Goal: Information Seeking & Learning: Find specific fact

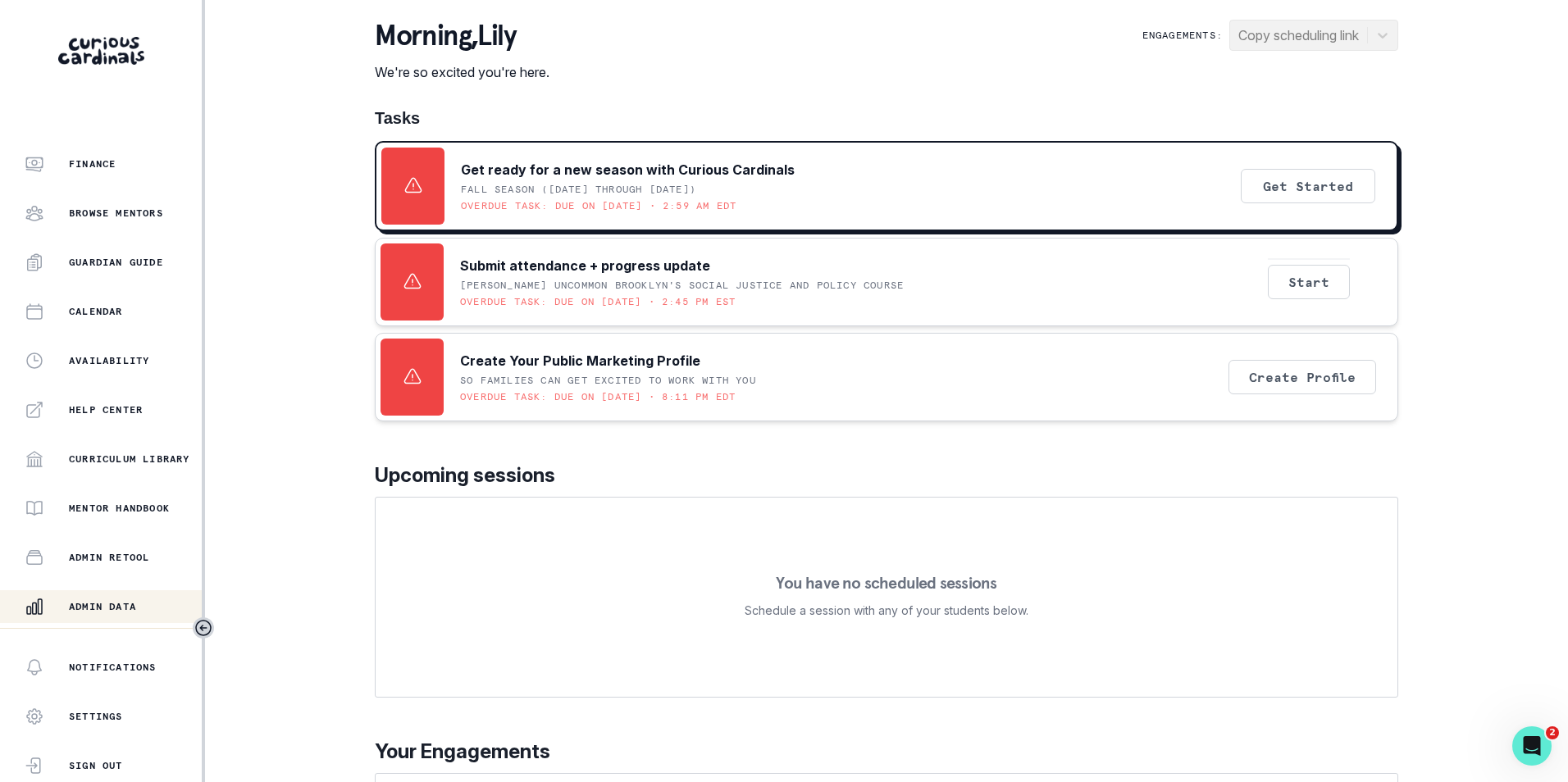
scroll to position [224, 0]
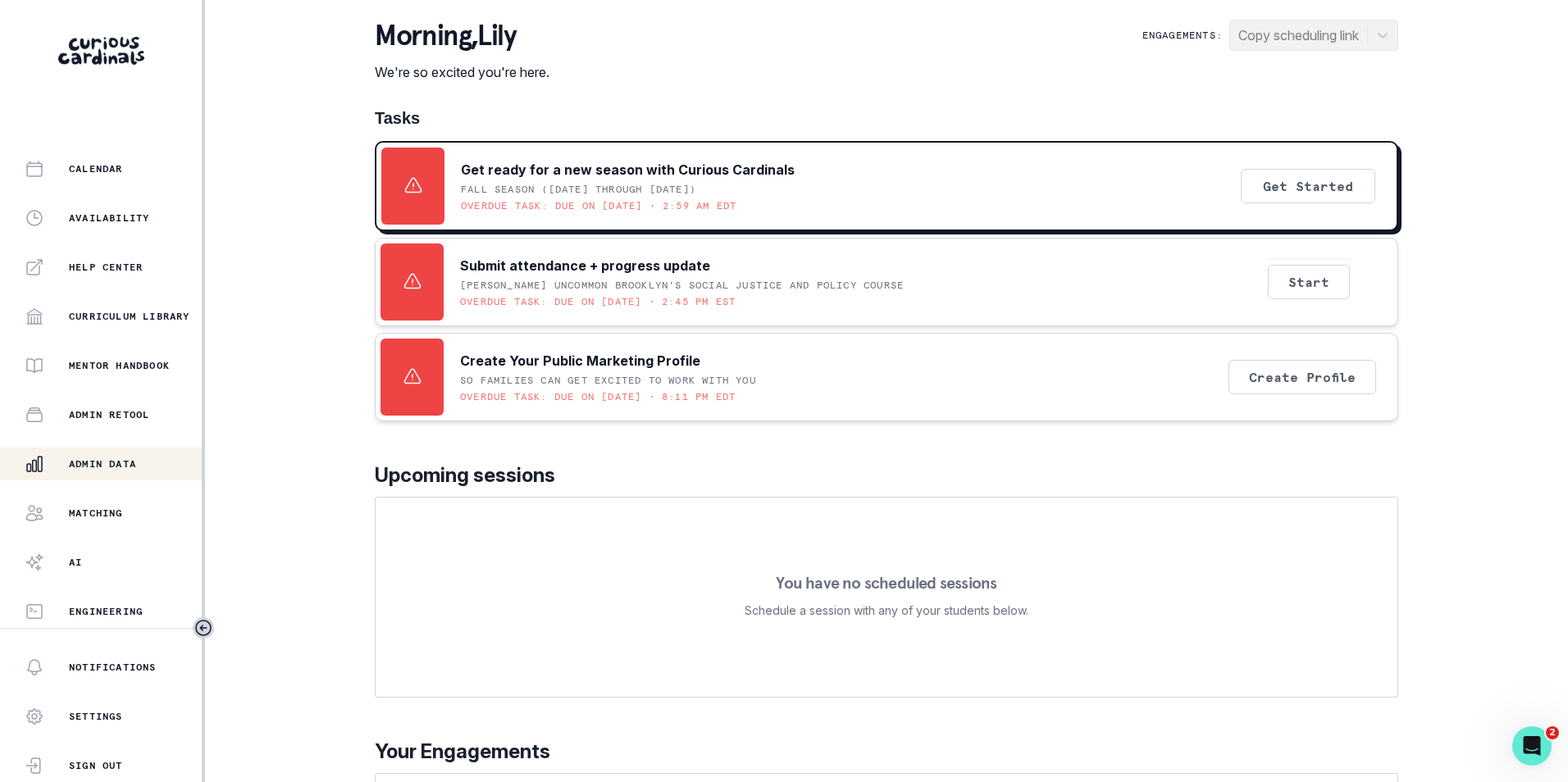
click at [113, 467] on p "Admin Data" at bounding box center [103, 463] width 68 height 13
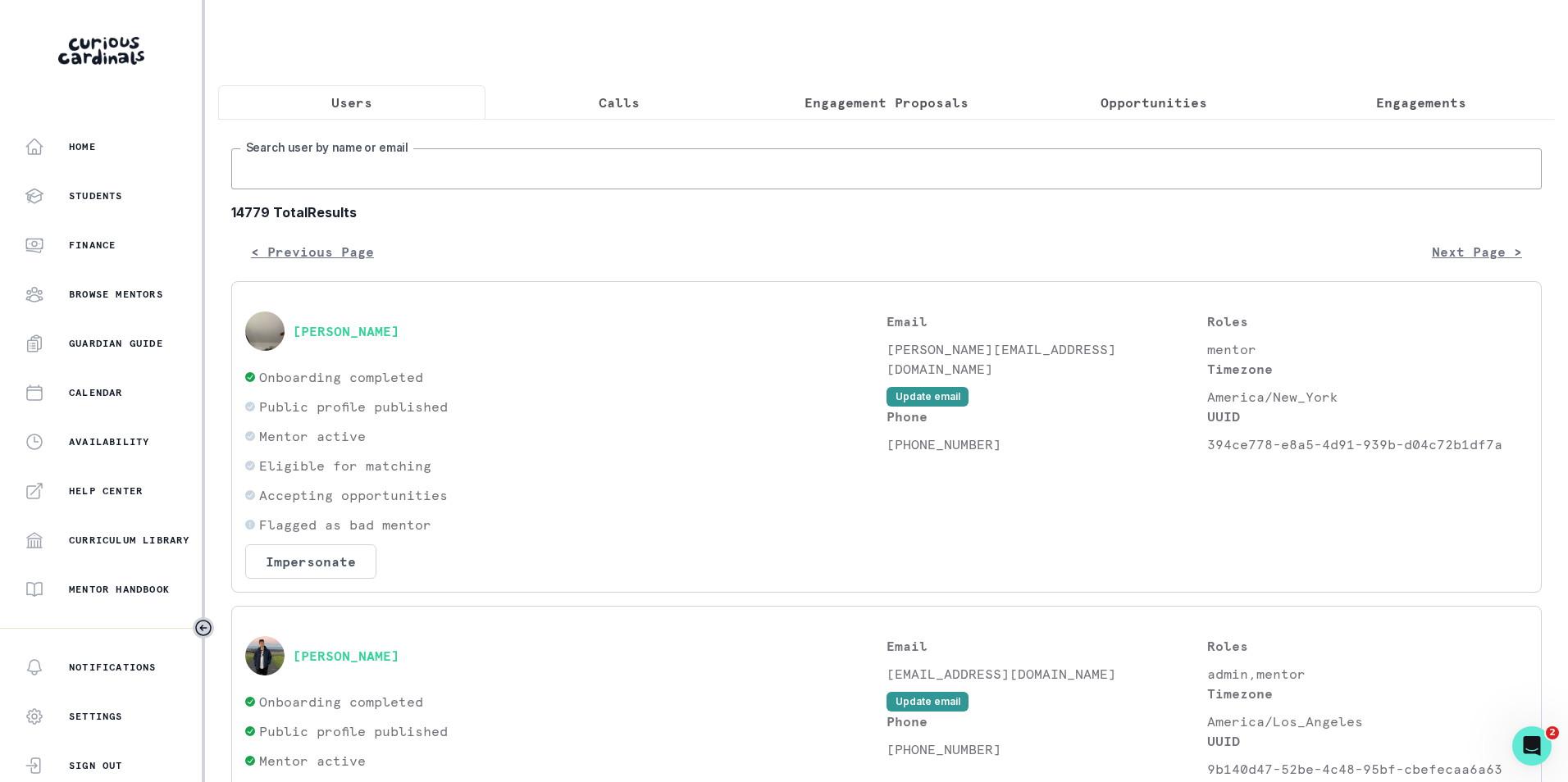
click at [390, 177] on input "Search user by name or email" at bounding box center [887, 169] width 1311 height 41
type input "[PERSON_NAME]"
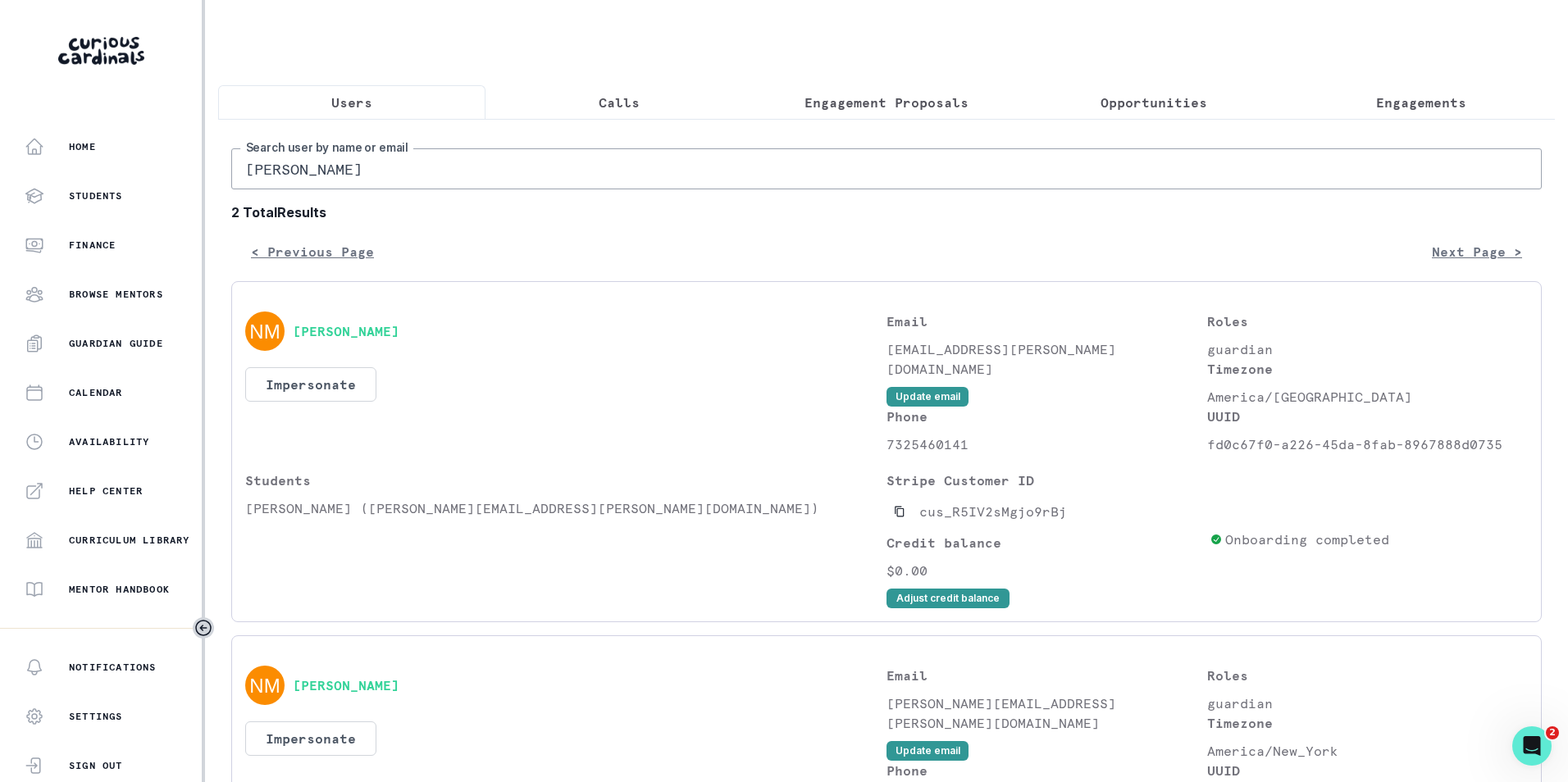
click at [407, 189] on input "[PERSON_NAME]" at bounding box center [887, 169] width 1311 height 41
click at [392, 180] on input "[PERSON_NAME]" at bounding box center [887, 169] width 1311 height 41
paste input "[EMAIL_ADDRESS][PERSON_NAME][DOMAIN_NAME]"
type input "[EMAIL_ADDRESS][PERSON_NAME][DOMAIN_NAME]"
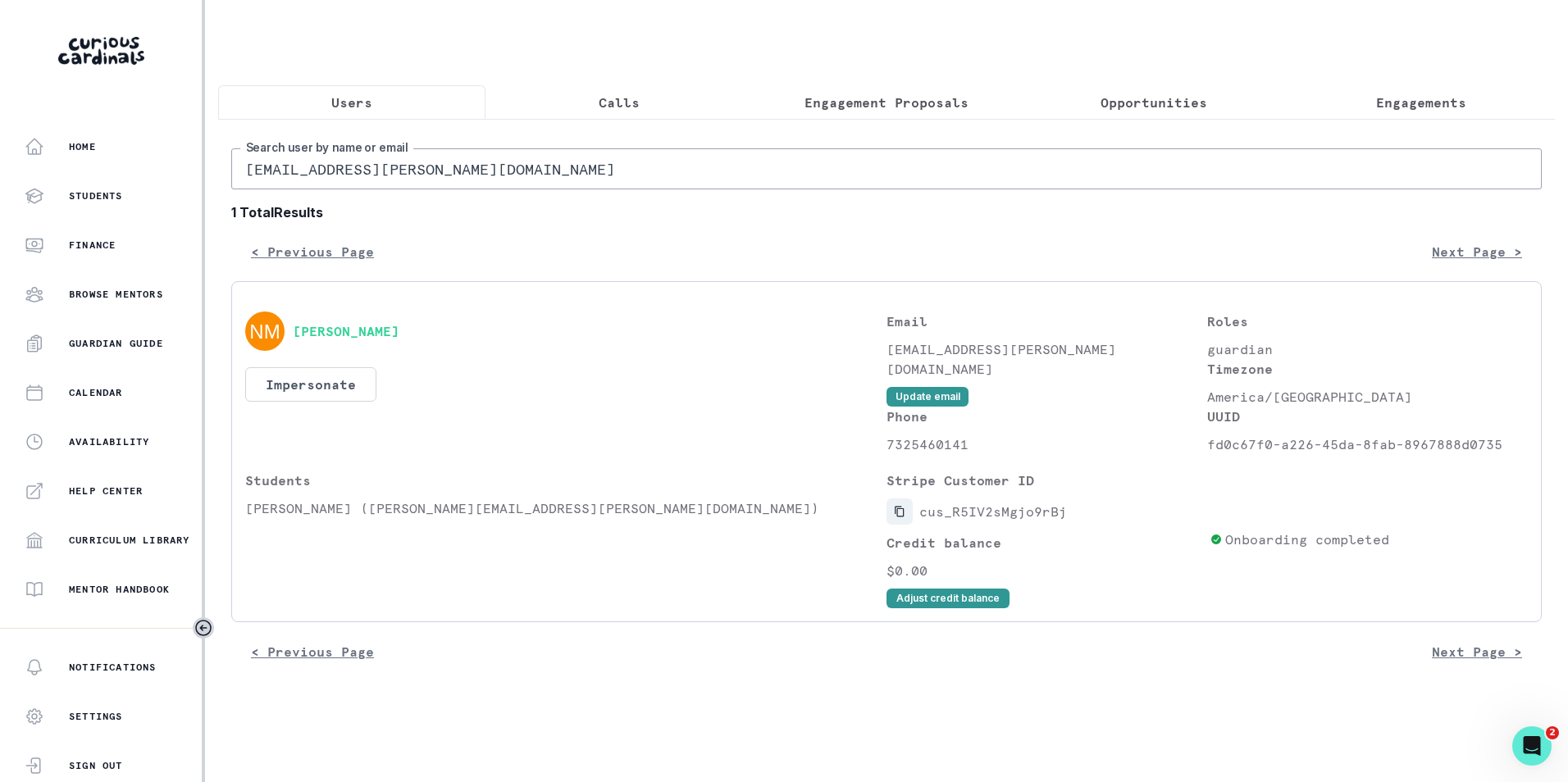
click at [901, 517] on icon "Copied to clipboard" at bounding box center [899, 511] width 12 height 12
click at [420, 176] on input "[EMAIL_ADDRESS][PERSON_NAME][DOMAIN_NAME]" at bounding box center [887, 169] width 1311 height 41
click at [331, 339] on button "[PERSON_NAME]" at bounding box center [346, 331] width 106 height 16
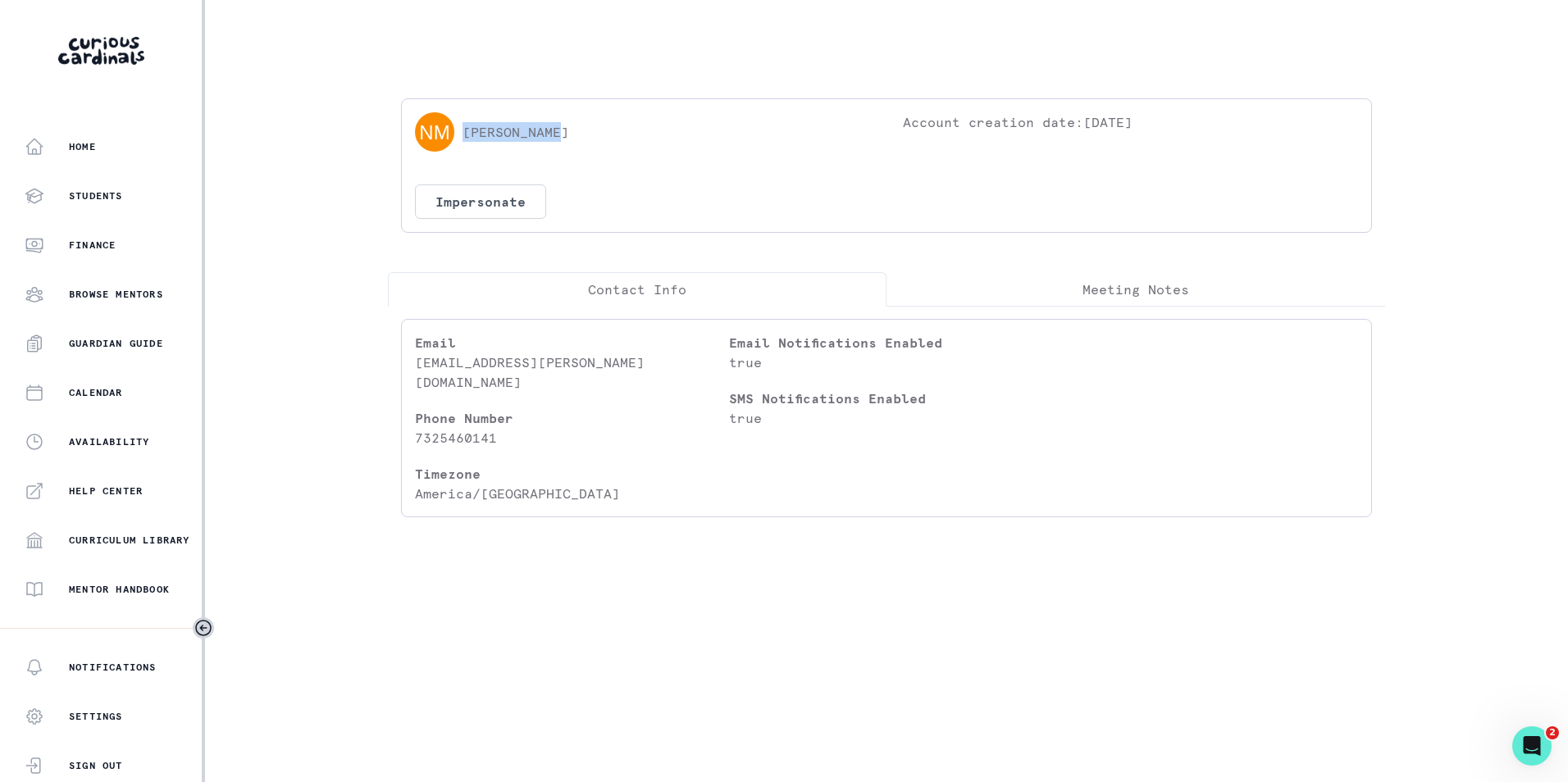
drag, startPoint x: 557, startPoint y: 130, endPoint x: 466, endPoint y: 132, distance: 91.0
click at [466, 132] on div "[PERSON_NAME]" at bounding box center [643, 132] width 455 height 40
copy p "[PERSON_NAME]"
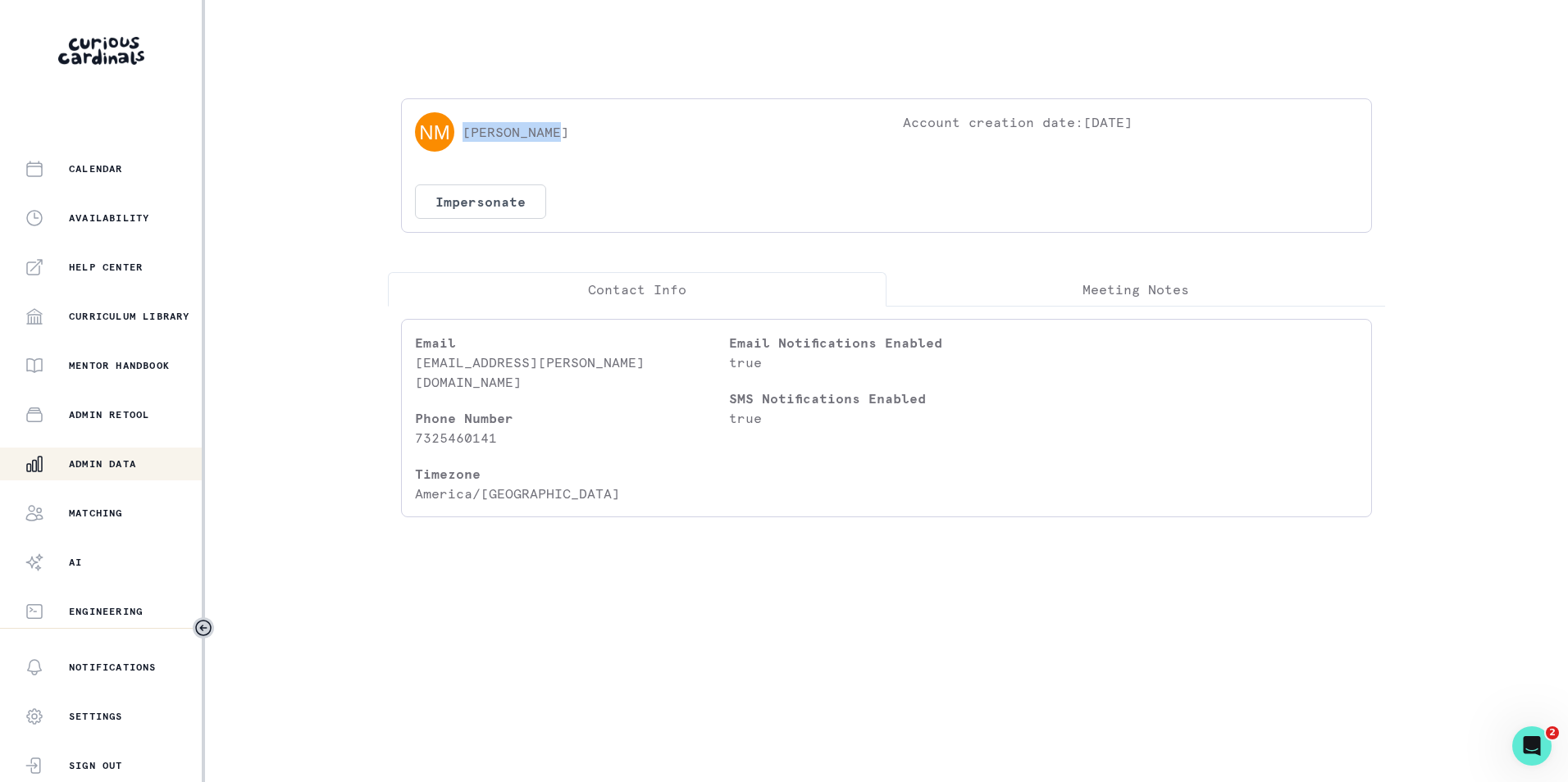
click at [128, 463] on p "Admin Data" at bounding box center [103, 463] width 68 height 13
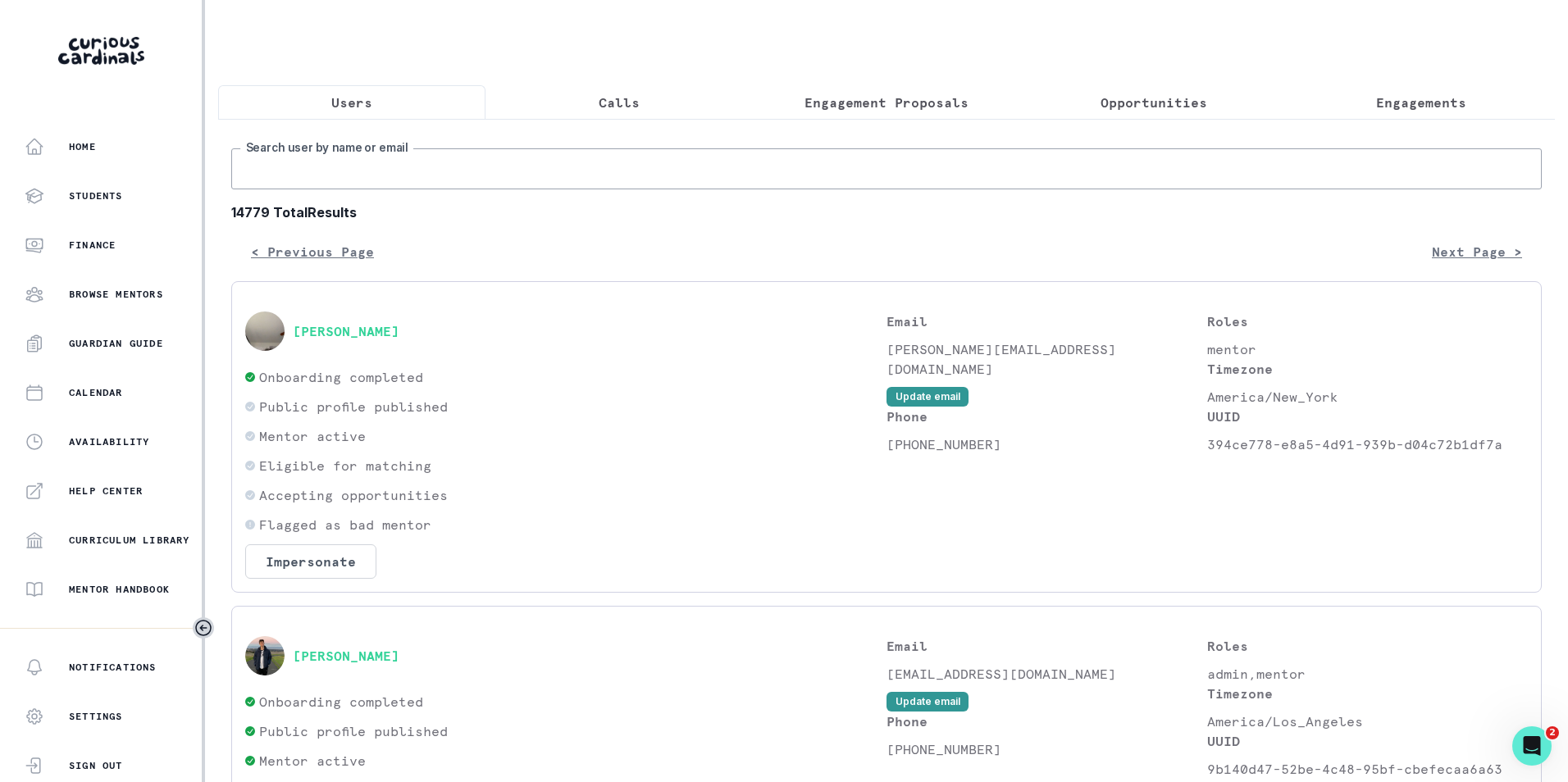
click at [374, 184] on input "Search user by name or email" at bounding box center [887, 169] width 1311 height 41
paste input "[PERSON_NAME]"
type input "[PERSON_NAME]"
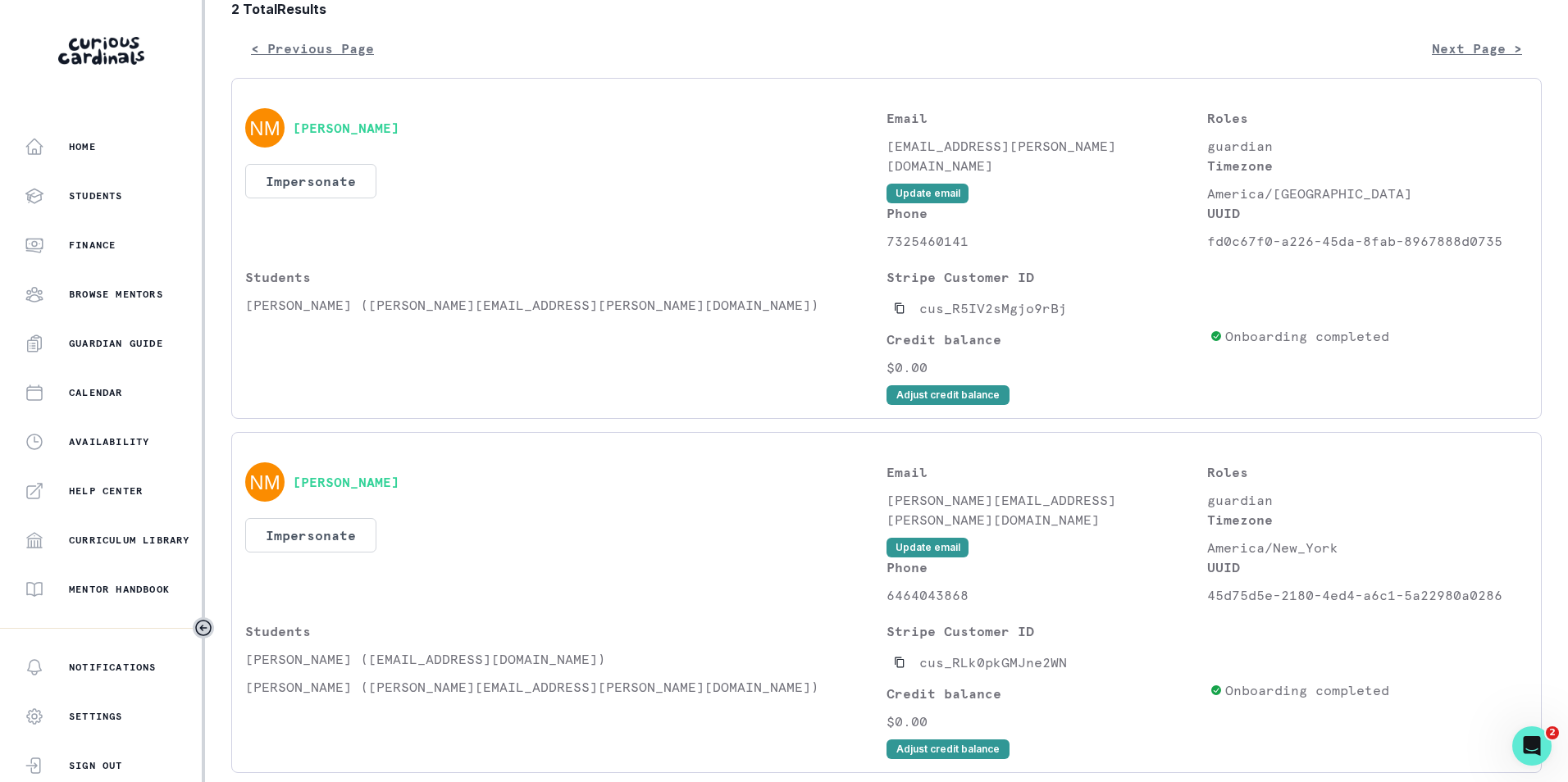
scroll to position [285, 0]
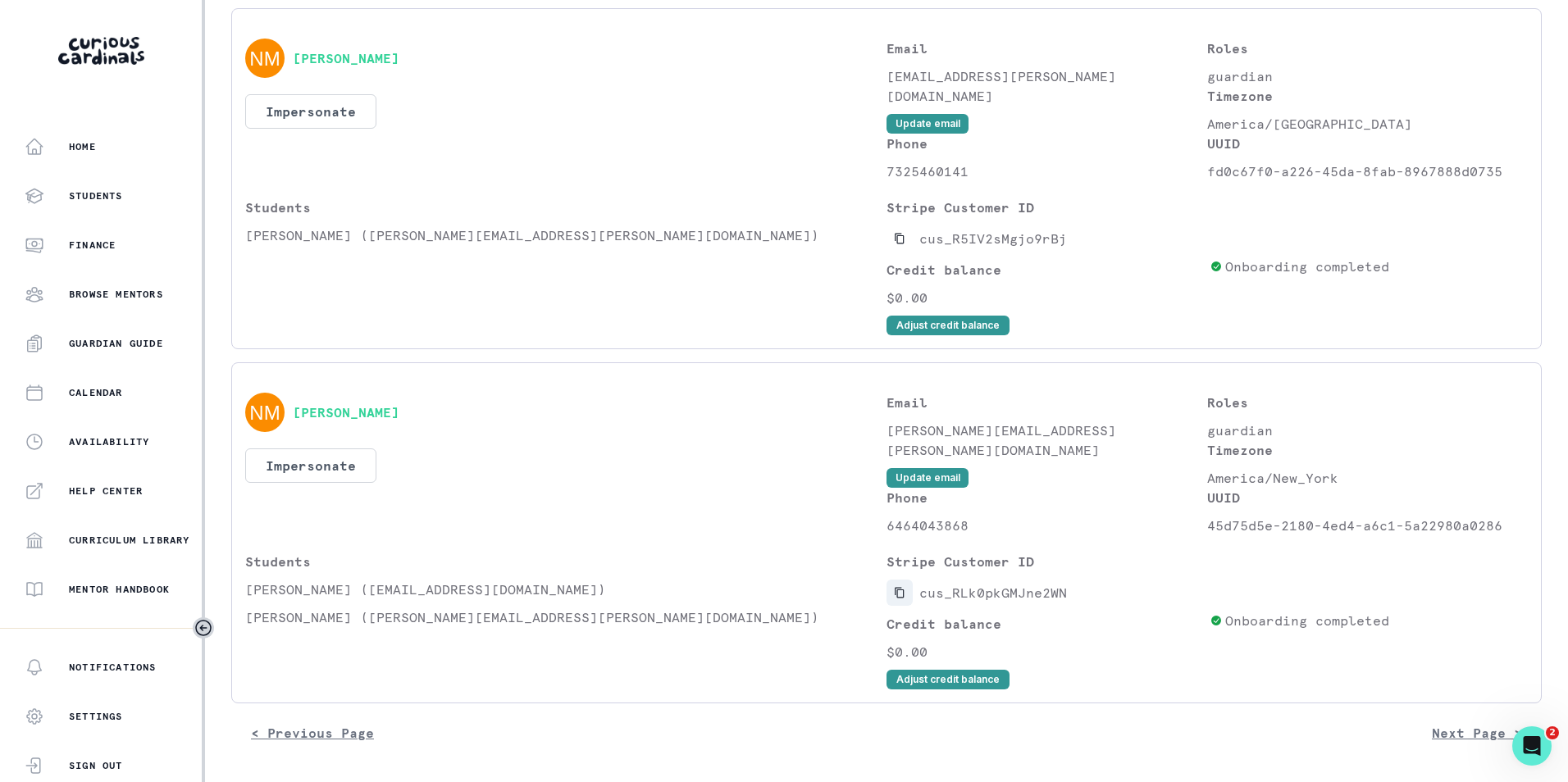
click at [894, 595] on icon "Copied to clipboard" at bounding box center [899, 592] width 12 height 12
click at [894, 239] on icon "Copied to clipboard" at bounding box center [899, 238] width 12 height 12
click at [898, 594] on icon "Copied to clipboard" at bounding box center [899, 592] width 12 height 12
drag, startPoint x: 1032, startPoint y: 437, endPoint x: 881, endPoint y: 436, distance: 151.0
click at [887, 436] on p "[PERSON_NAME][EMAIL_ADDRESS][PERSON_NAME][DOMAIN_NAME]" at bounding box center [1047, 440] width 320 height 40
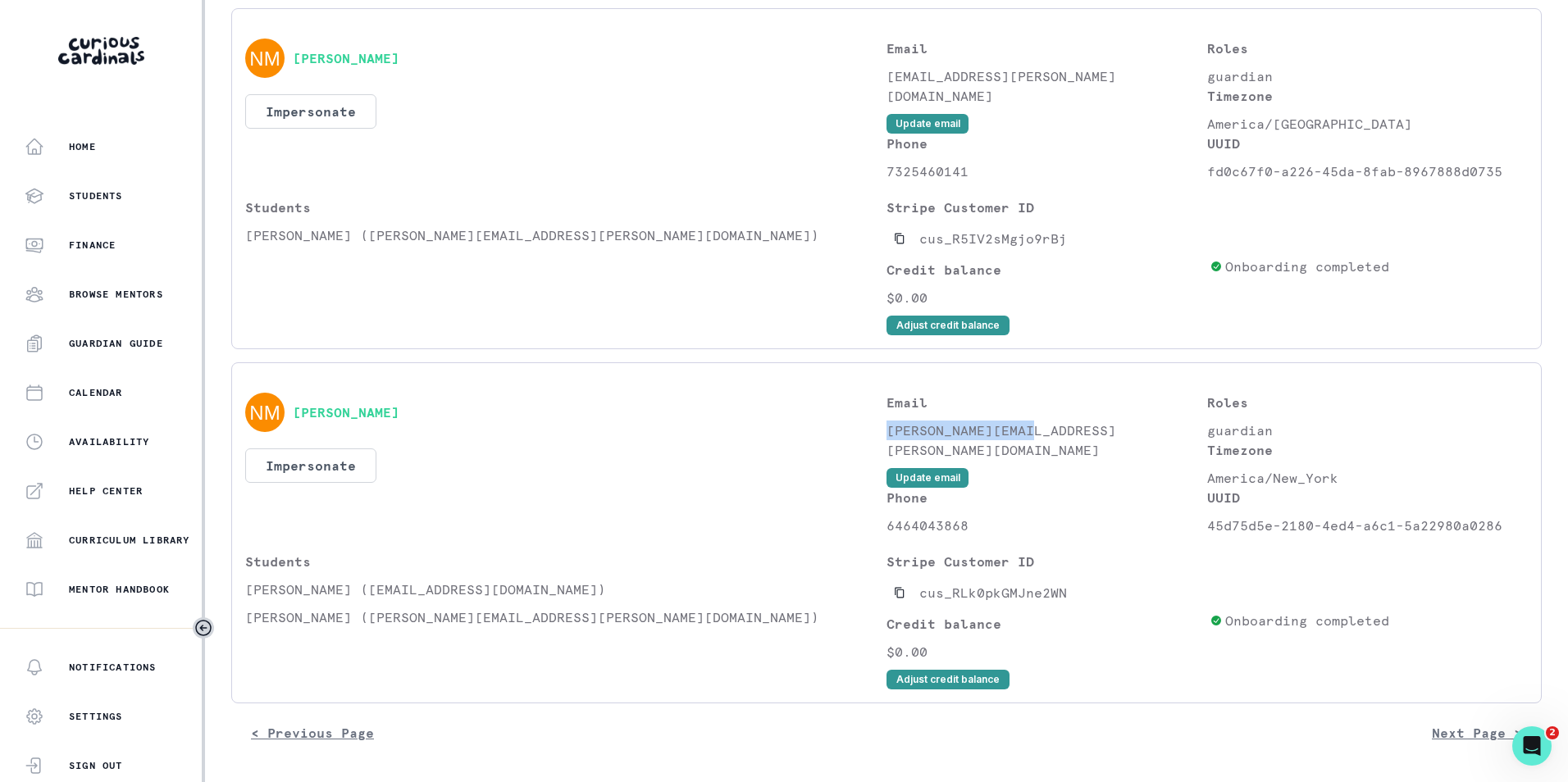
copy p "[PERSON_NAME][EMAIL_ADDRESS][PERSON_NAME][DOMAIN_NAME]"
drag, startPoint x: 335, startPoint y: 594, endPoint x: 242, endPoint y: 594, distance: 93.0
click at [242, 594] on div "[PERSON_NAME] Impersonate Confirmation Are you sure? Impersonating means that w…" at bounding box center [887, 533] width 1311 height 341
copy p "[PERSON_NAME]"
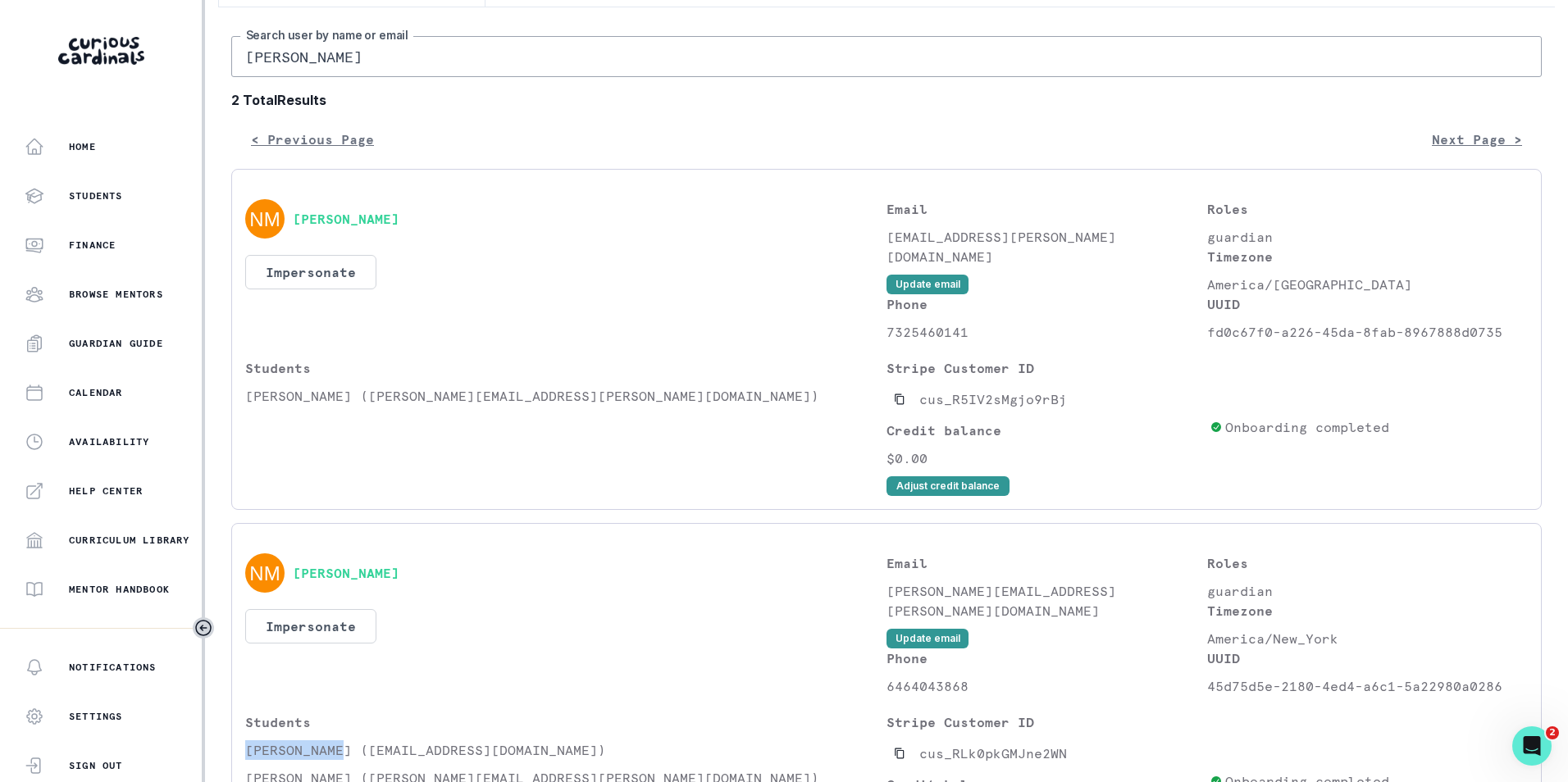
scroll to position [0, 0]
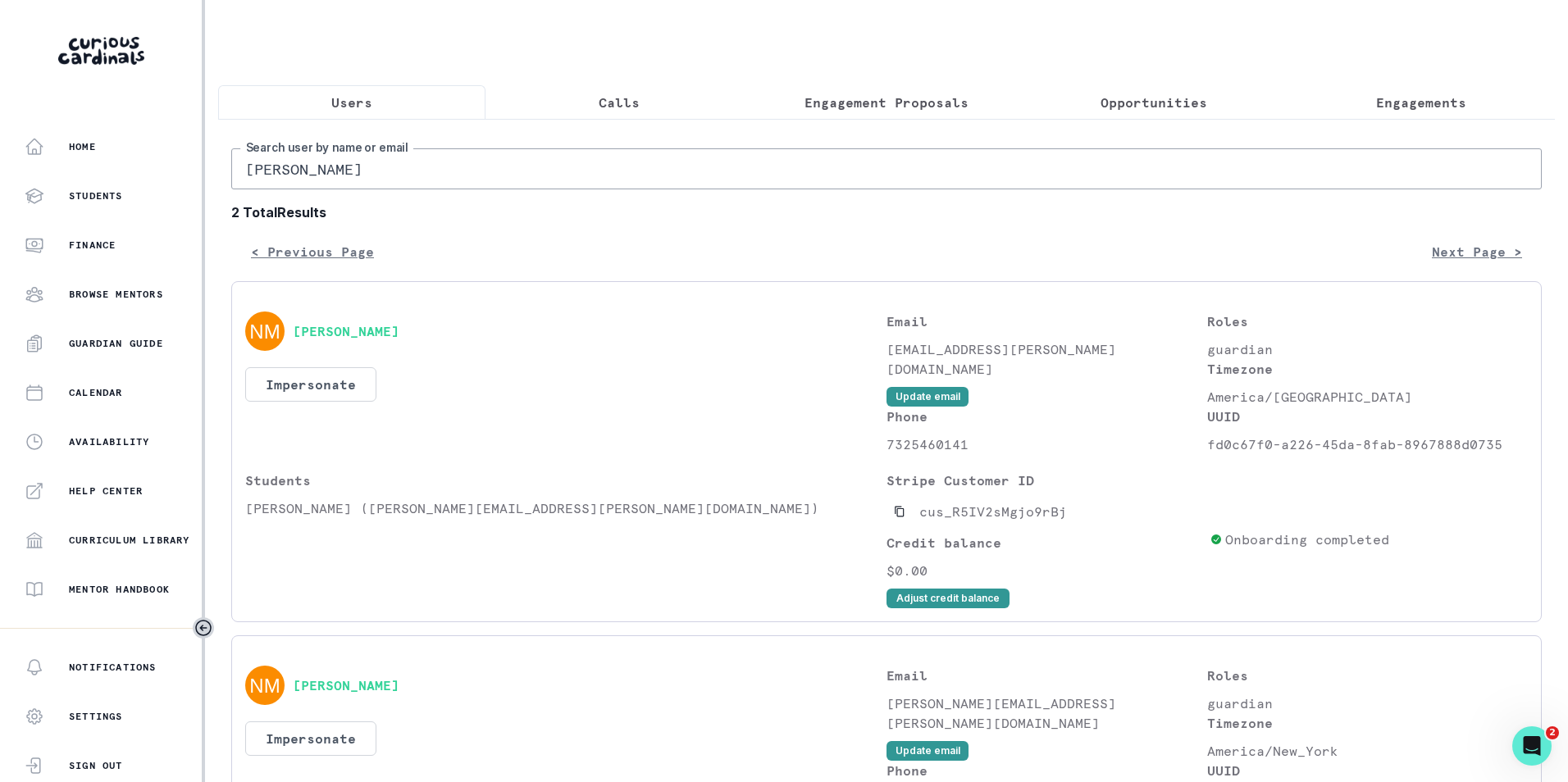
click at [1392, 105] on p "Engagements" at bounding box center [1421, 103] width 90 height 20
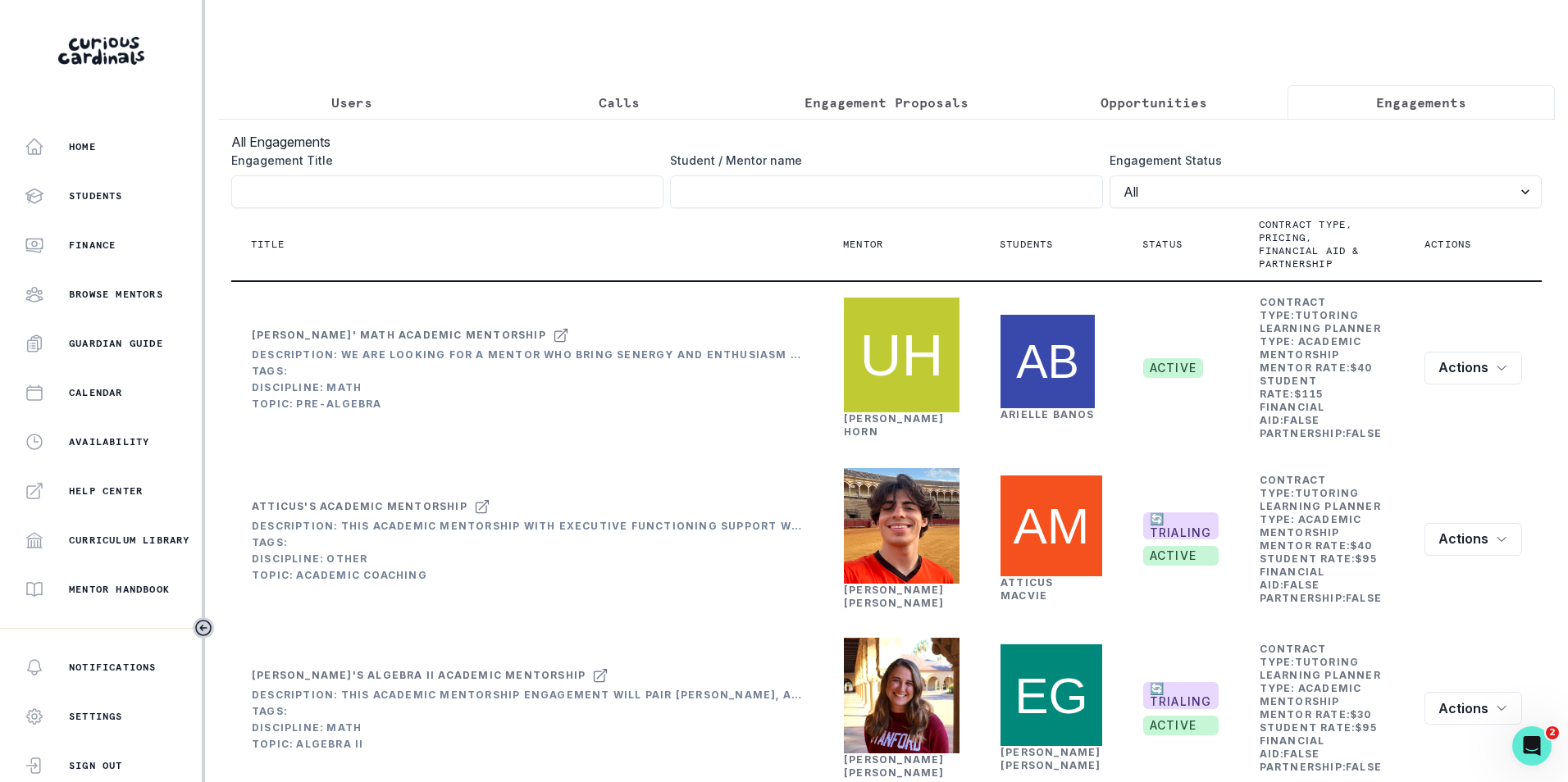
click at [815, 186] on div "Student / Mentor name" at bounding box center [886, 180] width 432 height 57
click at [804, 193] on input "Engagement Title" at bounding box center [886, 192] width 432 height 32
paste input "[PERSON_NAME]"
click button "submit" at bounding box center [0, 0] width 0 height 0
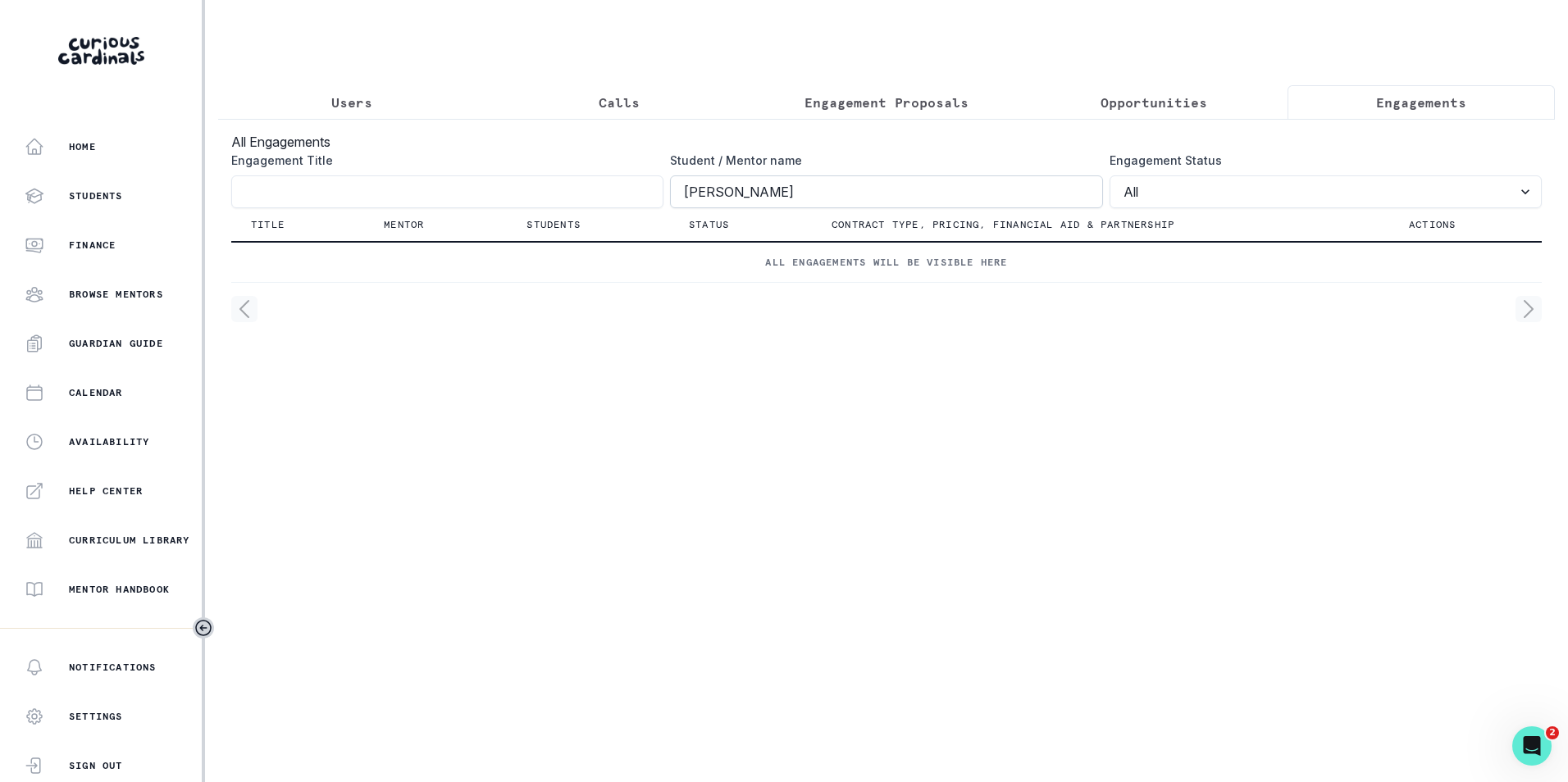
click at [716, 202] on input "[PERSON_NAME]" at bounding box center [886, 192] width 432 height 32
click button "submit" at bounding box center [0, 0] width 0 height 0
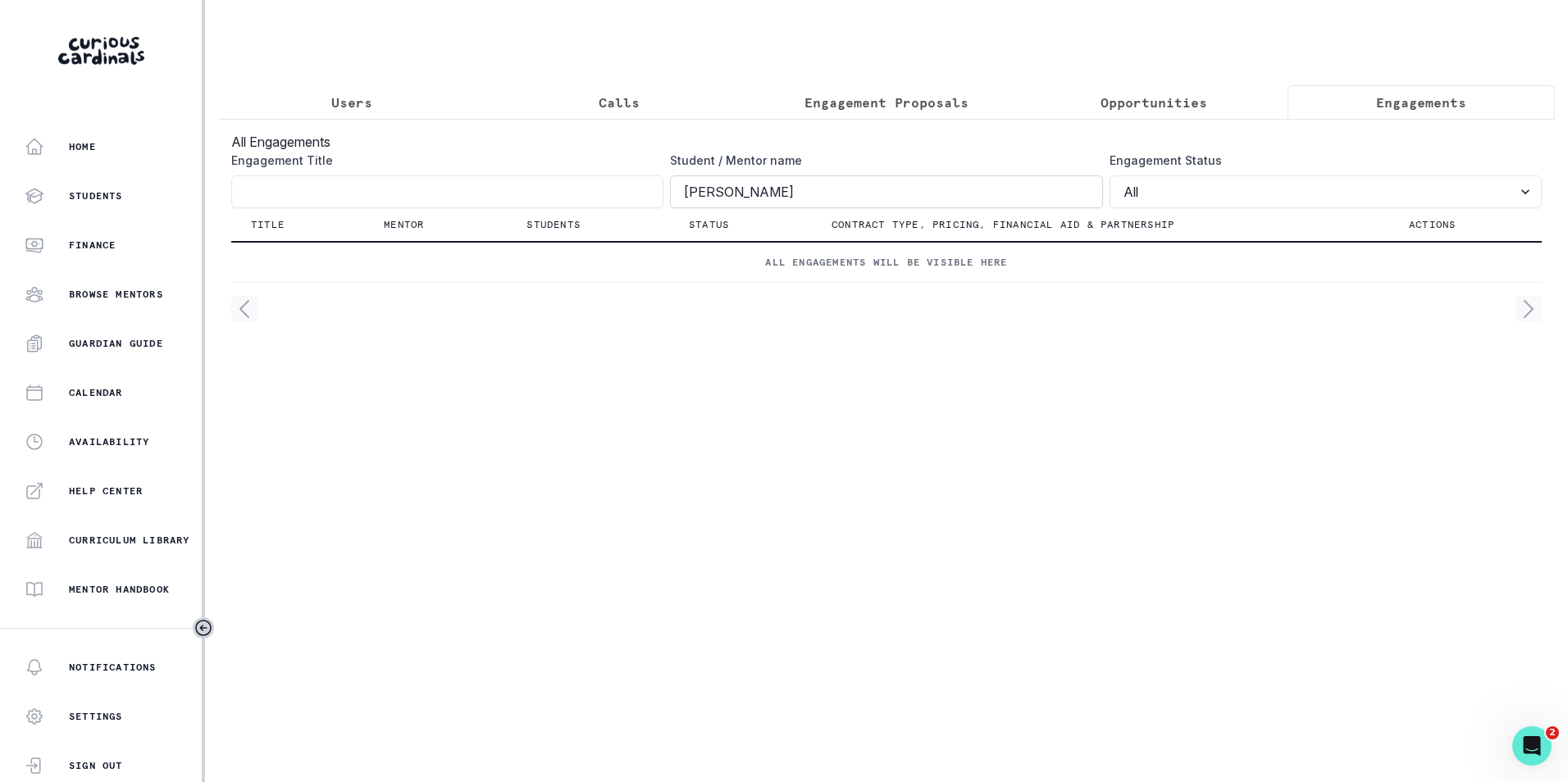
click button "submit" at bounding box center [0, 0] width 0 height 0
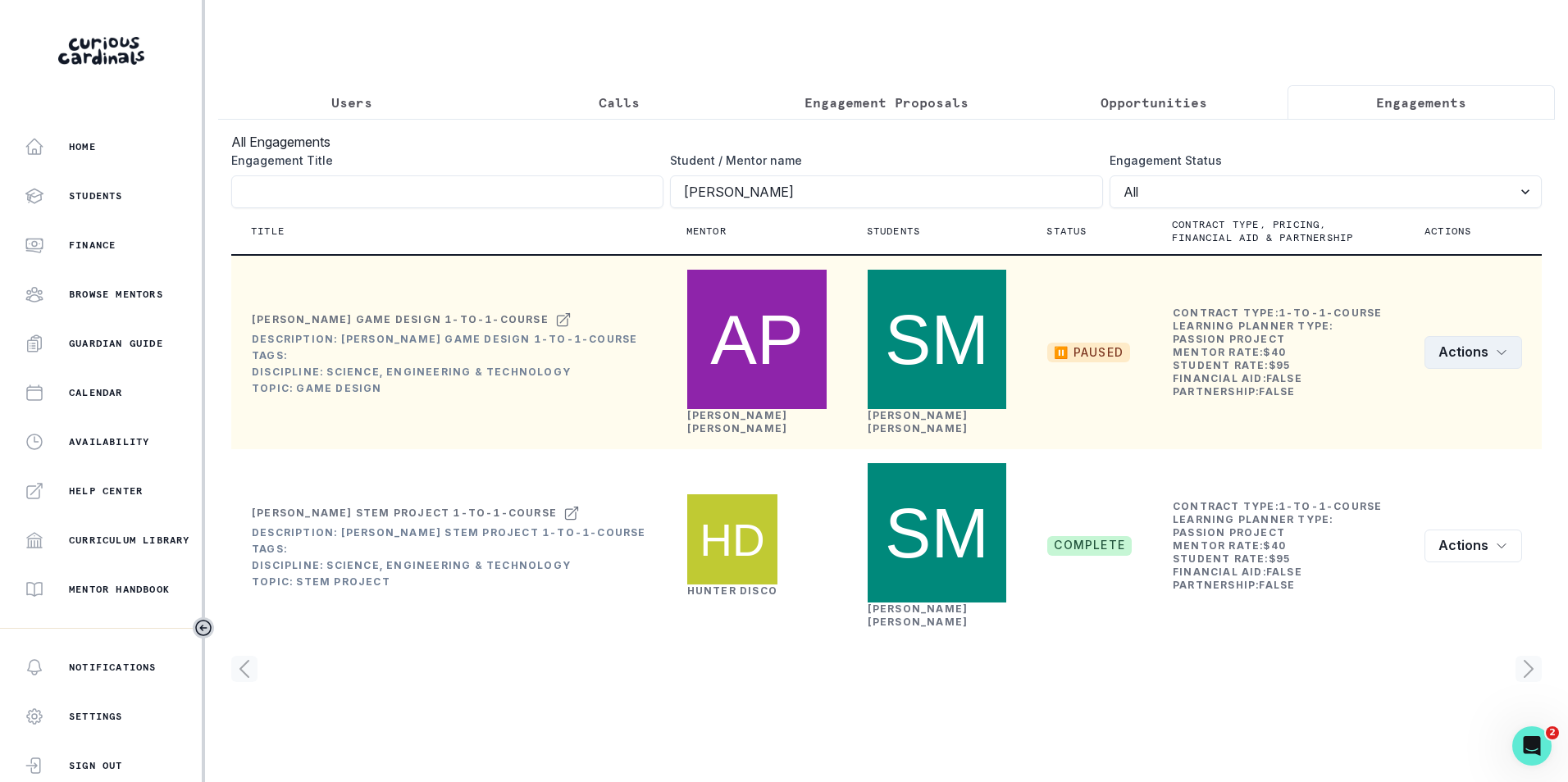
click at [1506, 337] on button "Actions" at bounding box center [1473, 353] width 97 height 32
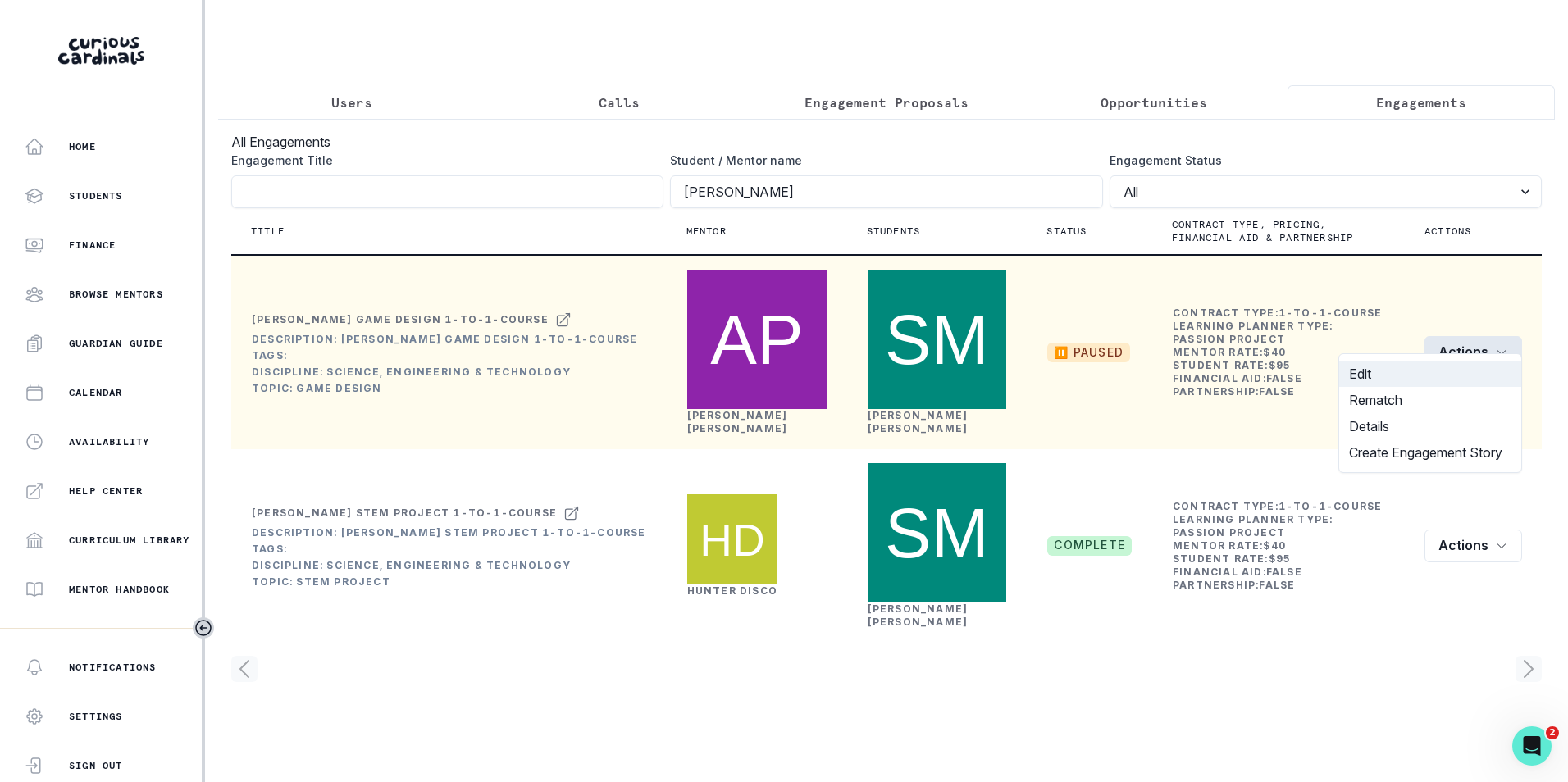
click at [1437, 376] on button "Edit" at bounding box center [1430, 373] width 182 height 26
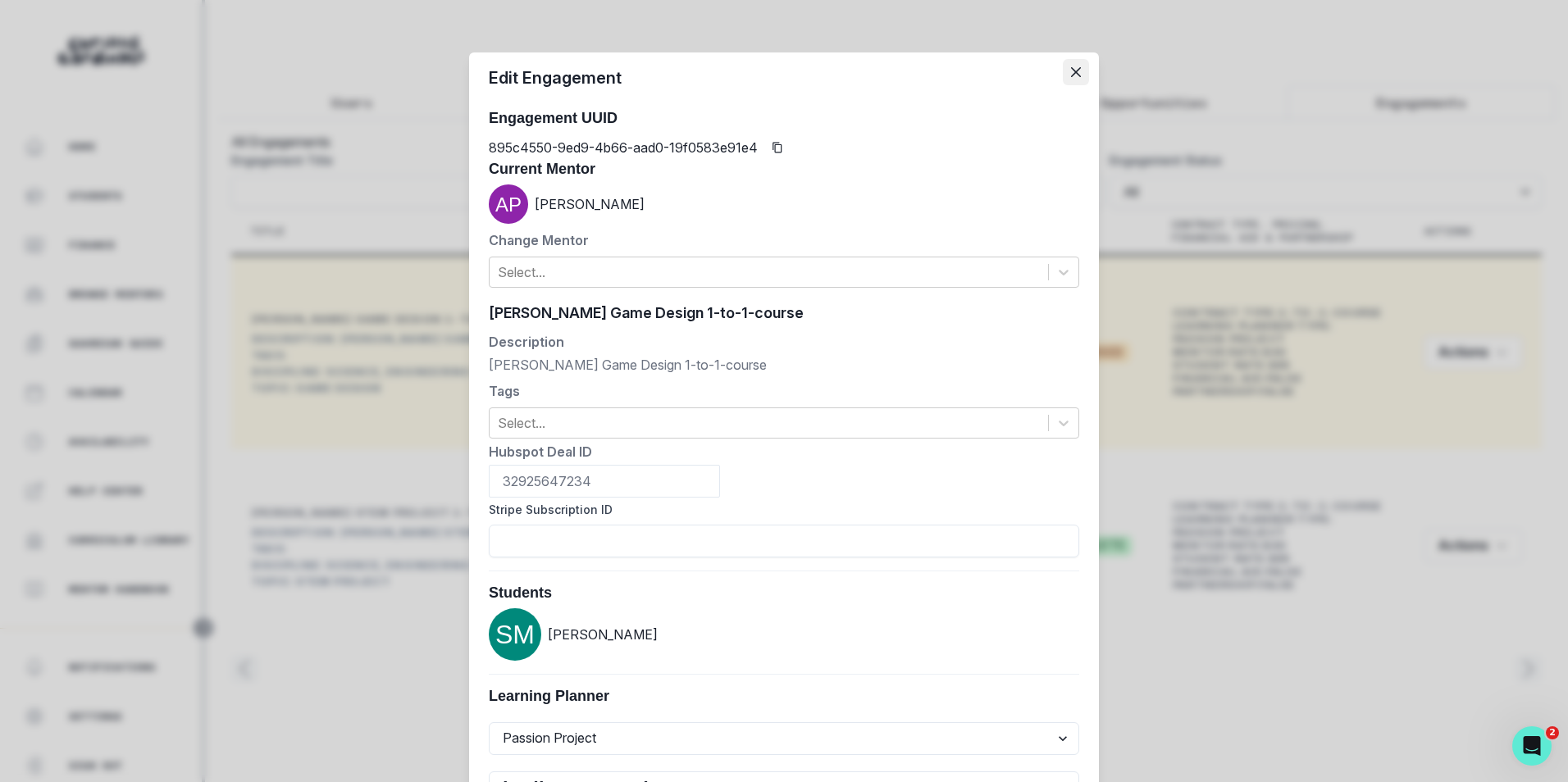
click at [1071, 75] on icon "Close" at bounding box center [1076, 72] width 10 height 10
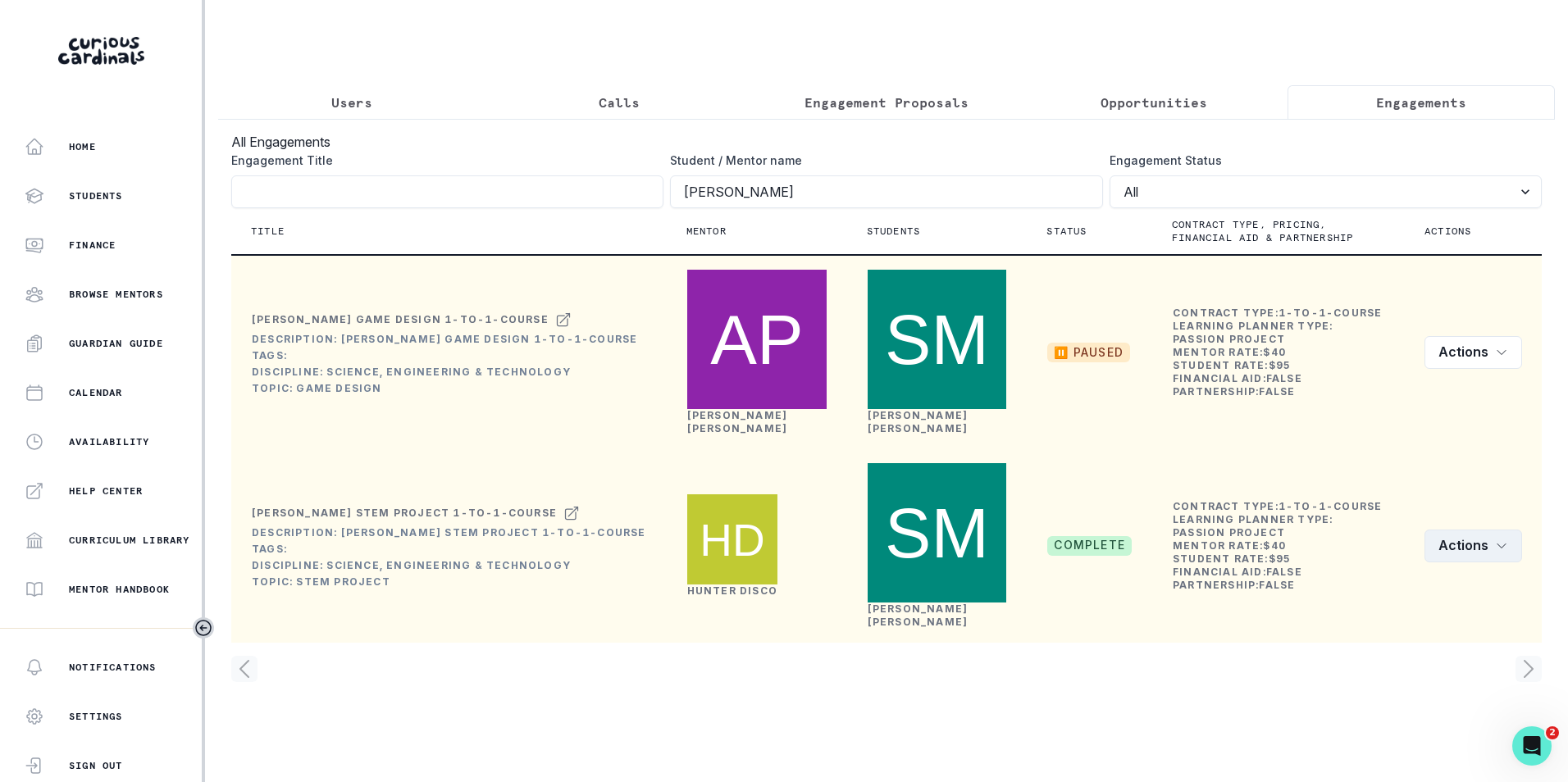
click at [1498, 530] on button "Actions" at bounding box center [1473, 546] width 97 height 32
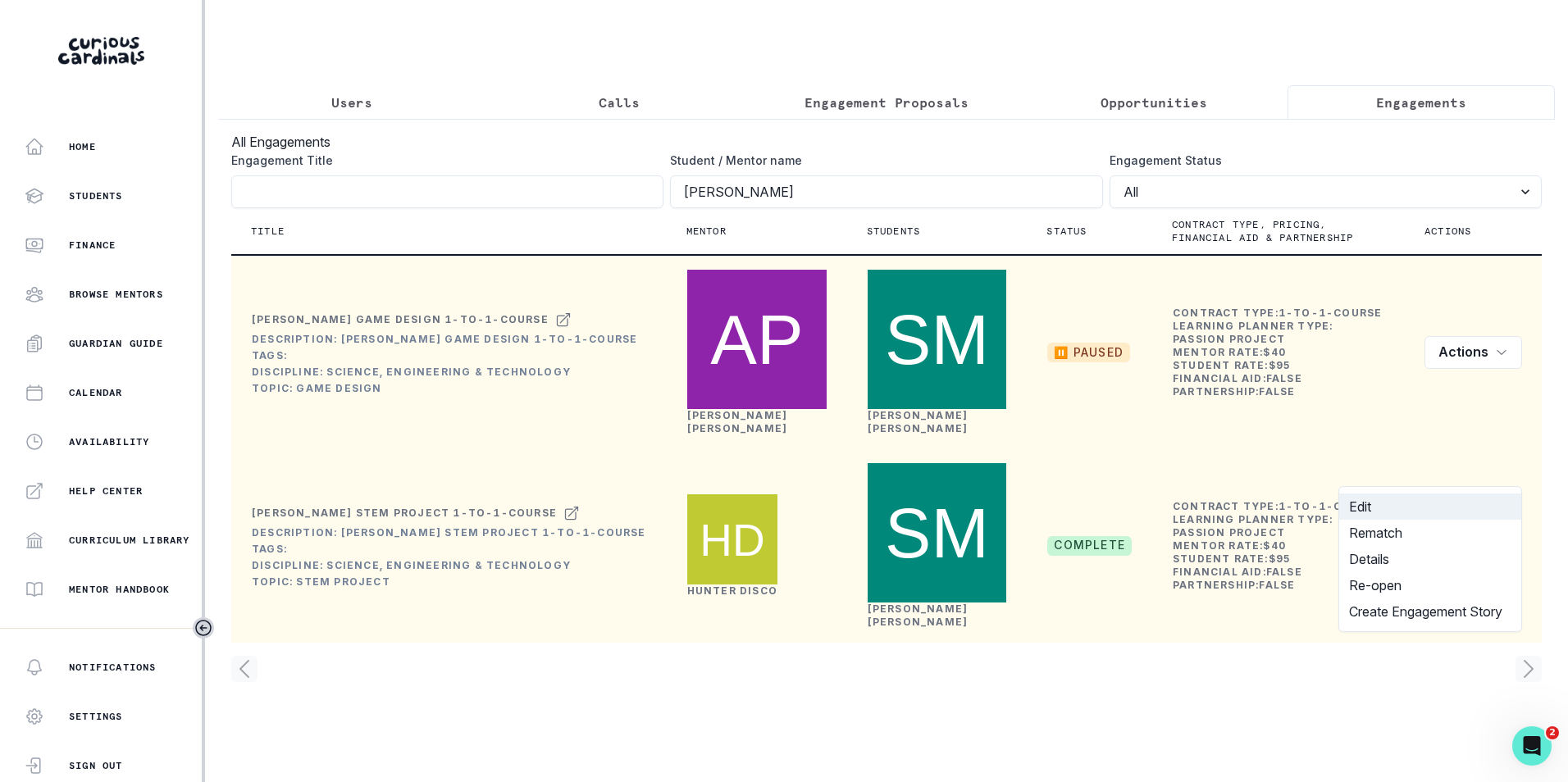
click at [1443, 502] on button "Edit" at bounding box center [1430, 507] width 182 height 26
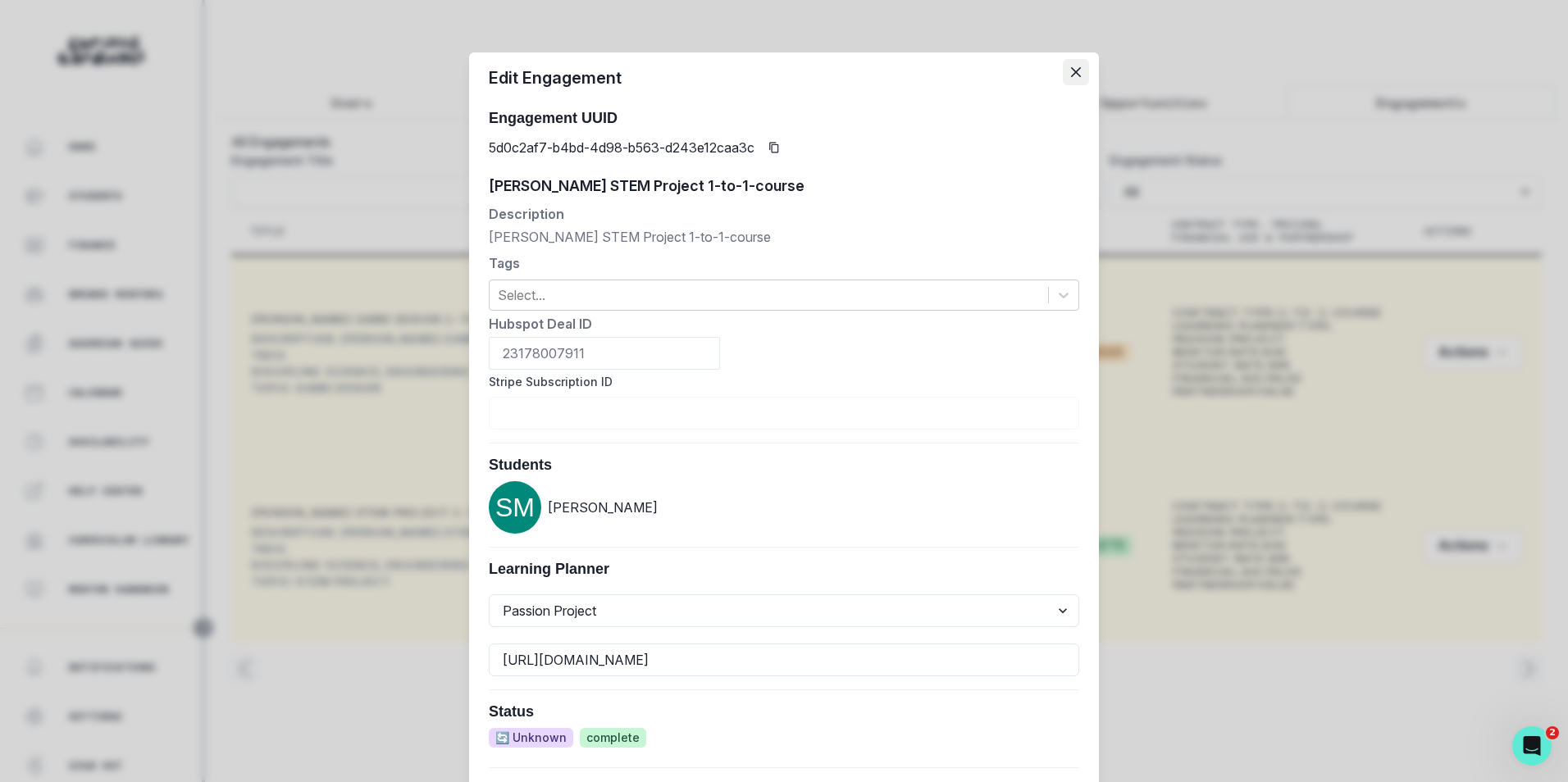
click at [1070, 78] on button "Close" at bounding box center [1076, 72] width 26 height 26
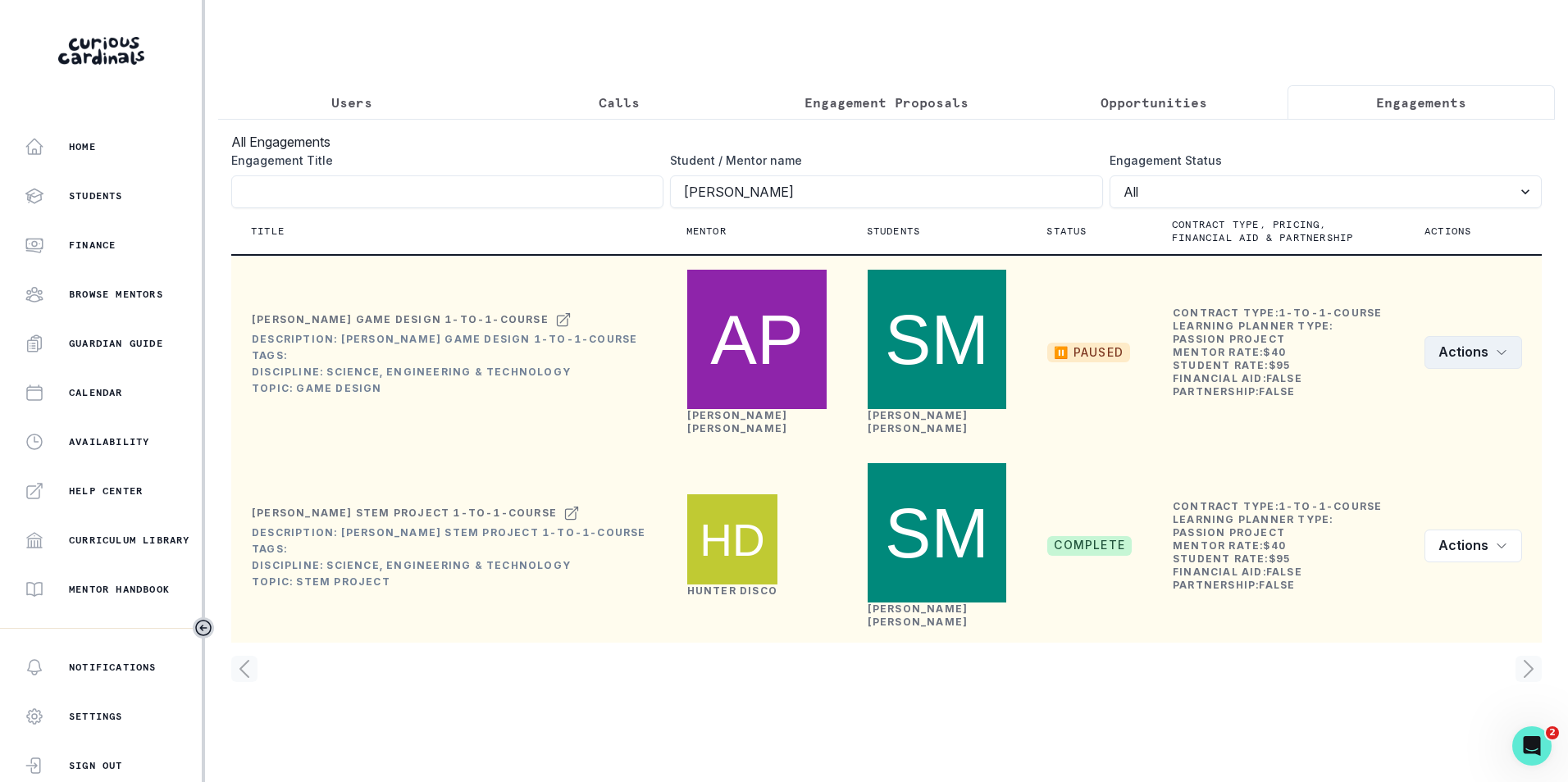
click at [1495, 346] on icon "row menu" at bounding box center [1501, 353] width 14 height 13
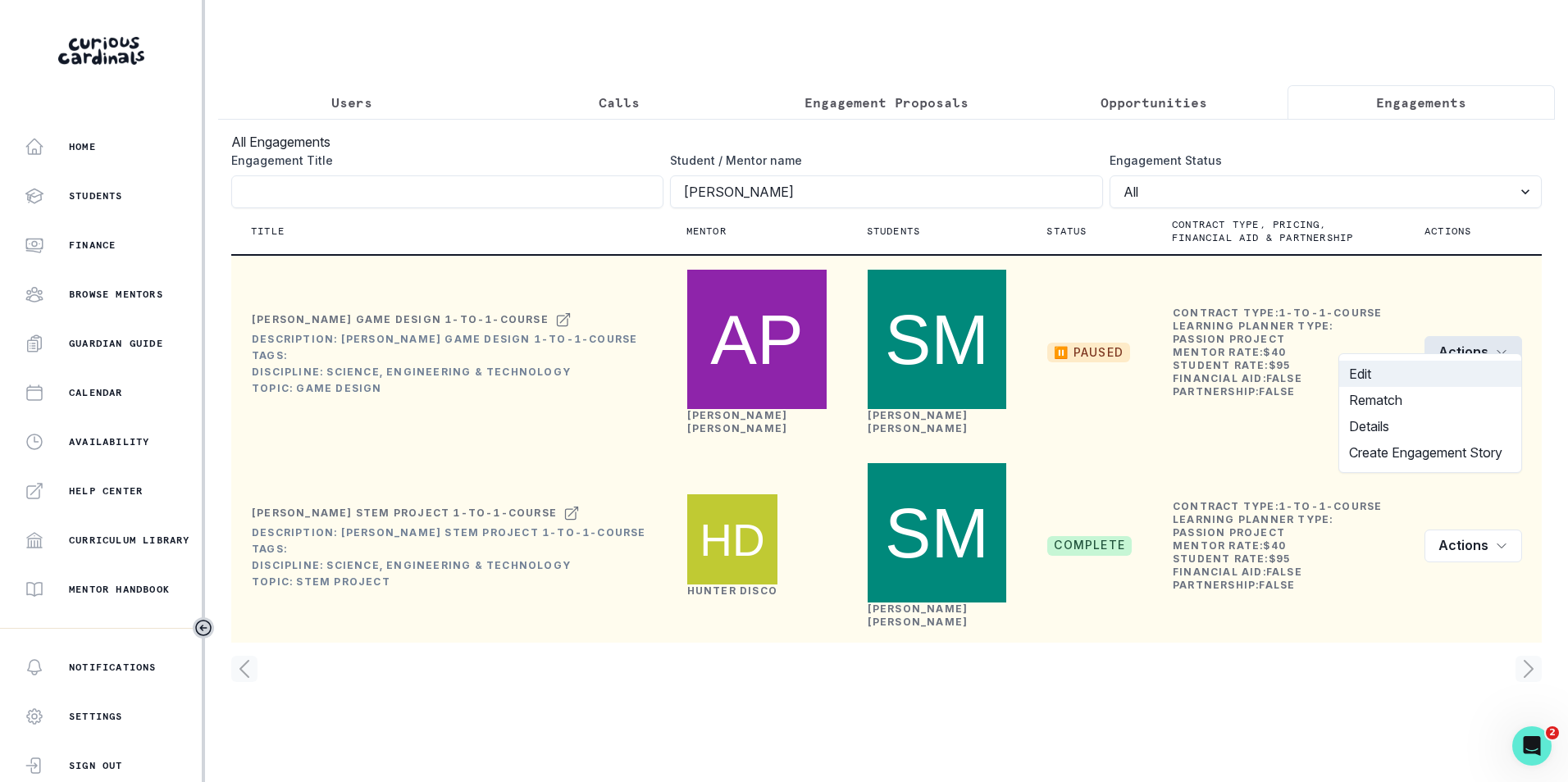
click at [1438, 374] on button "Edit" at bounding box center [1430, 373] width 182 height 26
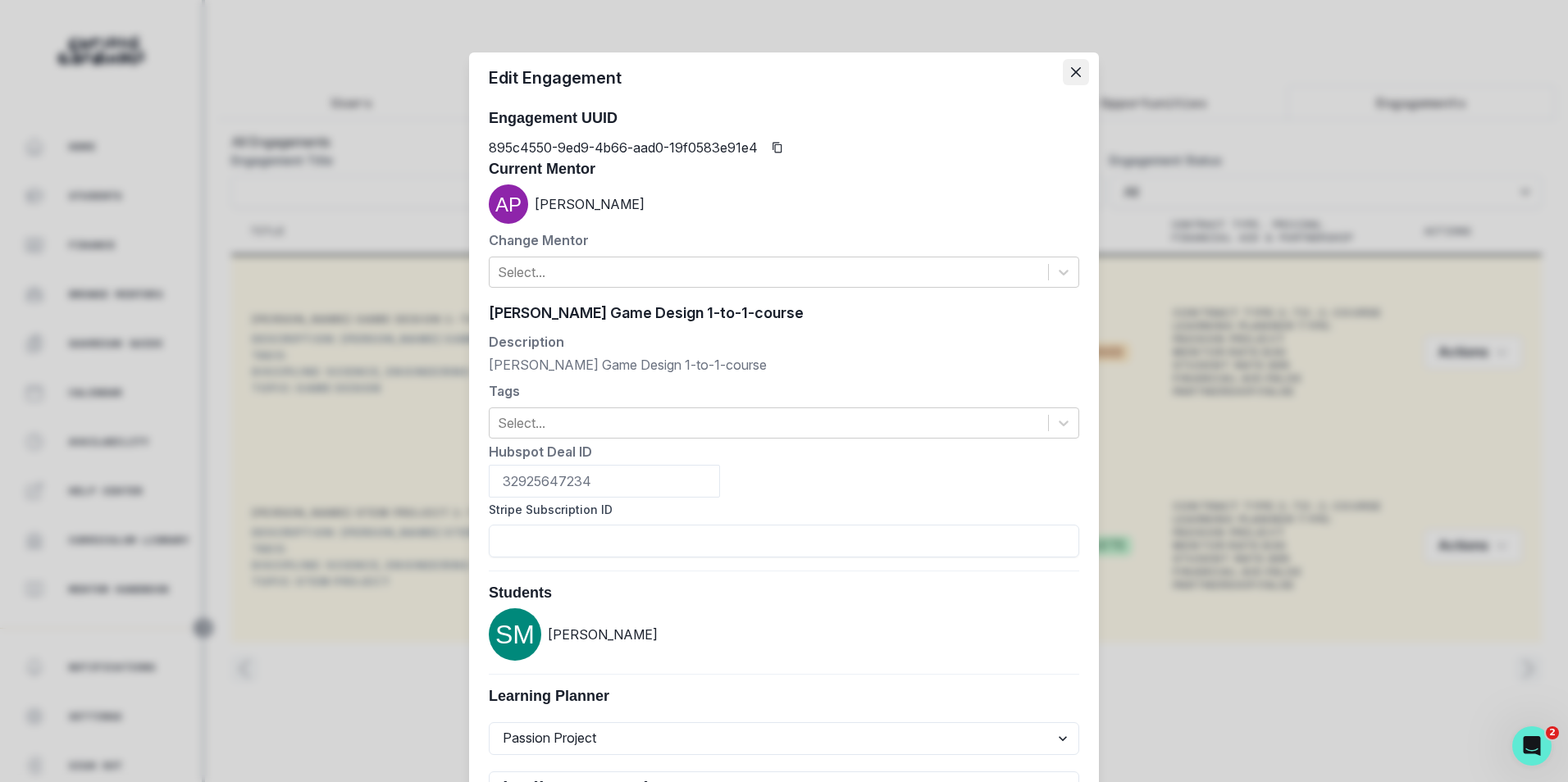
click at [1077, 72] on button "Close" at bounding box center [1076, 72] width 26 height 26
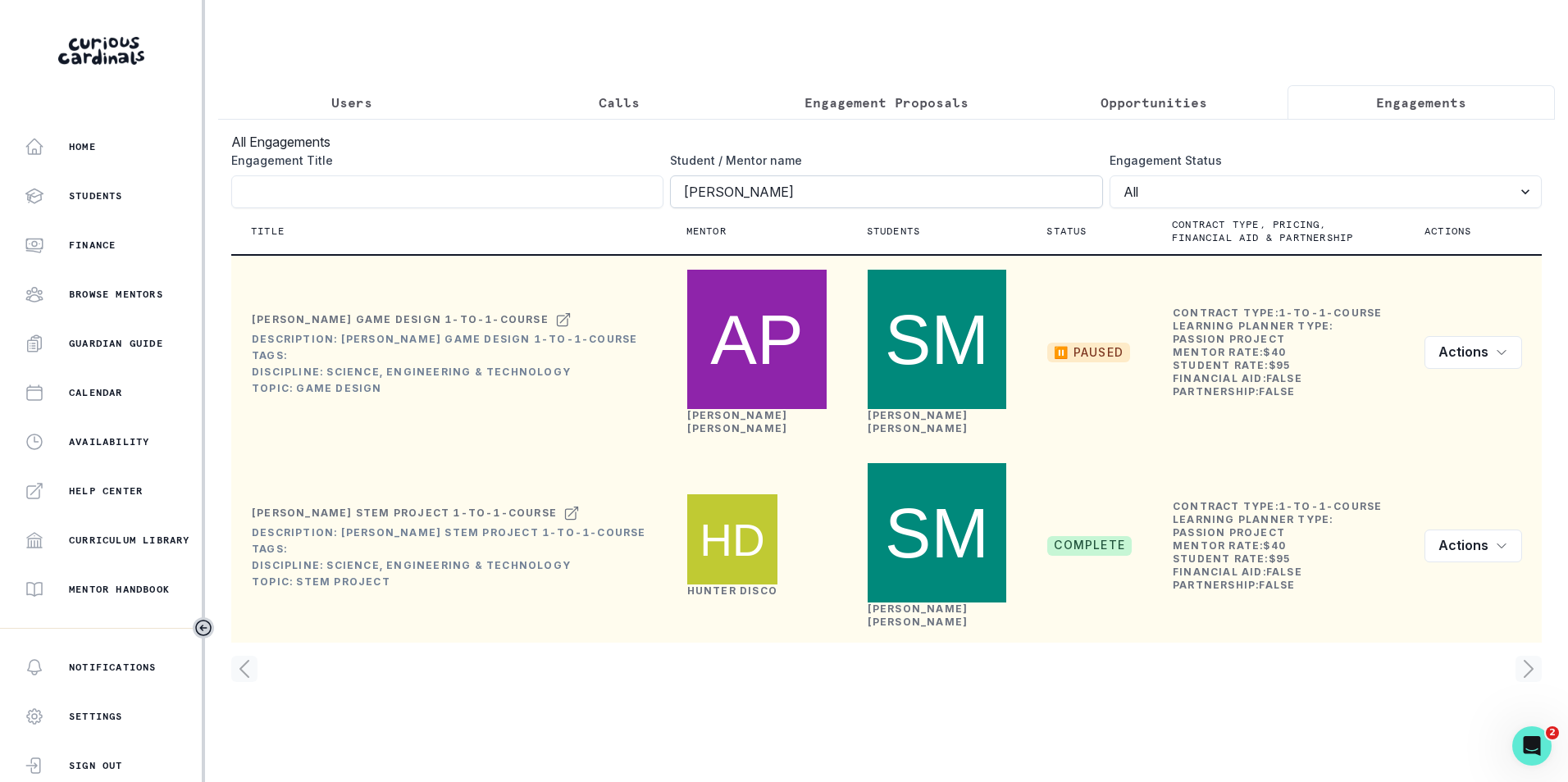
click at [715, 202] on input "[PERSON_NAME]" at bounding box center [886, 192] width 432 height 32
click button "submit" at bounding box center [0, 0] width 0 height 0
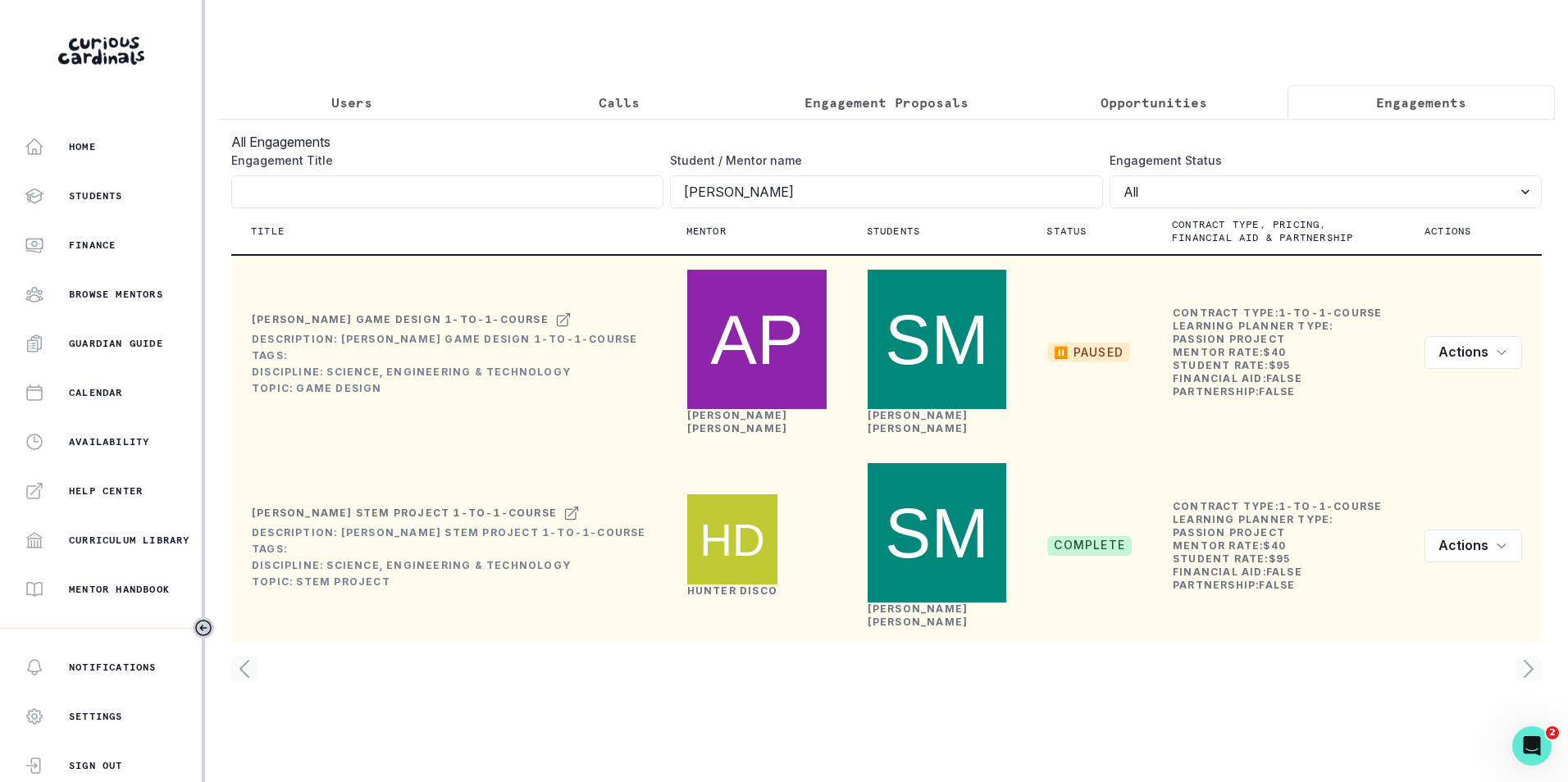
click button "submit" at bounding box center [0, 0] width 0 height 0
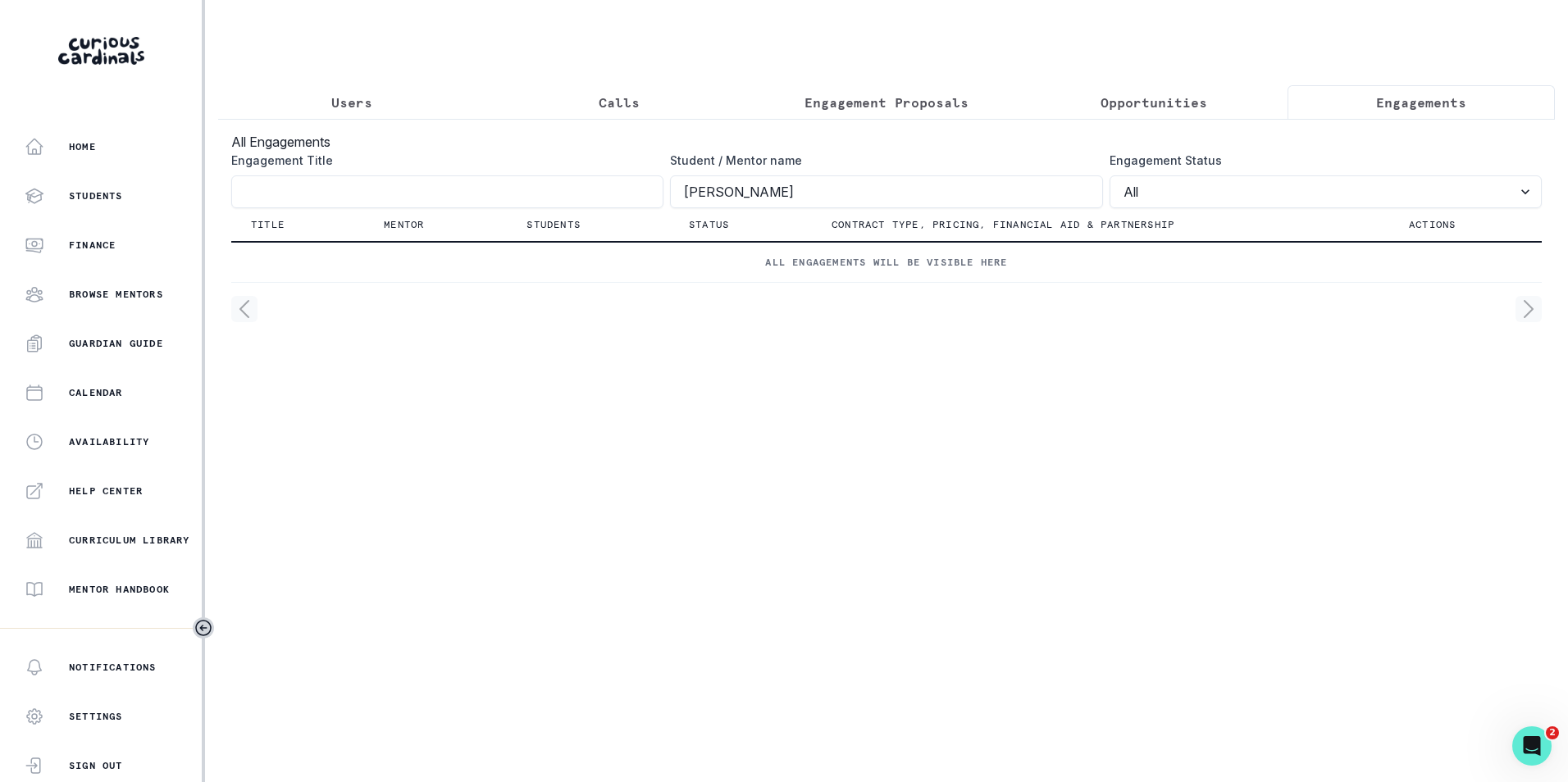
click button "submit" at bounding box center [0, 0] width 0 height 0
type input "[PERSON_NAME]"
click button "submit" at bounding box center [0, 0] width 0 height 0
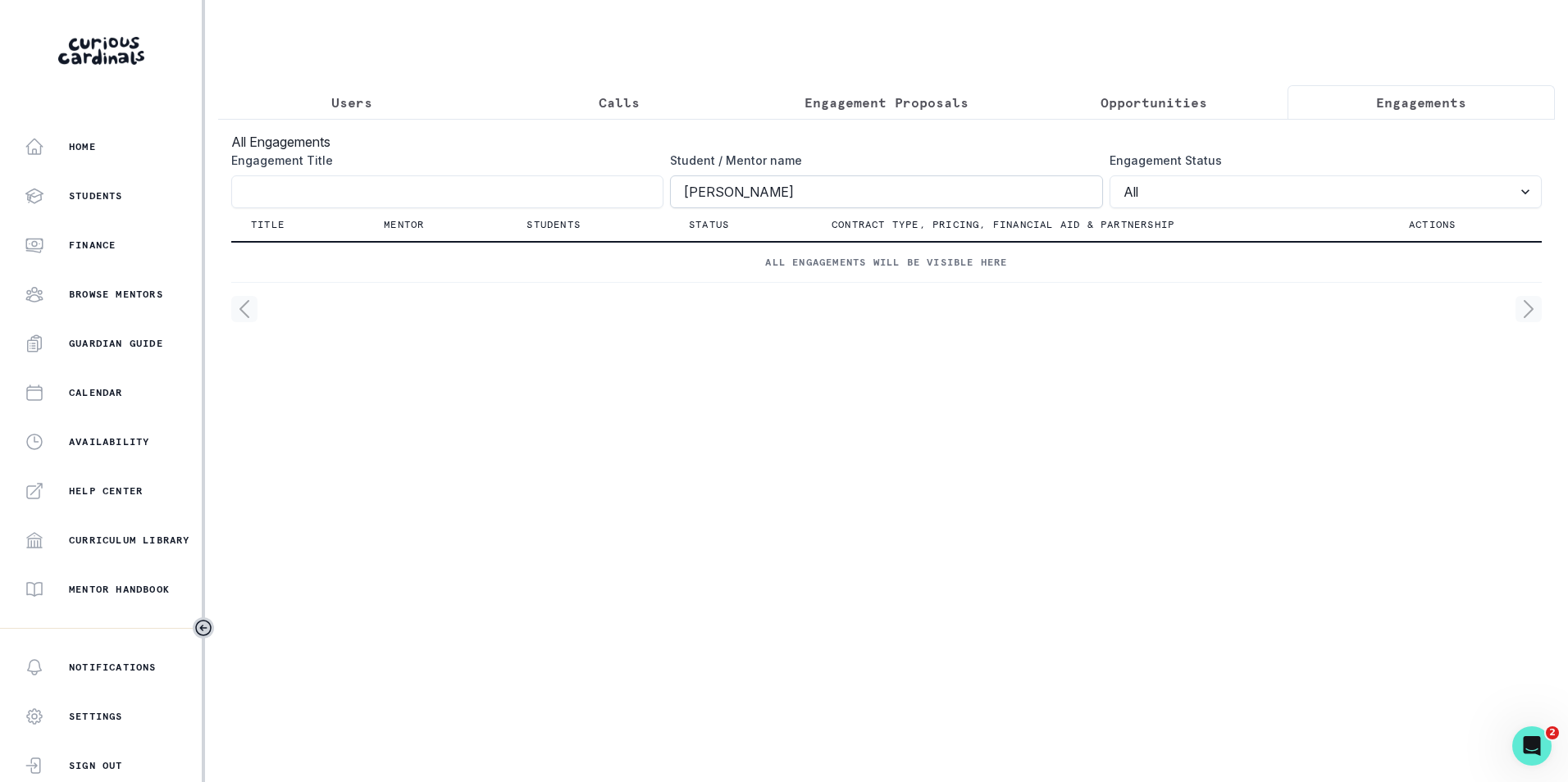
click button "submit" at bounding box center [0, 0] width 0 height 0
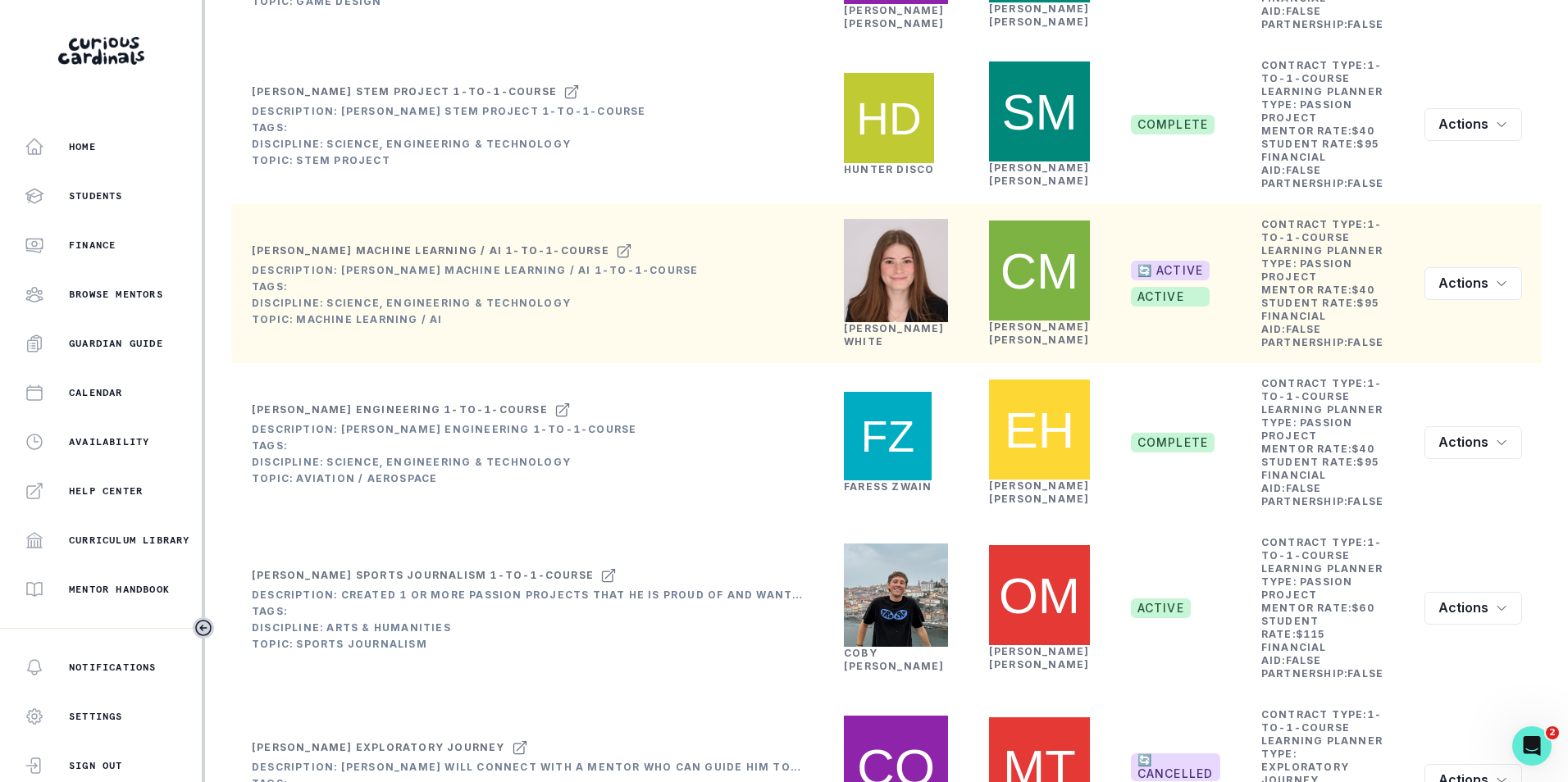
scroll to position [574, 0]
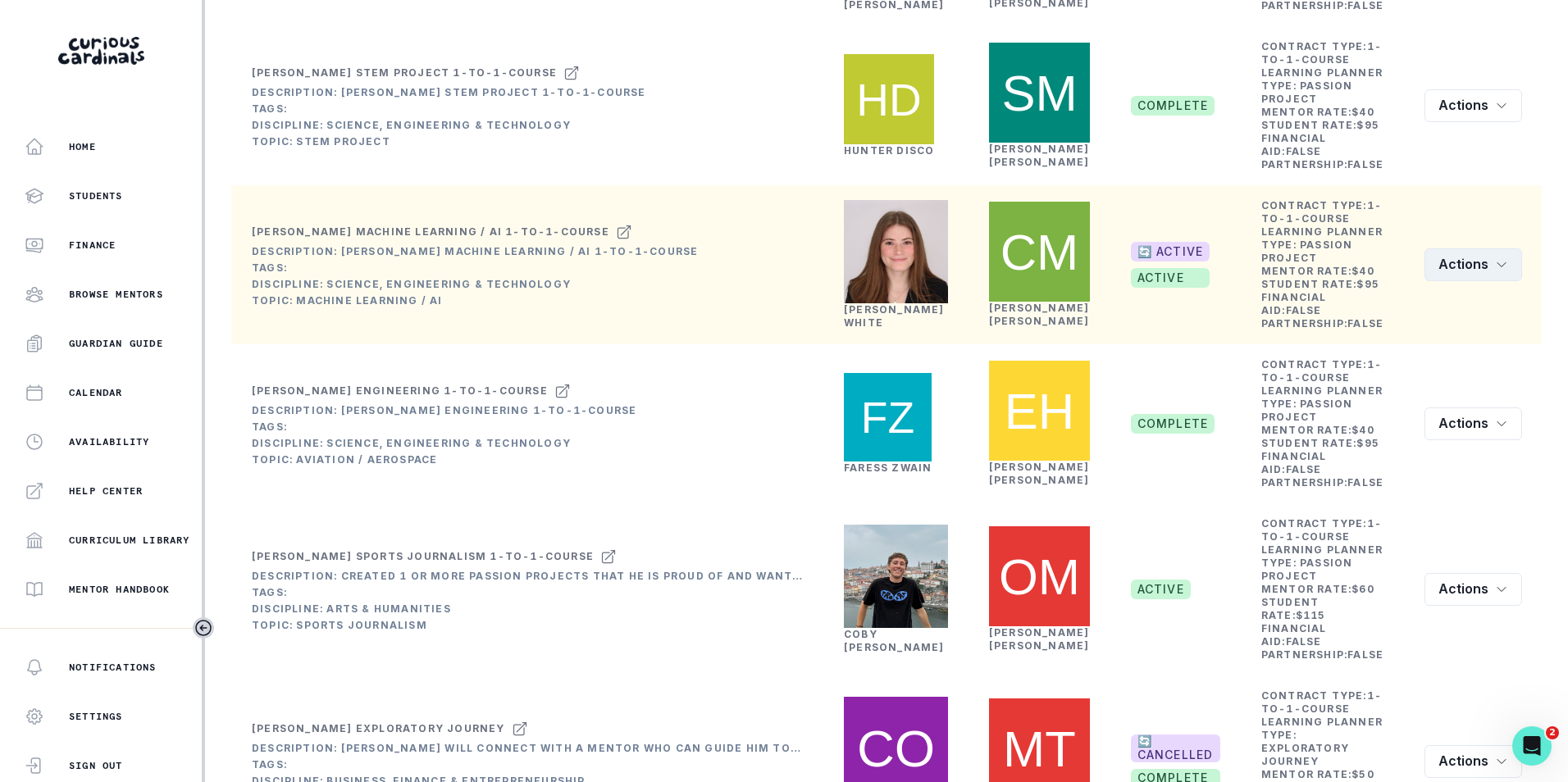
click at [1492, 282] on button "Actions" at bounding box center [1473, 265] width 97 height 32
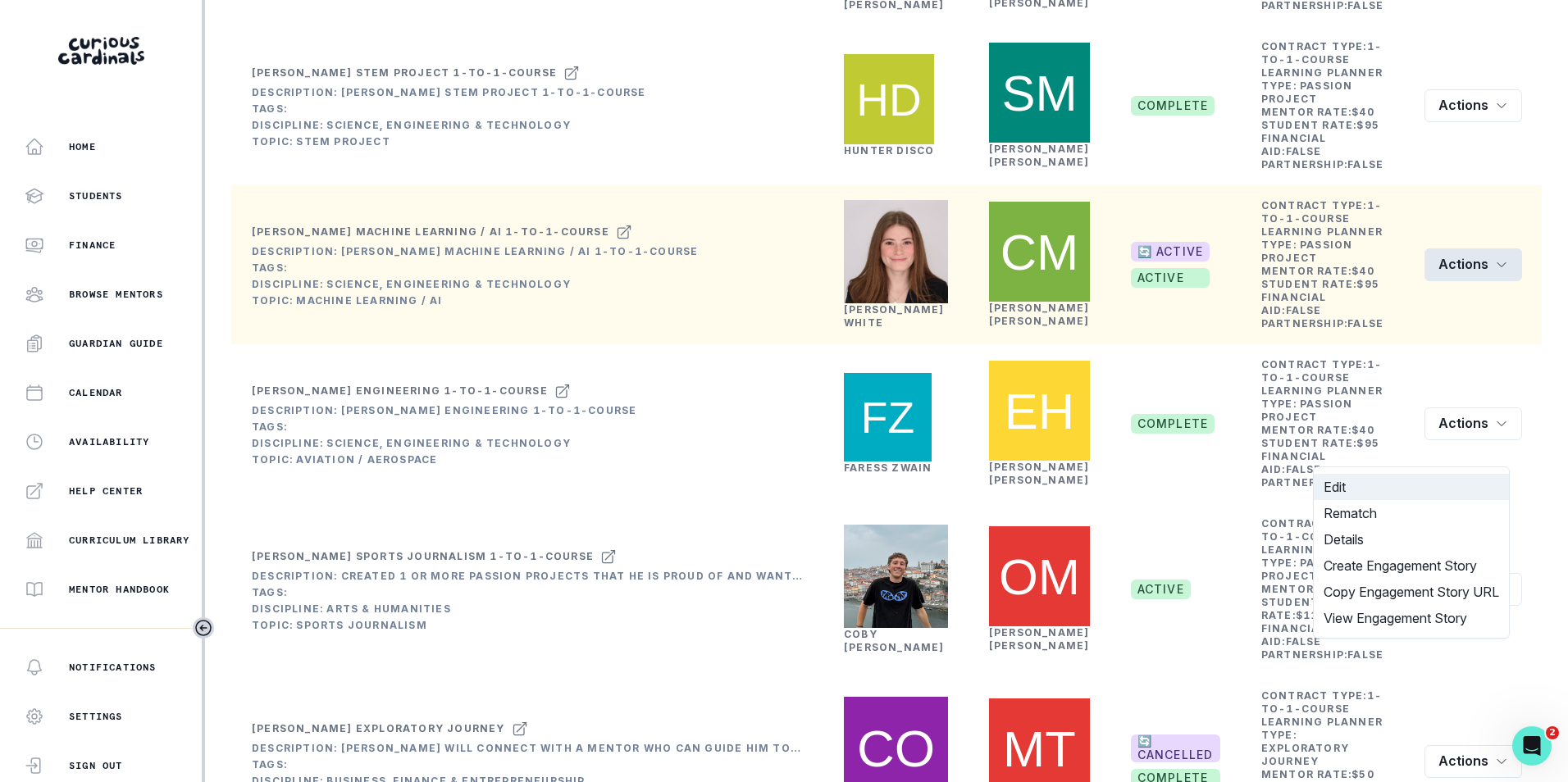
click at [1432, 483] on button "Edit" at bounding box center [1411, 487] width 195 height 26
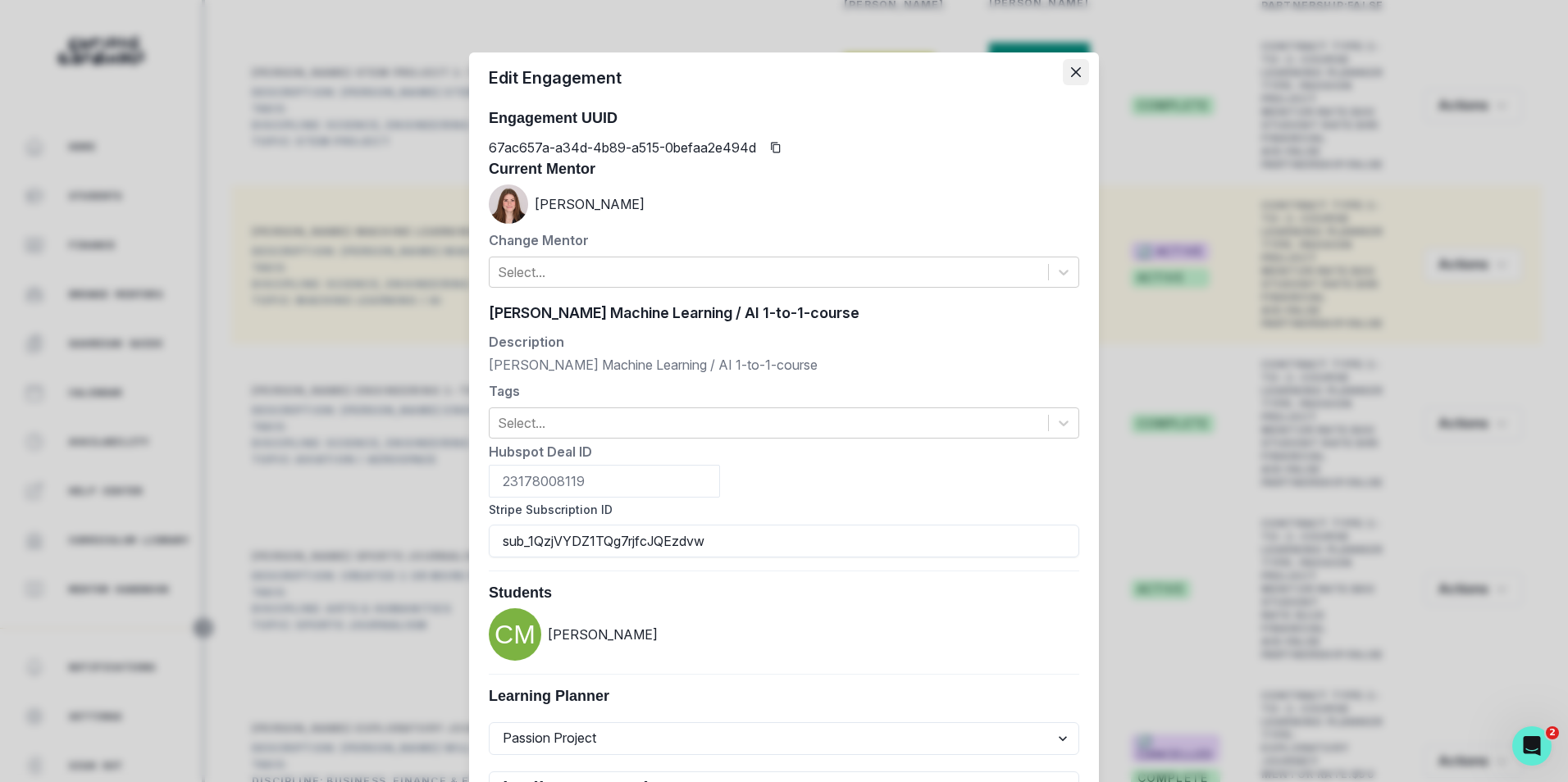
click at [1071, 76] on icon "Close" at bounding box center [1076, 72] width 10 height 10
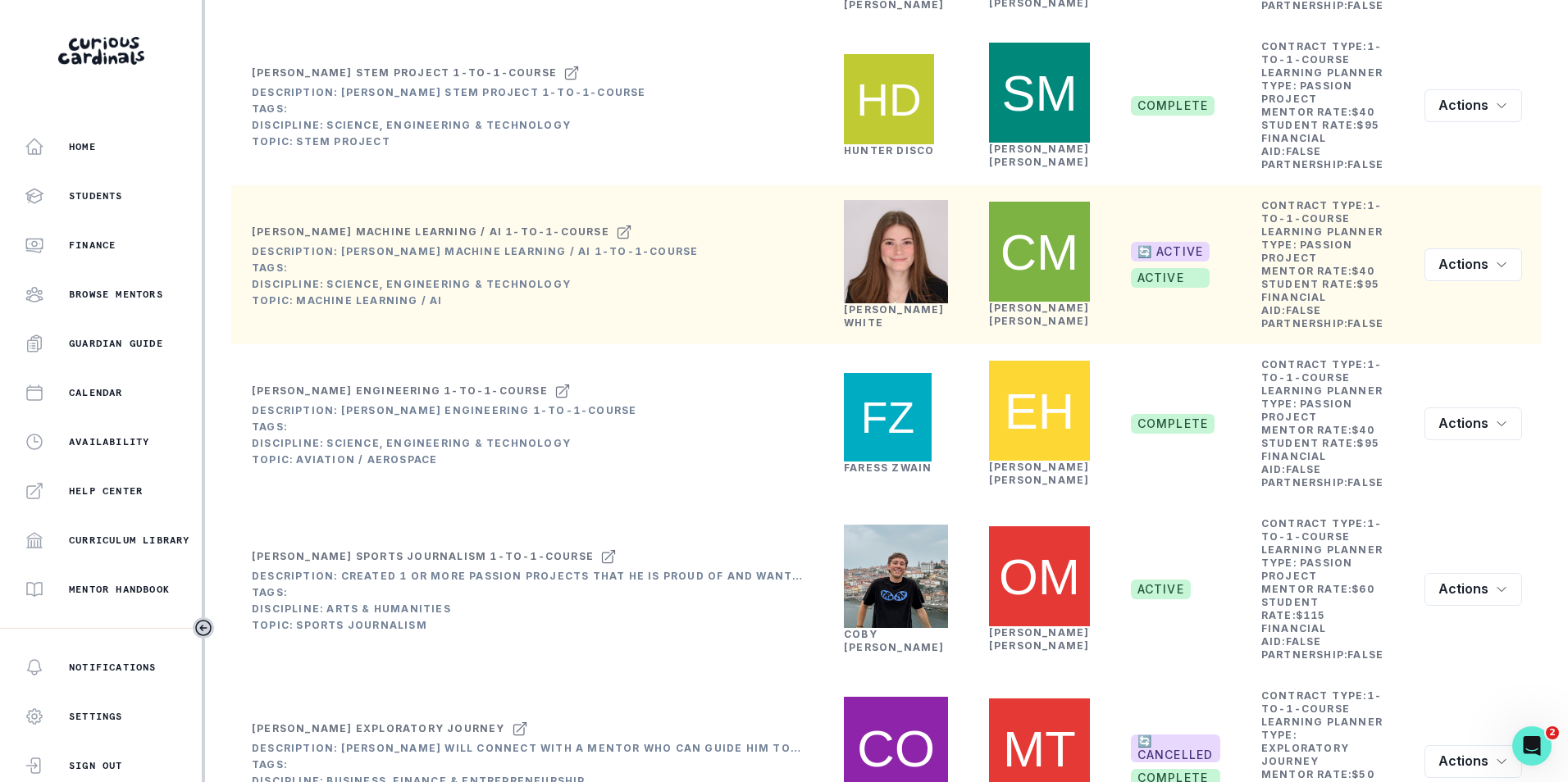
click at [899, 328] on link "[PERSON_NAME]" at bounding box center [895, 316] width 101 height 25
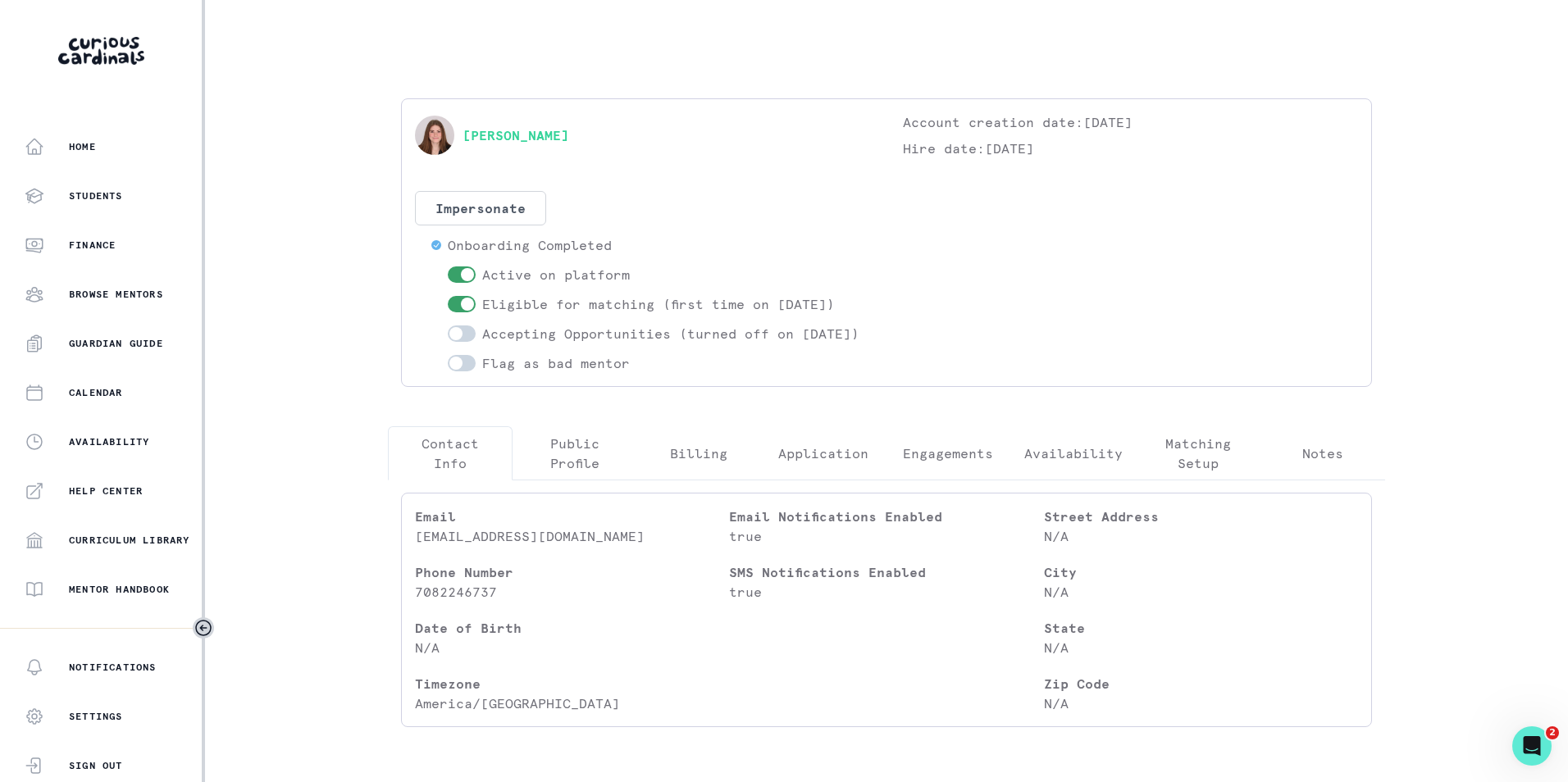
scroll to position [76, 0]
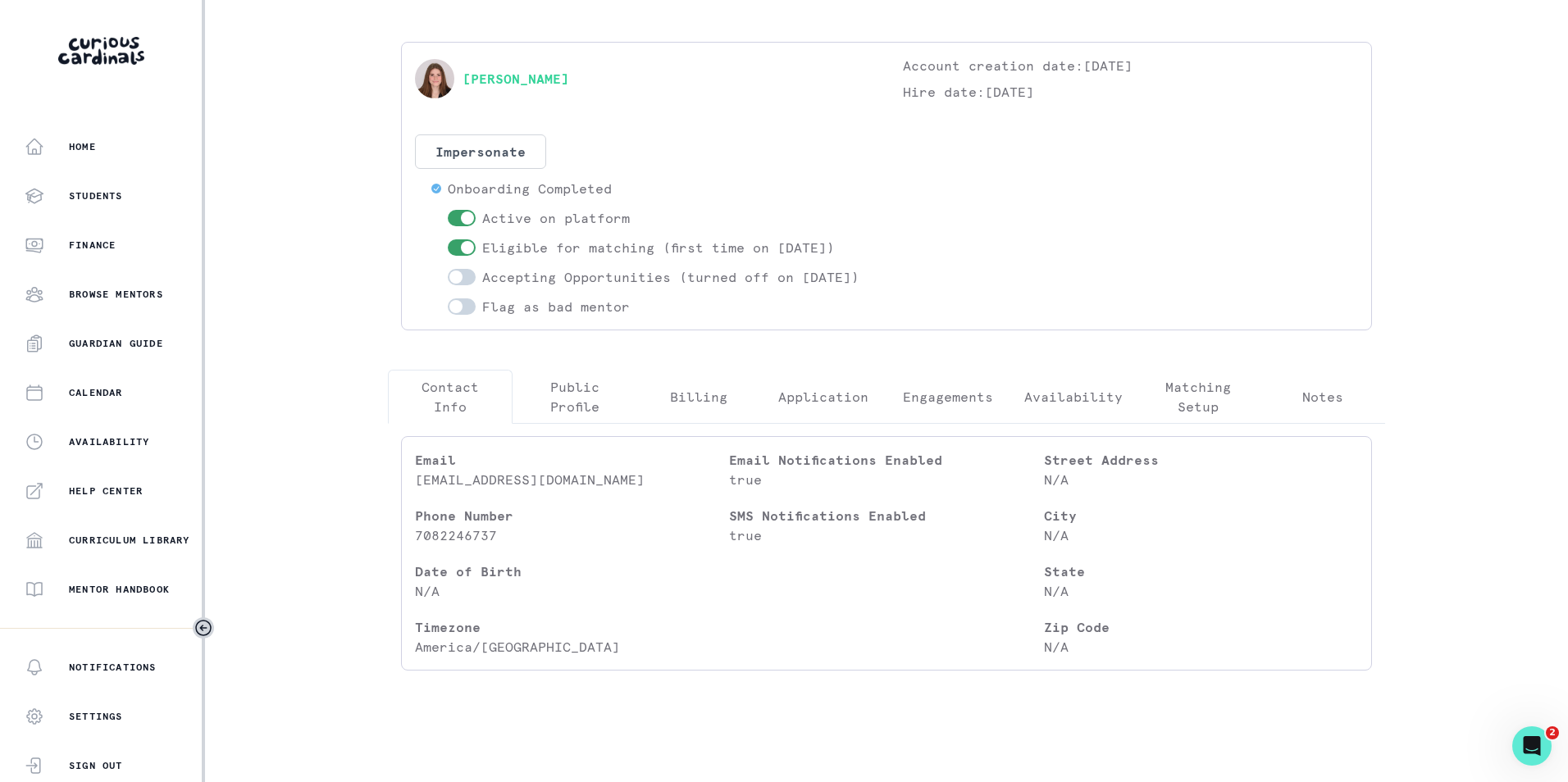
click at [934, 393] on button "Engagements" at bounding box center [948, 397] width 124 height 54
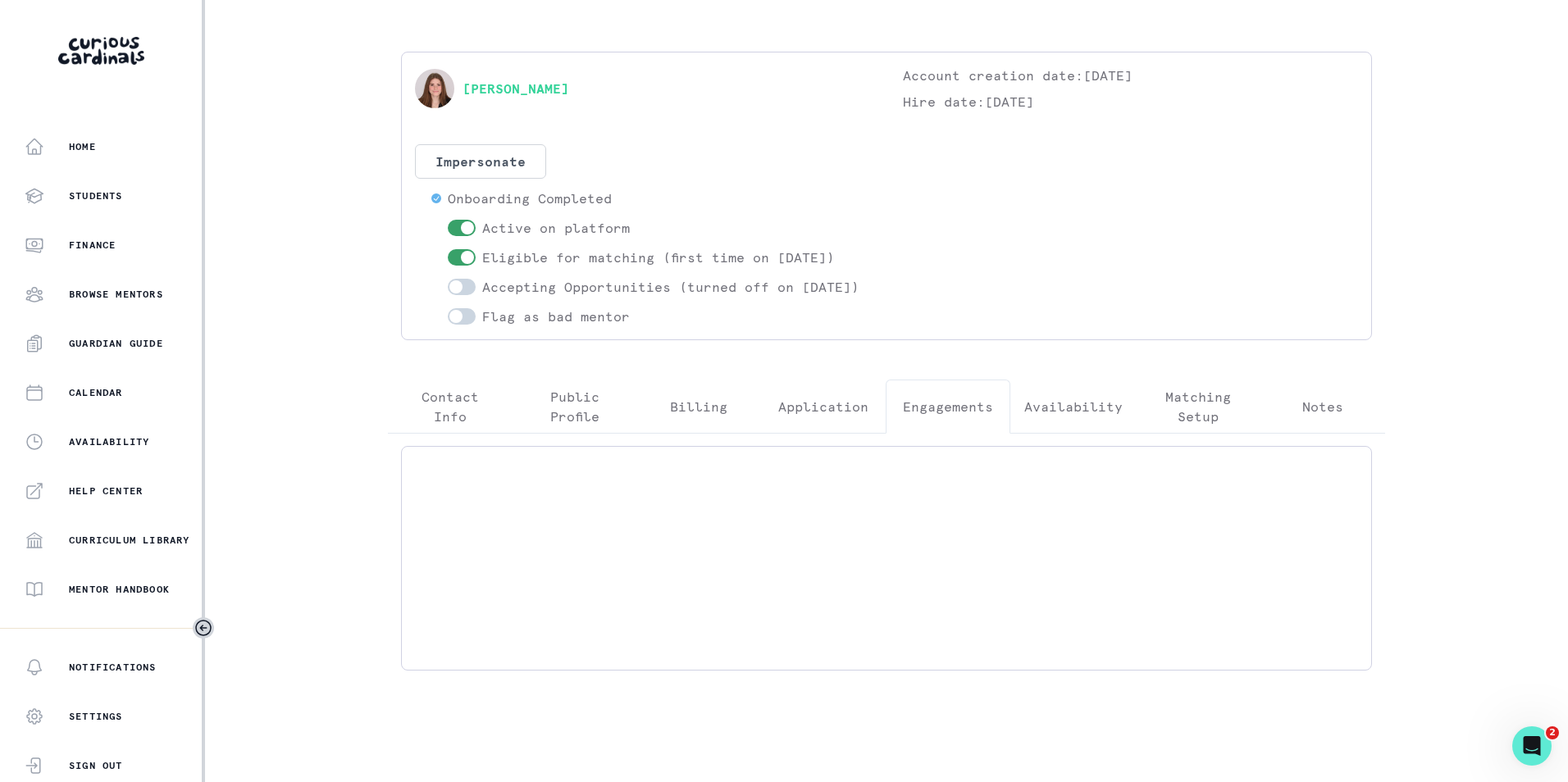
scroll to position [0, 0]
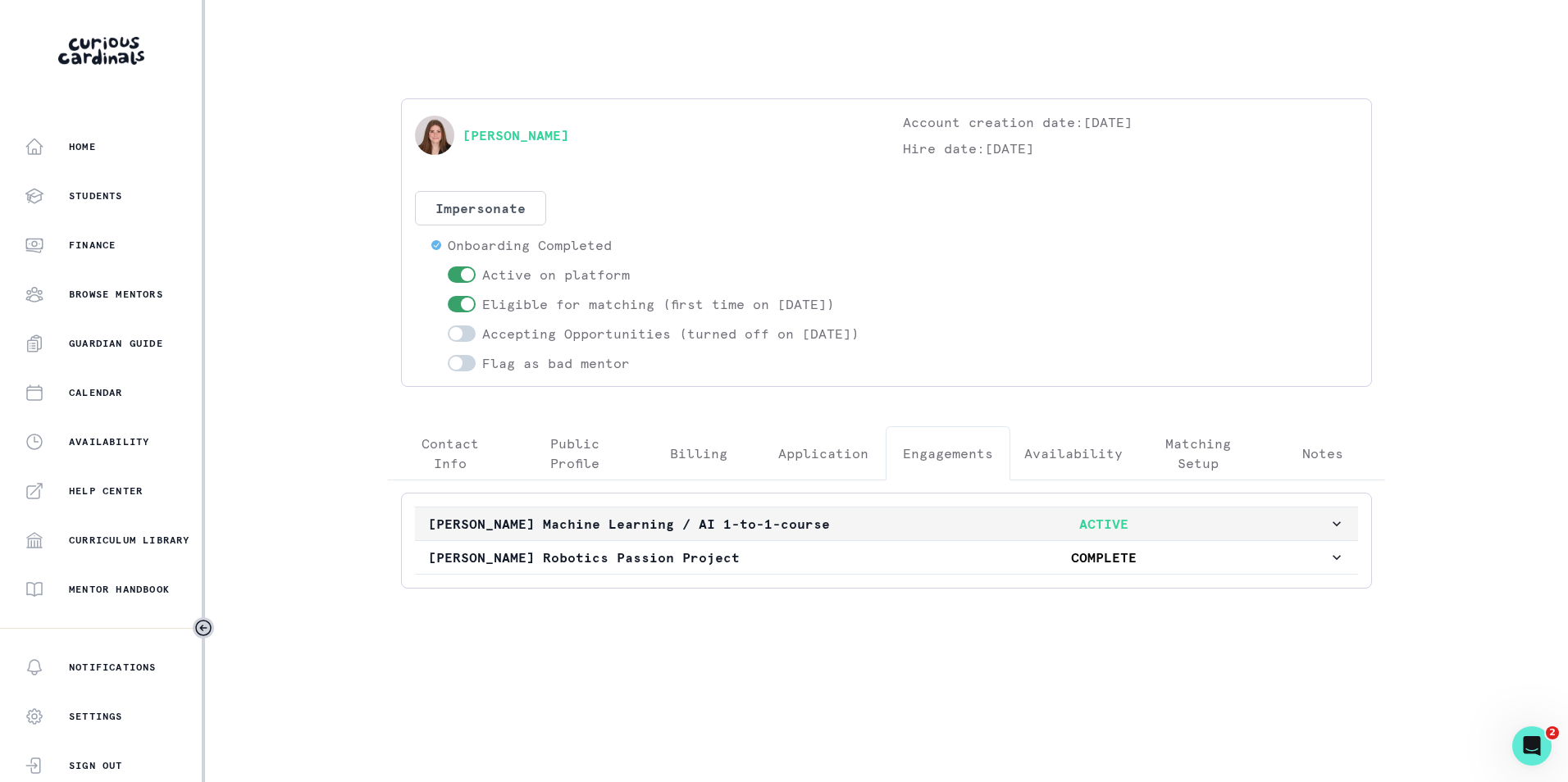
click at [1123, 534] on p "ACTIVE" at bounding box center [1104, 524] width 450 height 20
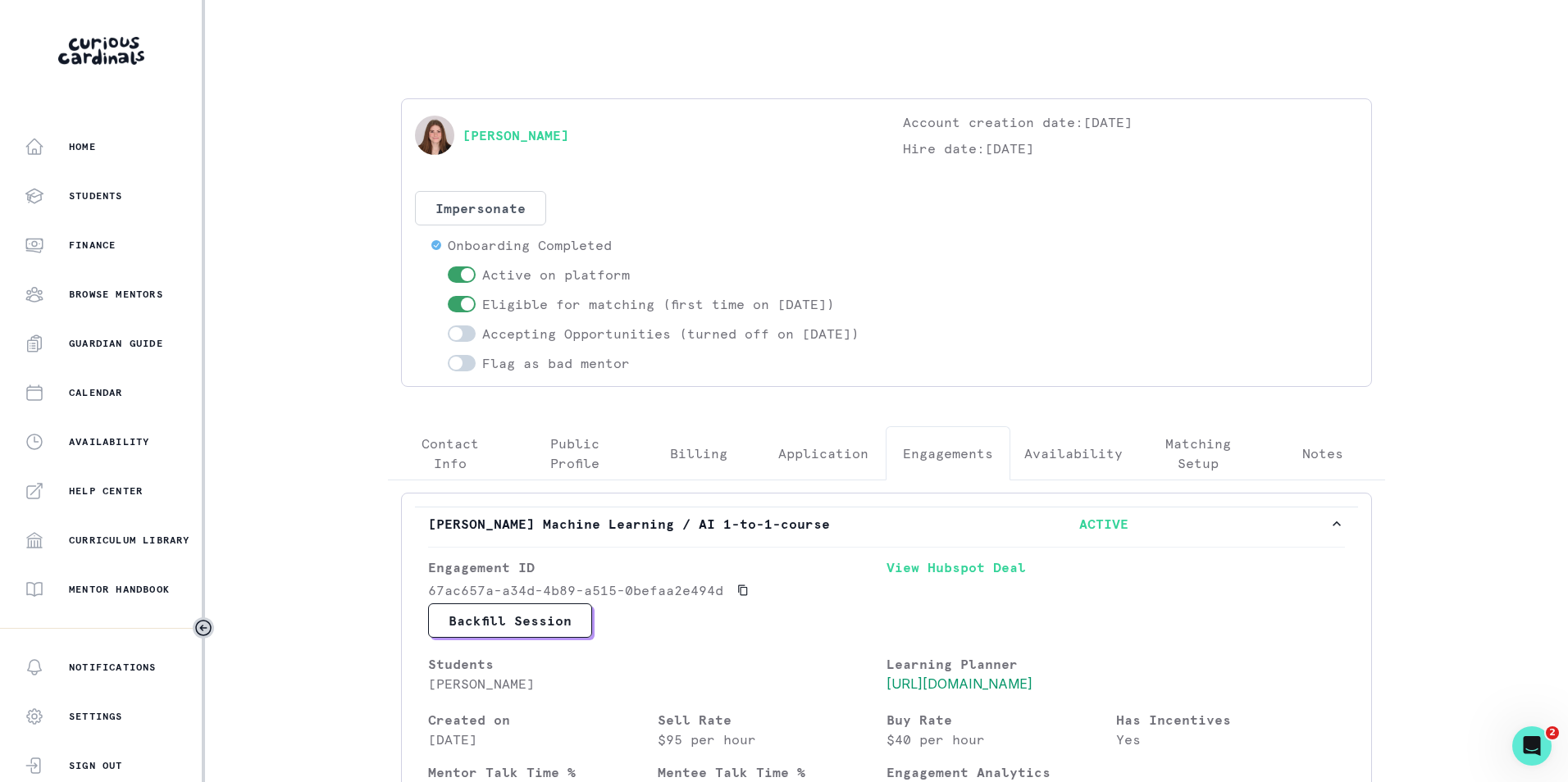
click at [358, 145] on div "Home Students Finance Browse Mentors Guardian Guide Calendar Availability Help …" at bounding box center [784, 391] width 1568 height 782
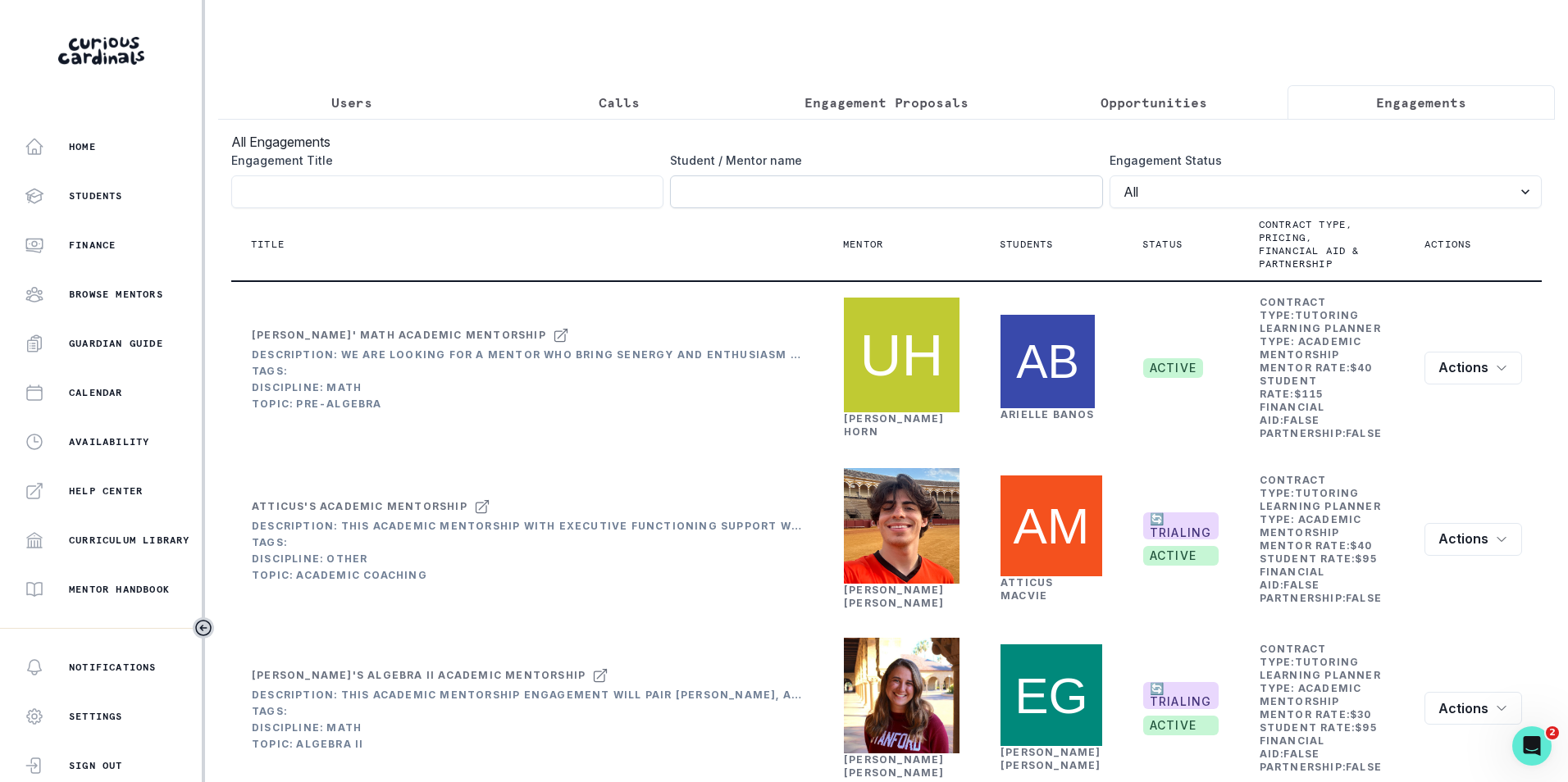
click at [771, 205] on input "Engagement Title" at bounding box center [886, 192] width 432 height 32
click button "submit" at bounding box center [0, 0] width 0 height 0
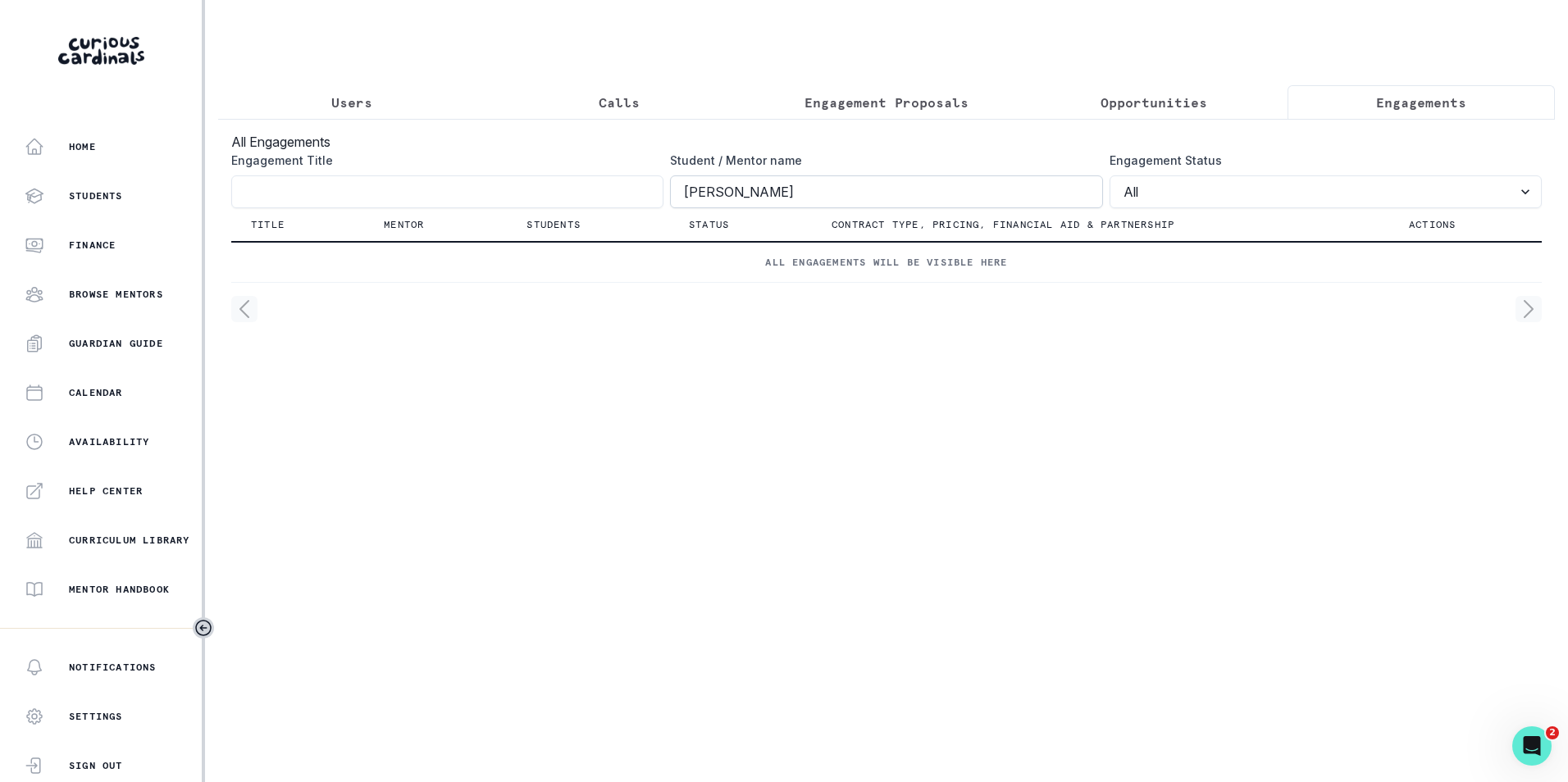
click at [717, 205] on input "[PERSON_NAME]" at bounding box center [886, 192] width 432 height 32
click at [723, 203] on input "[PERSON_NAME]" at bounding box center [886, 192] width 432 height 32
type input "[PERSON_NAME]"
click button "submit" at bounding box center [0, 0] width 0 height 0
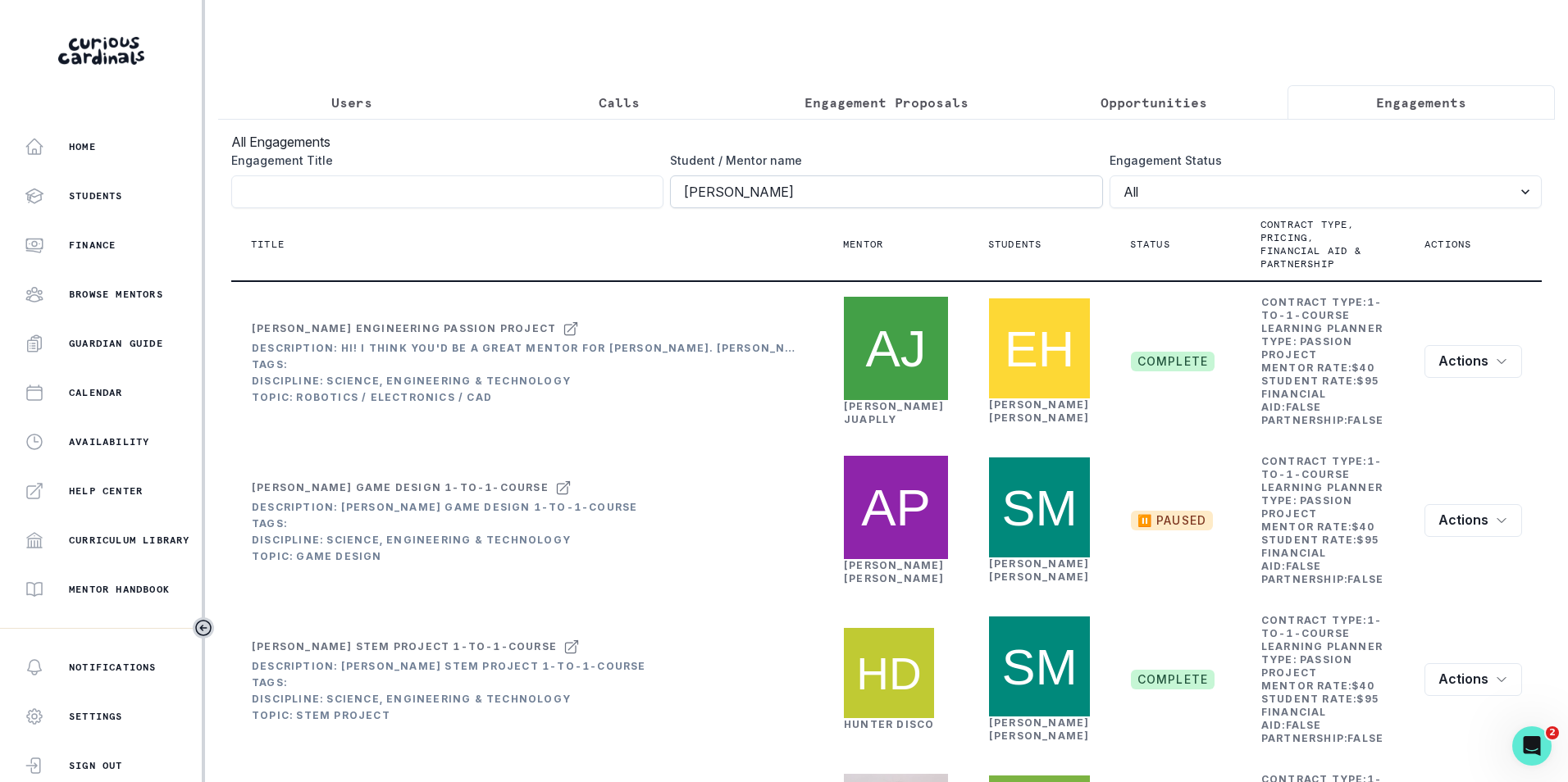
click at [748, 208] on input "[PERSON_NAME]" at bounding box center [886, 192] width 432 height 32
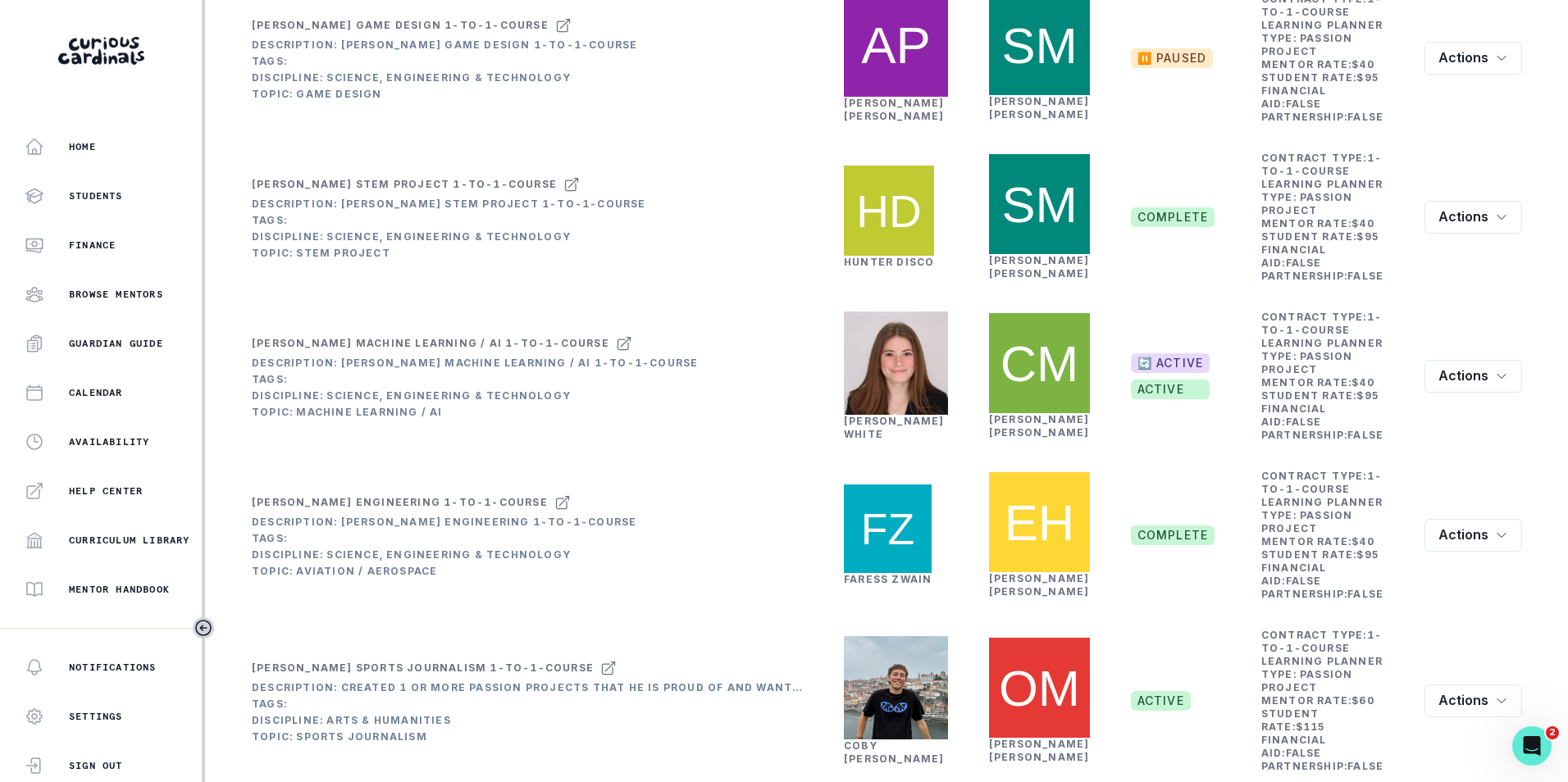
scroll to position [492, 0]
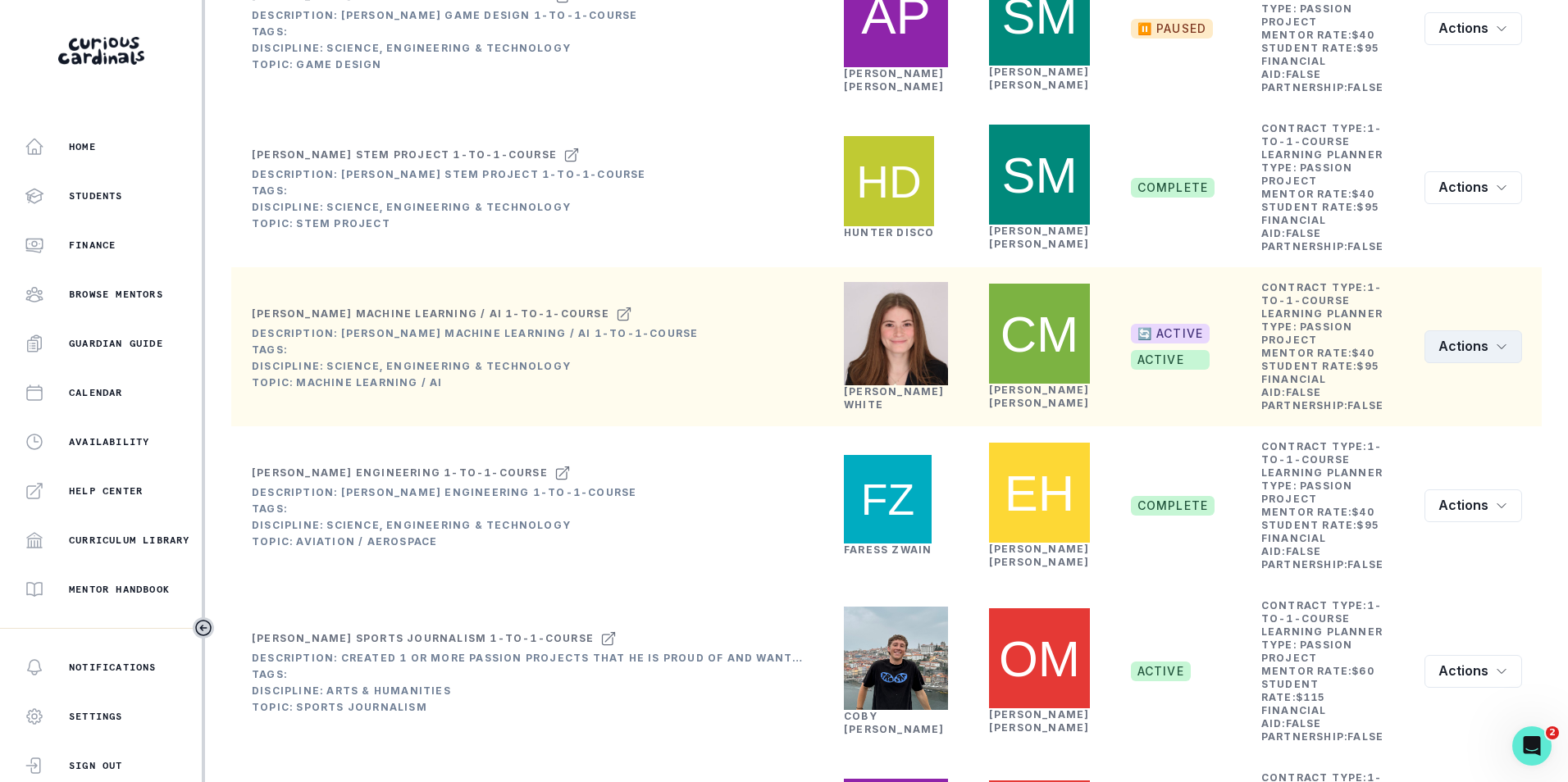
click at [1495, 354] on icon "row menu" at bounding box center [1501, 346] width 14 height 13
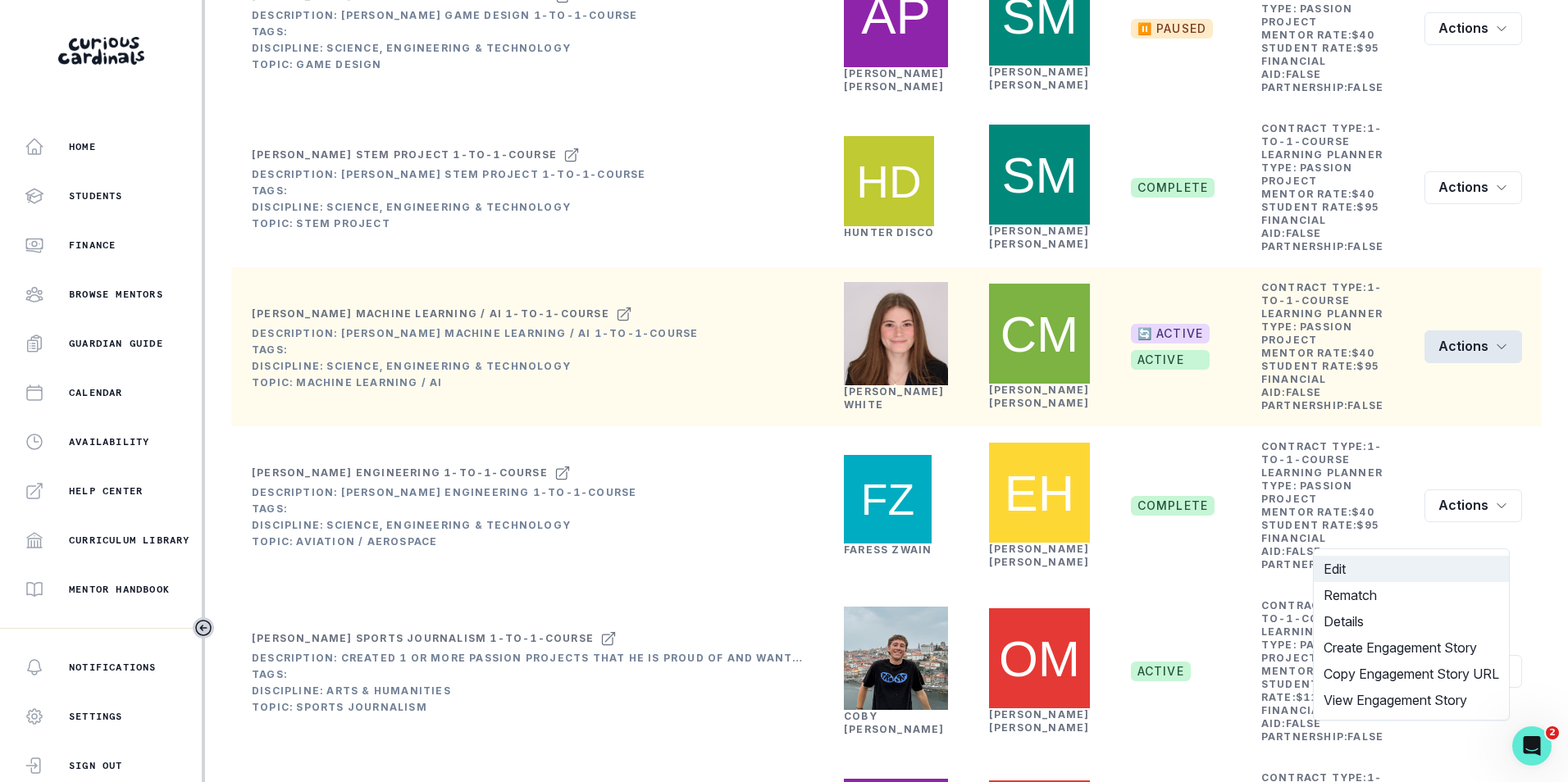
click at [1341, 571] on button "Edit" at bounding box center [1411, 569] width 195 height 26
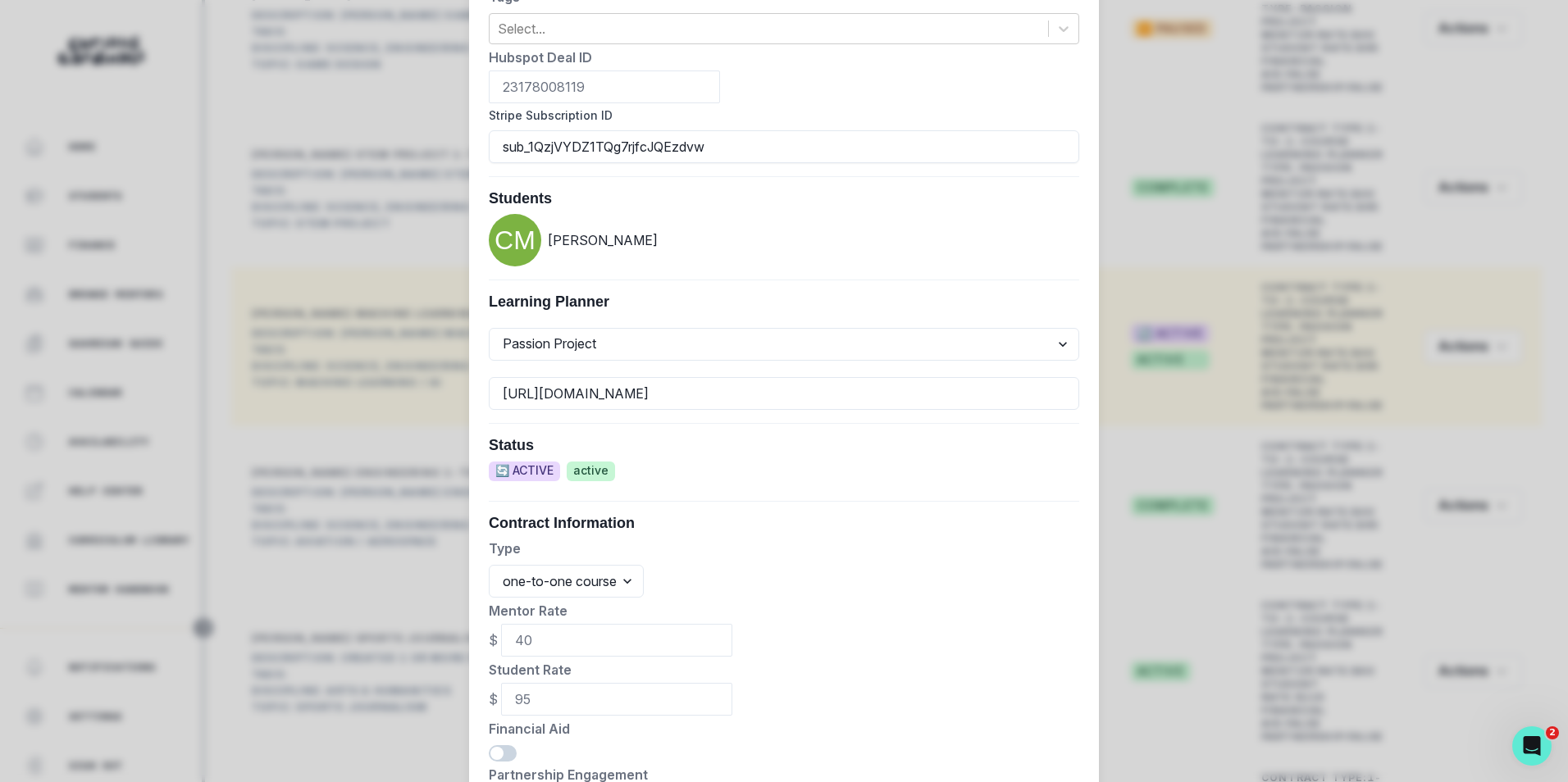
scroll to position [574, 0]
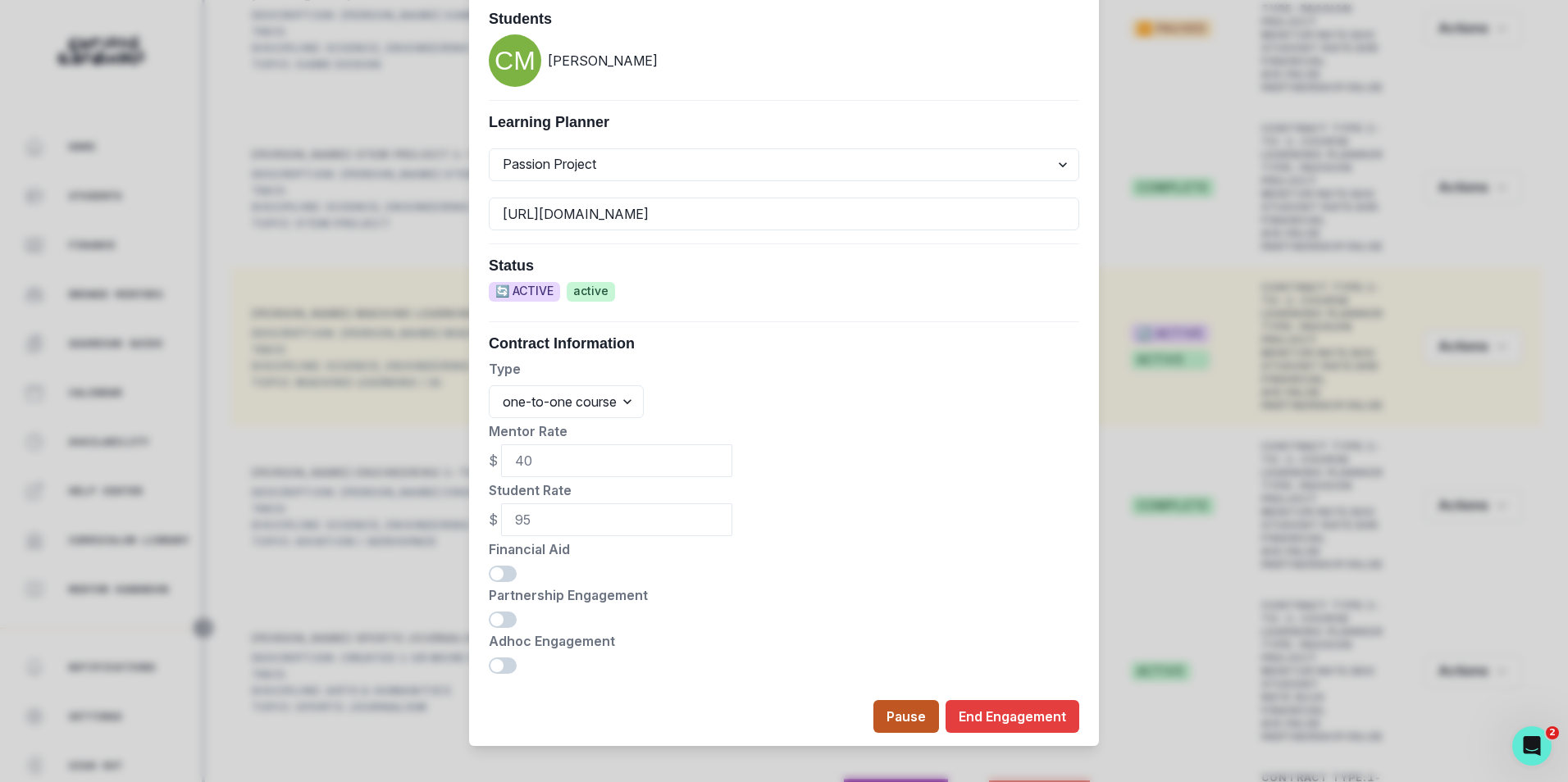
click at [908, 717] on button "Pause" at bounding box center [906, 716] width 66 height 32
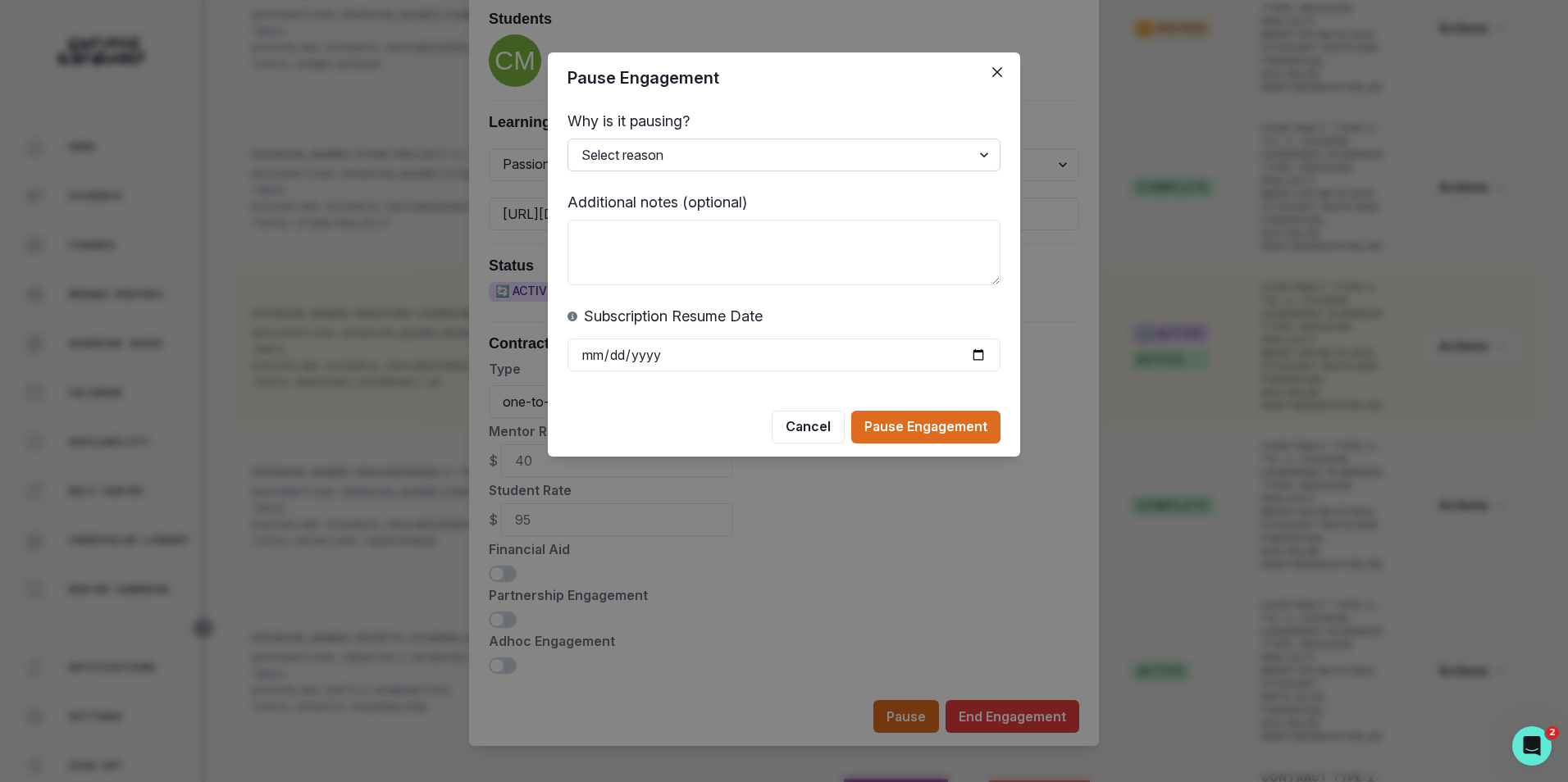
click at [958, 162] on select "Select reason Student busy Delayed start Mentor on vacation Other (please add a…" at bounding box center [784, 155] width 433 height 32
select select "Other"
click at [568, 139] on select "Select reason Student busy Delayed start Mentor on vacation Other (please add a…" at bounding box center [784, 155] width 433 height 32
click at [970, 353] on input "date" at bounding box center [784, 355] width 433 height 32
type input "[DATE]"
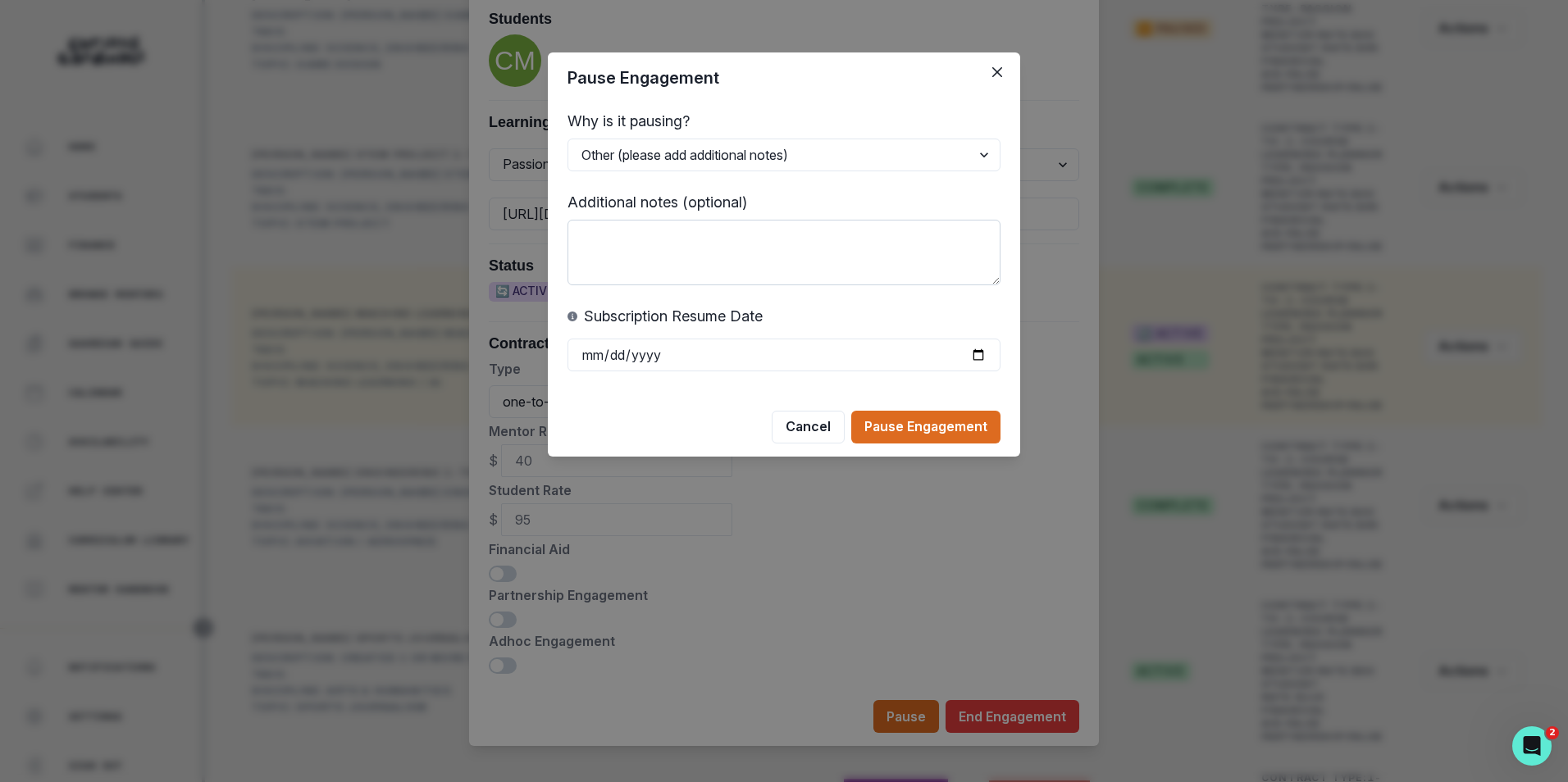
click at [666, 266] on textarea at bounding box center [784, 252] width 433 height 66
click at [594, 228] on textarea "ended sessions in June" at bounding box center [784, 252] width 433 height 66
click at [589, 235] on textarea "ended sessions in June" at bounding box center [784, 252] width 433 height 66
click at [769, 245] on textarea "Ended sessions in June" at bounding box center [784, 252] width 433 height 66
type textarea "Ended sessions in June."
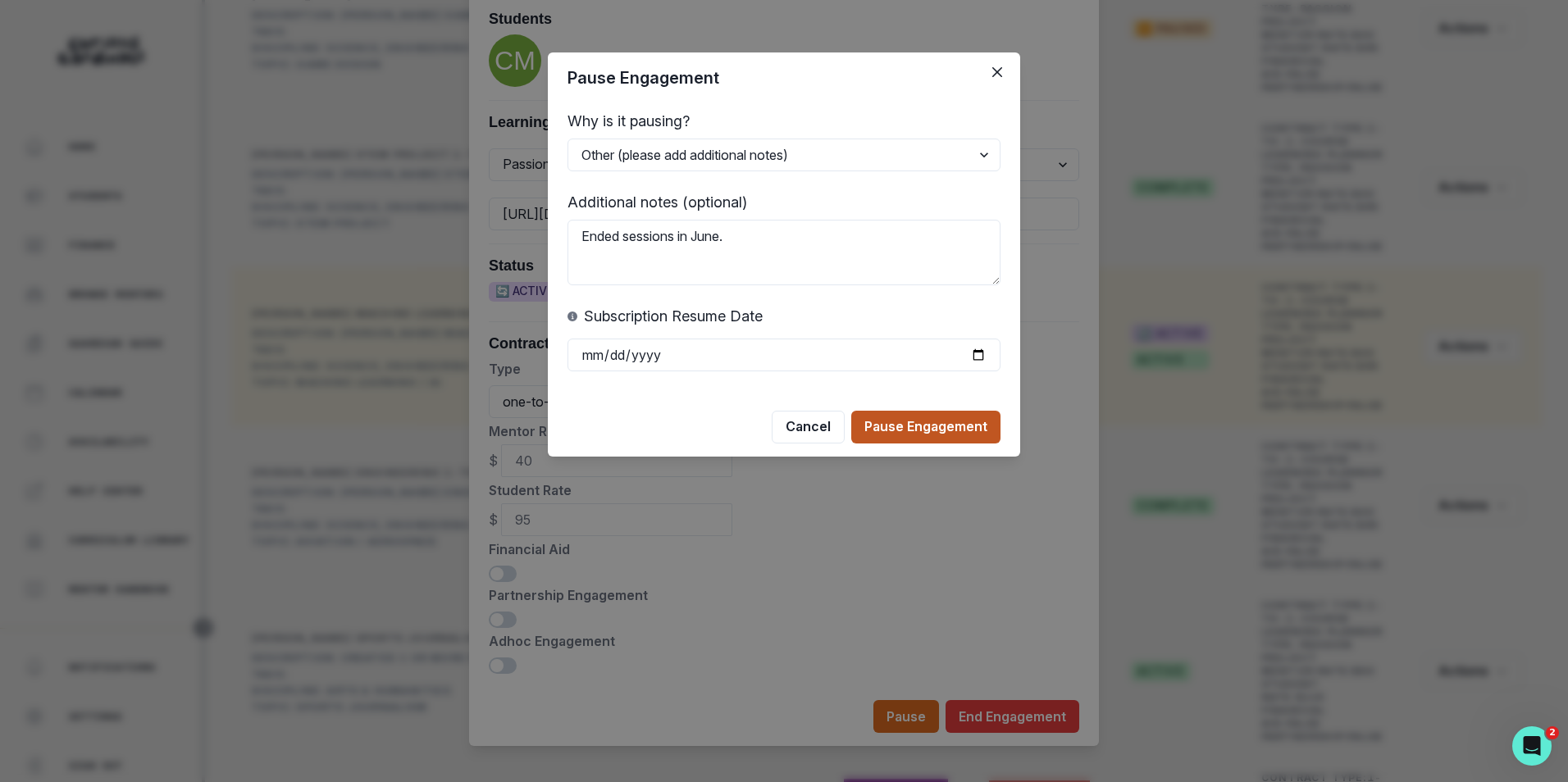
click at [919, 421] on button "Pause Engagement" at bounding box center [926, 427] width 149 height 32
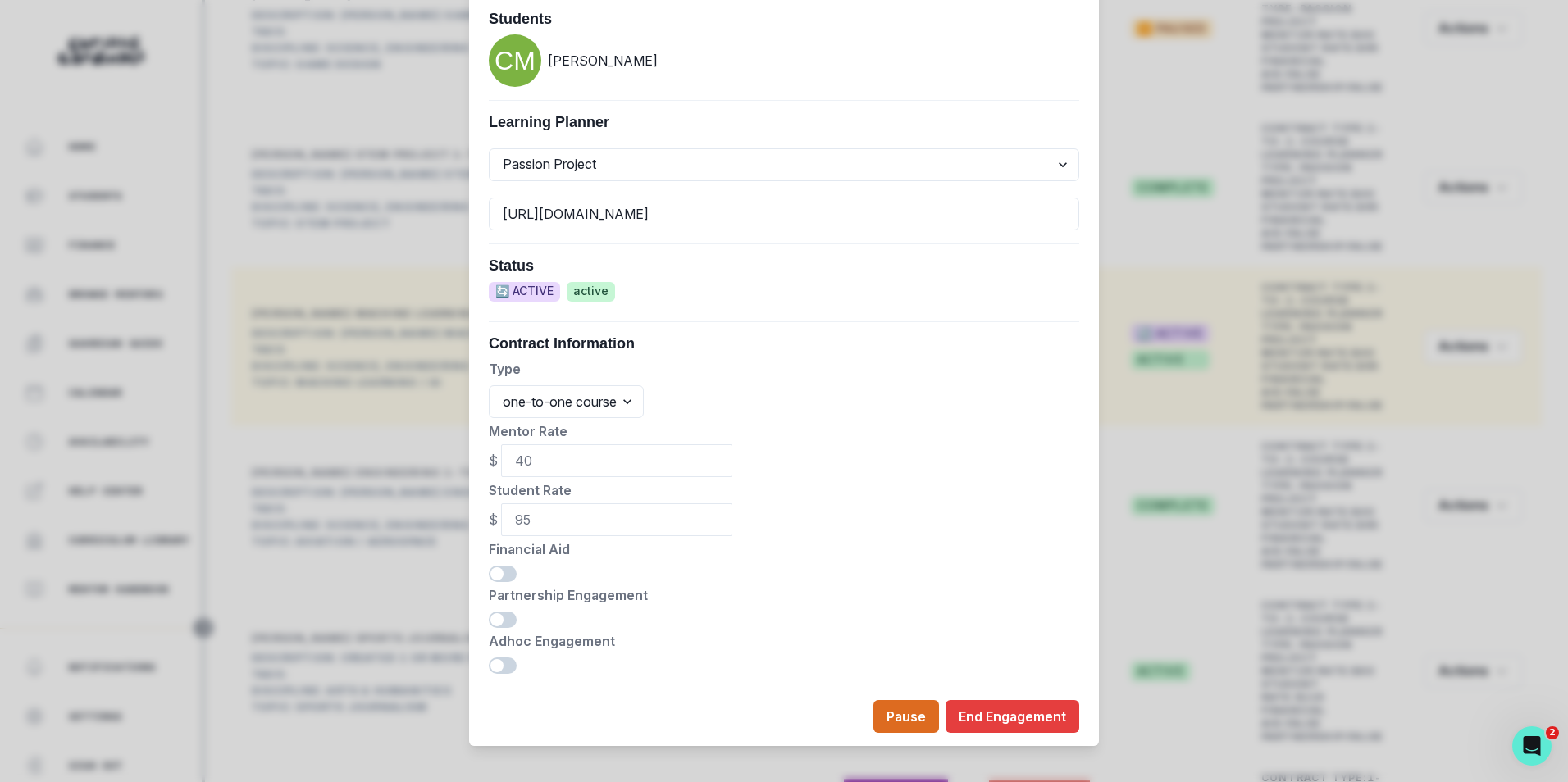
click at [392, 211] on div "Edit Engagement Engagement UUID 67ac657a-a34d-4b89-a515-0befaa2e494d Current Me…" at bounding box center [784, 391] width 1568 height 782
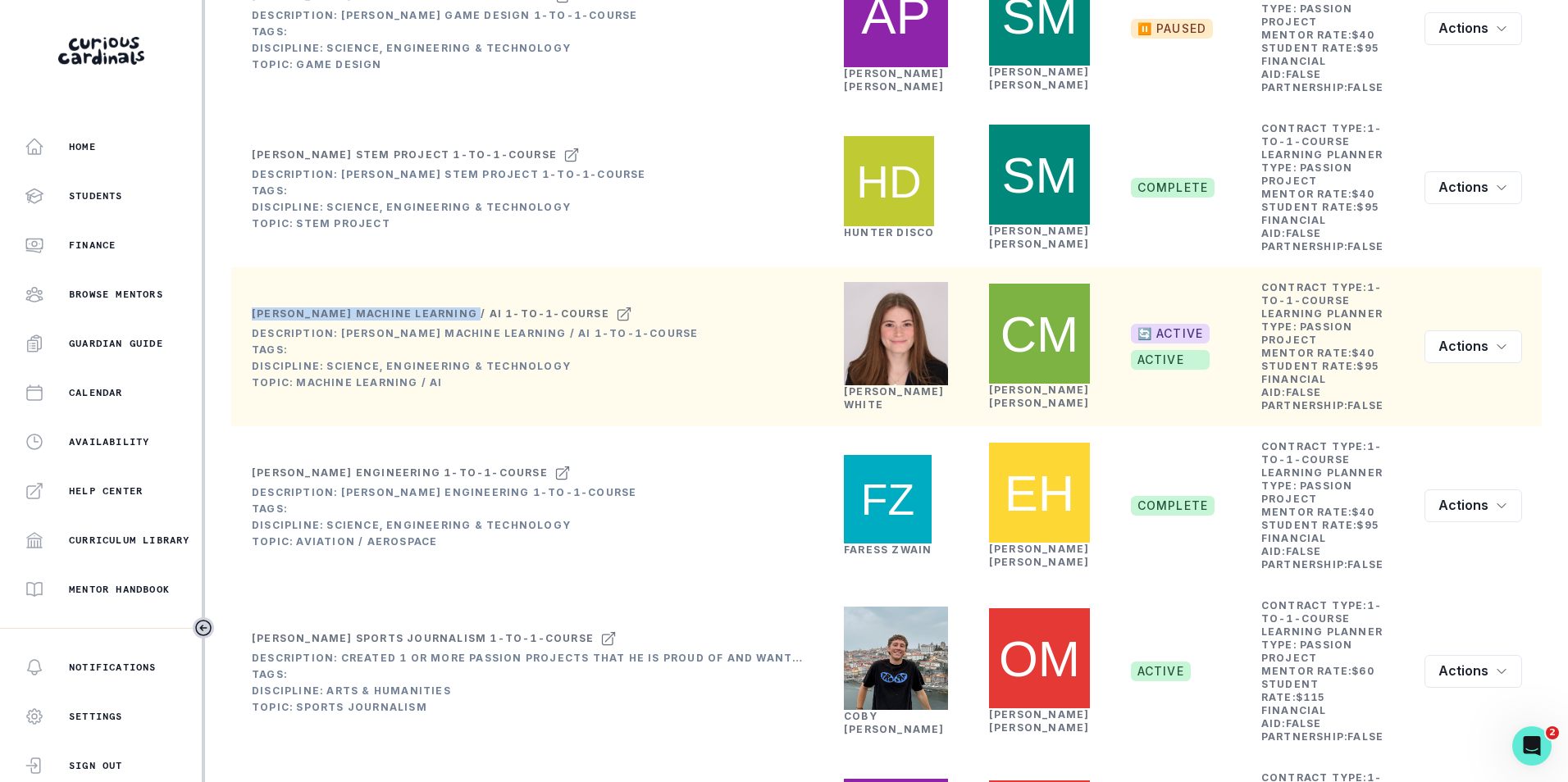
drag, startPoint x: 249, startPoint y: 492, endPoint x: 464, endPoint y: 494, distance: 215.0
click at [464, 427] on td "[PERSON_NAME] Machine Learning / AI 1-to-1-course Description: [PERSON_NAME] Ma…" at bounding box center [527, 346] width 592 height 159
copy div "[PERSON_NAME] Machine Learning"
click at [281, 427] on td "[PERSON_NAME] Machine Learning / AI 1-to-1-course Description: [PERSON_NAME] Ma…" at bounding box center [527, 346] width 592 height 159
drag, startPoint x: 251, startPoint y: 490, endPoint x: 464, endPoint y: 494, distance: 213.0
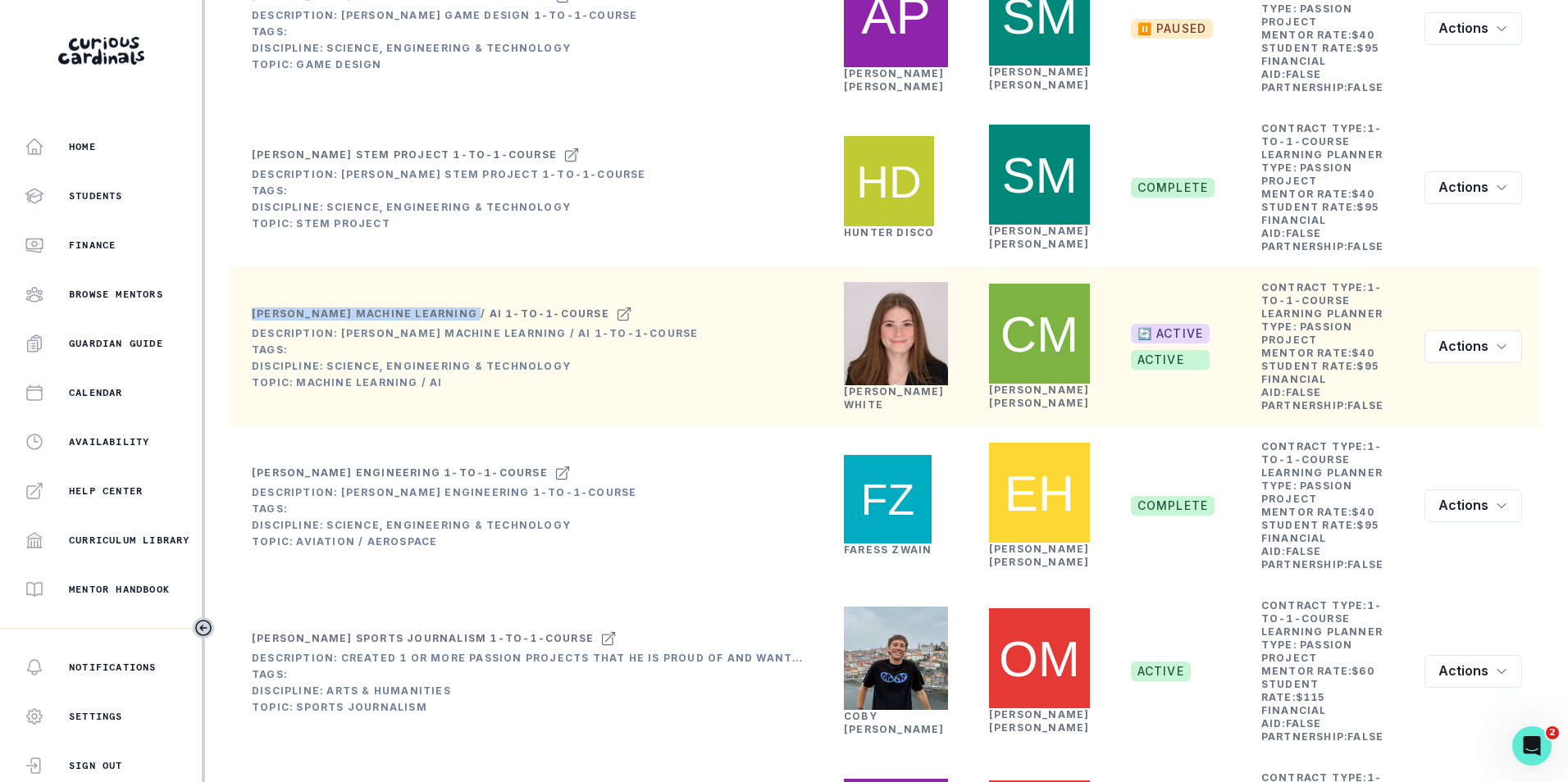
click at [464, 391] on td "[PERSON_NAME] Machine Learning / AI 1-to-1-course Description: [PERSON_NAME] Ma…" at bounding box center [474, 346] width 447 height 87
copy div "[PERSON_NAME] Machine Learning"
drag, startPoint x: 1054, startPoint y: 562, endPoint x: 1002, endPoint y: 562, distance: 52.0
click at [1002, 427] on td "[PERSON_NAME]" at bounding box center [1040, 346] width 142 height 159
drag, startPoint x: 253, startPoint y: 490, endPoint x: 468, endPoint y: 488, distance: 215.0
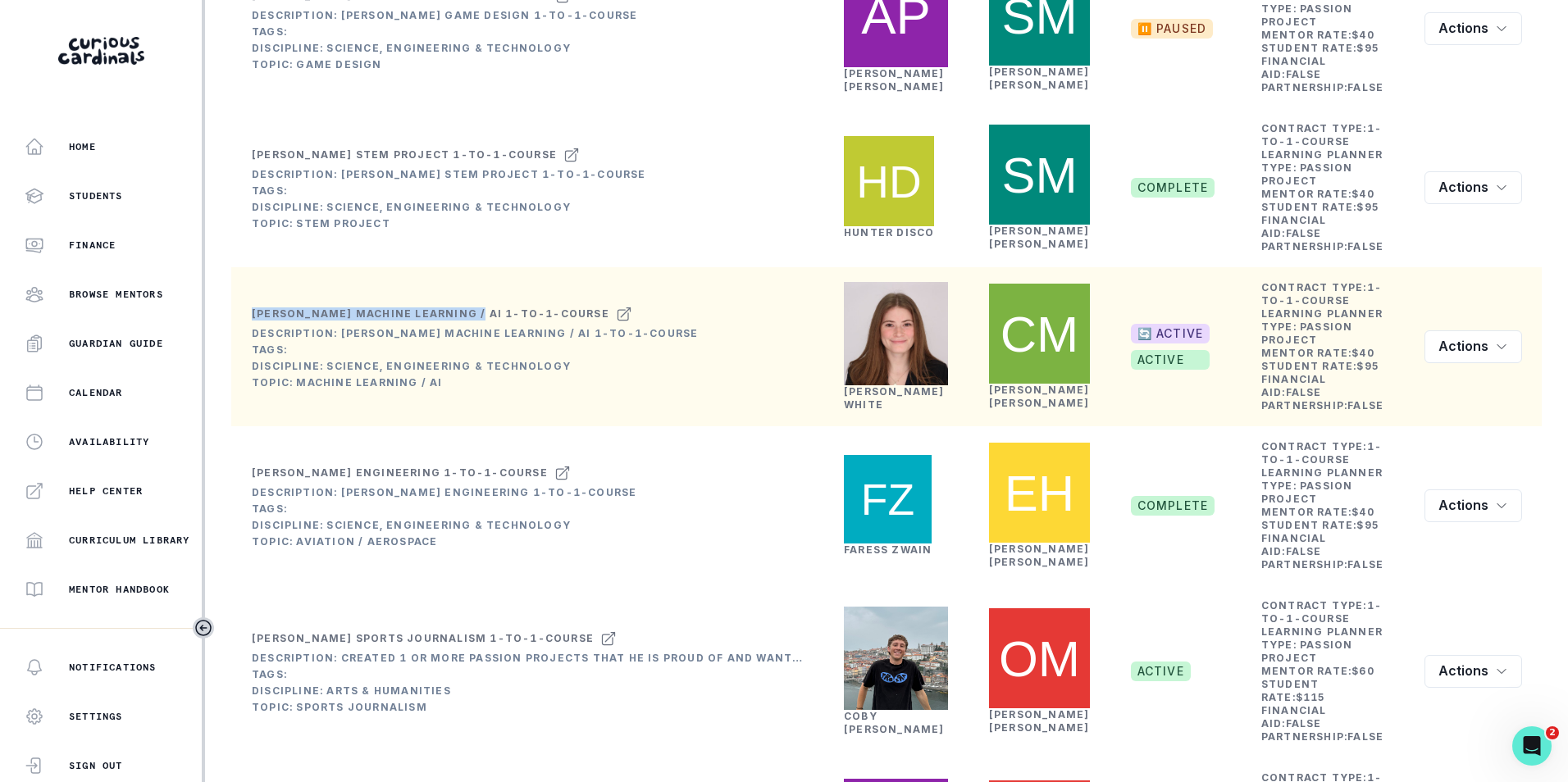
click at [468, 320] on div "[PERSON_NAME] Machine Learning / AI 1-to-1-course" at bounding box center [430, 314] width 357 height 13
copy div "[PERSON_NAME] Machine Learning"
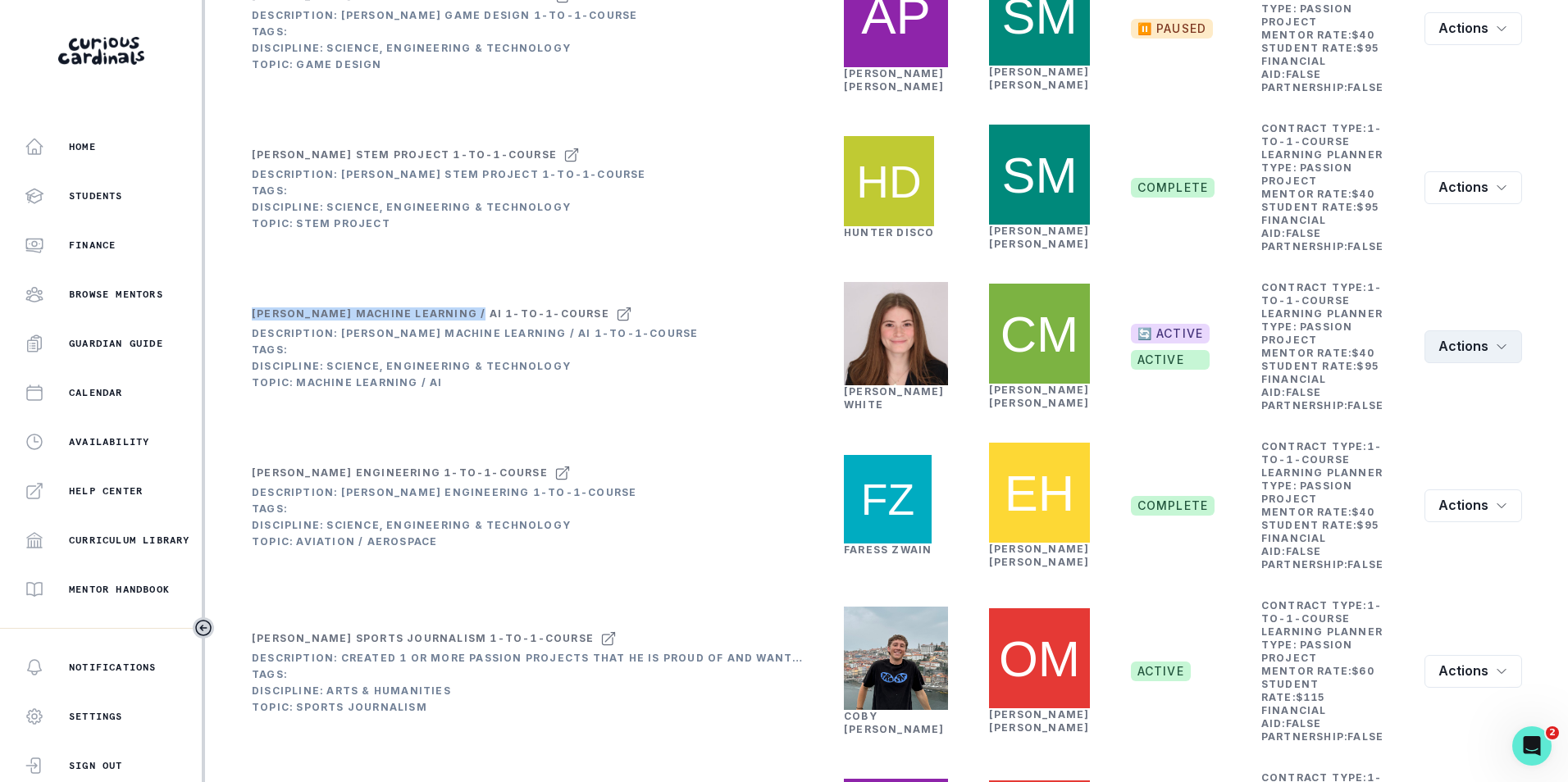
click at [1497, 364] on button "Actions" at bounding box center [1473, 346] width 97 height 32
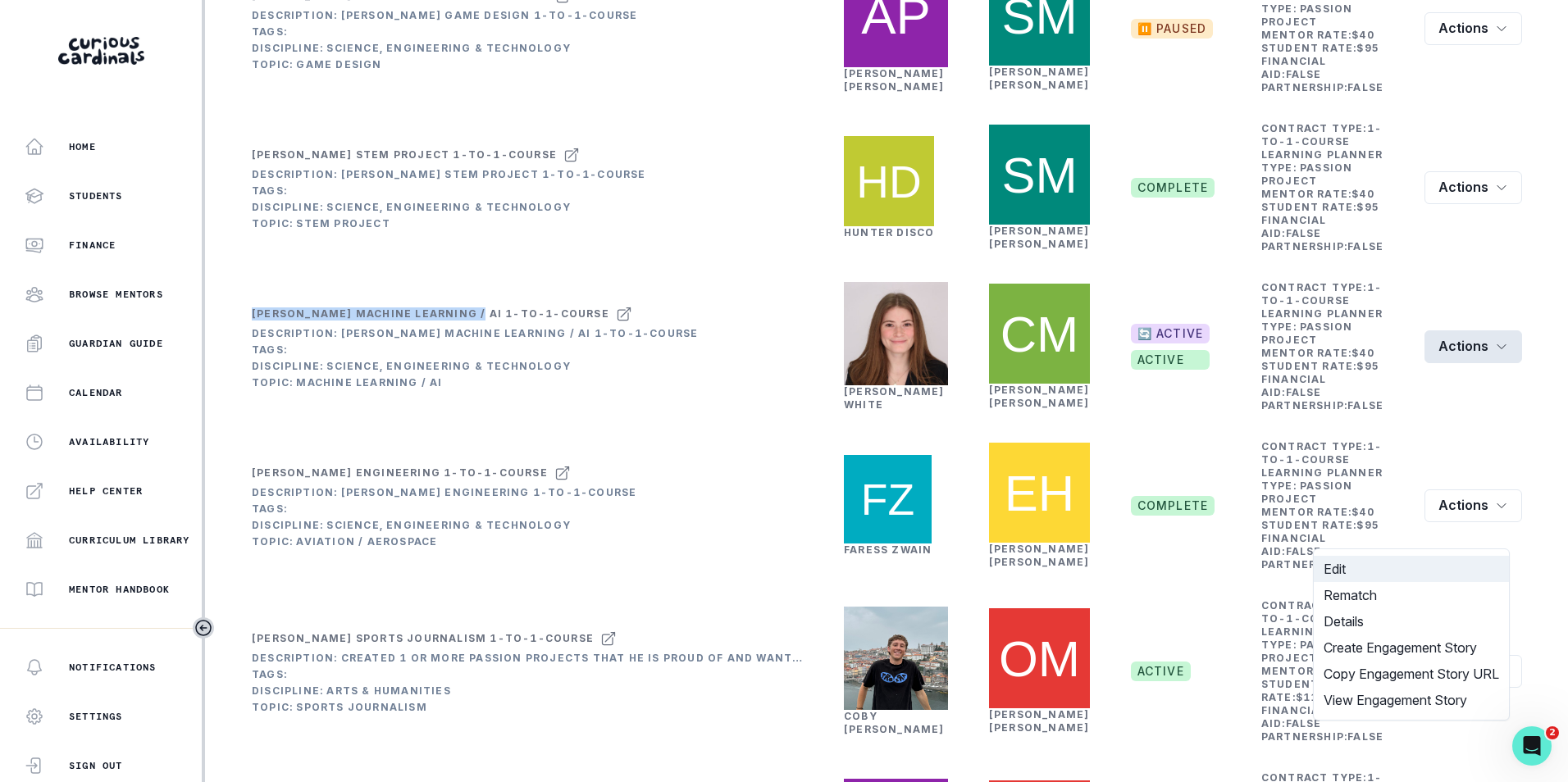
click at [1410, 575] on button "Edit" at bounding box center [1411, 569] width 195 height 26
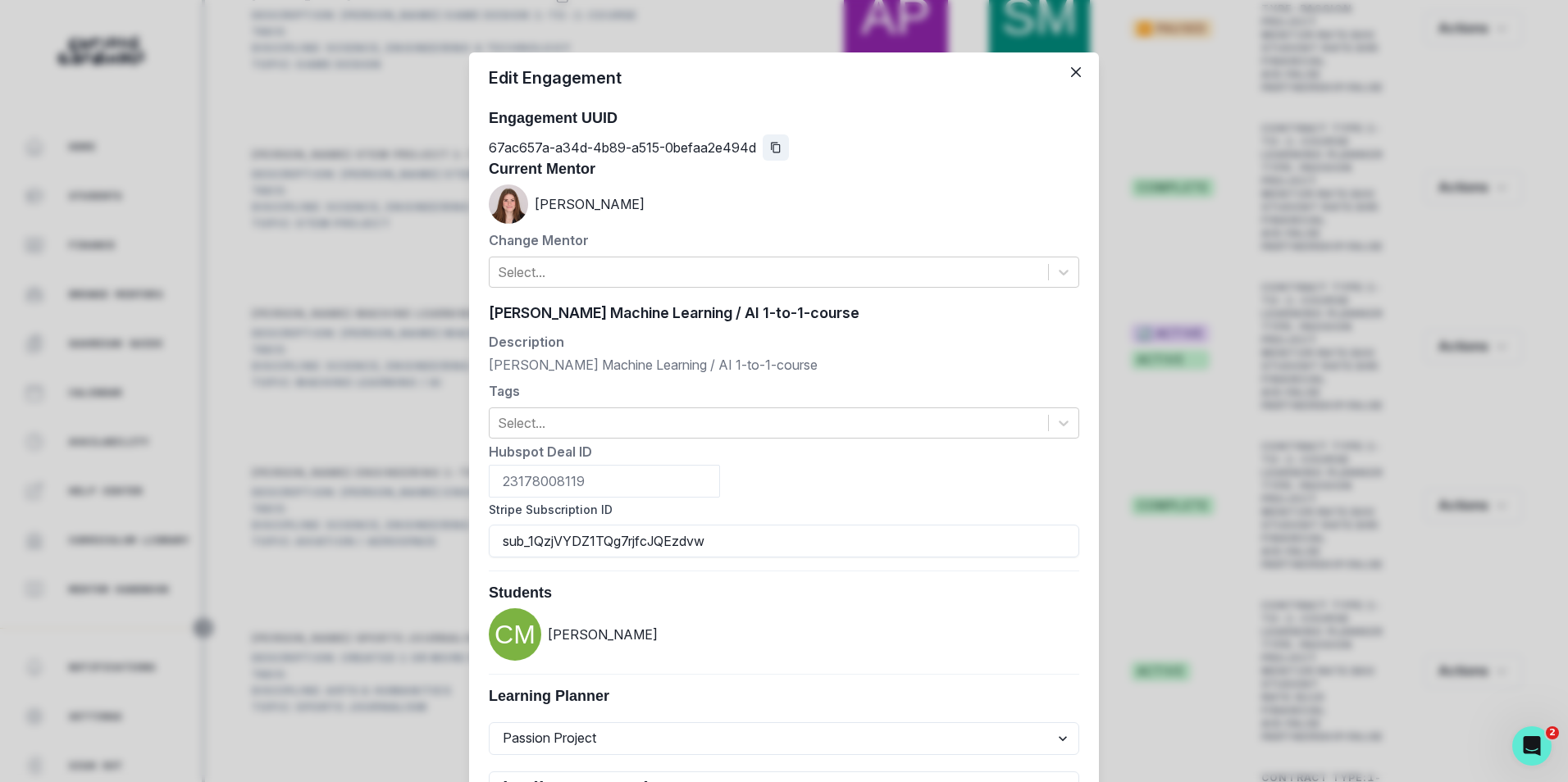
click at [770, 146] on icon "Copied to clipboard" at bounding box center [775, 148] width 9 height 11
drag, startPoint x: 615, startPoint y: 200, endPoint x: 531, endPoint y: 202, distance: 84.0
click at [531, 202] on div "[PERSON_NAME]" at bounding box center [784, 204] width 590 height 40
copy p "[PERSON_NAME]"
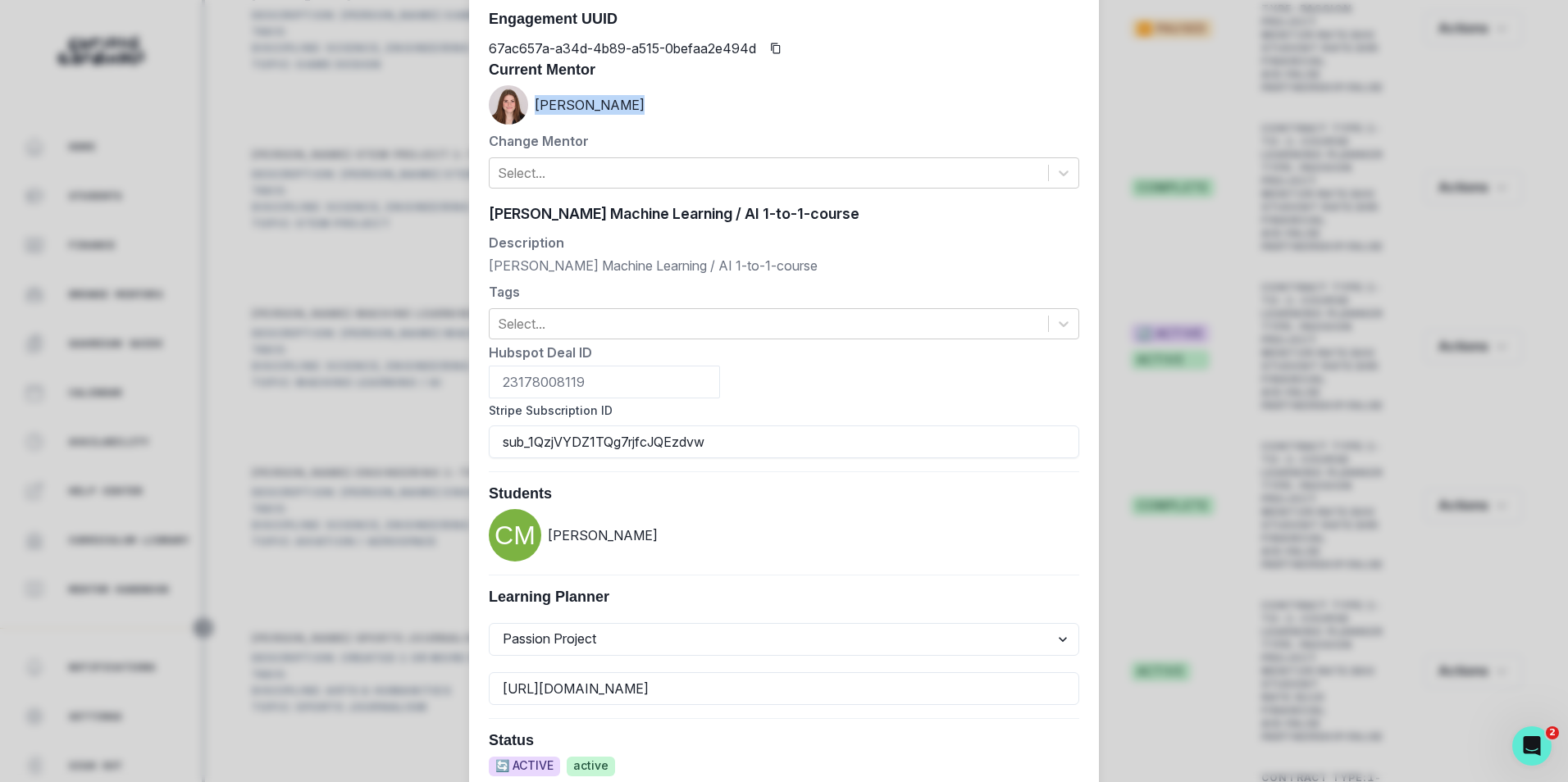
scroll to position [98, 0]
click at [356, 393] on div "Edit Engagement Engagement UUID 67ac657a-a34d-4b89-a515-0befaa2e494d Current Me…" at bounding box center [784, 391] width 1568 height 782
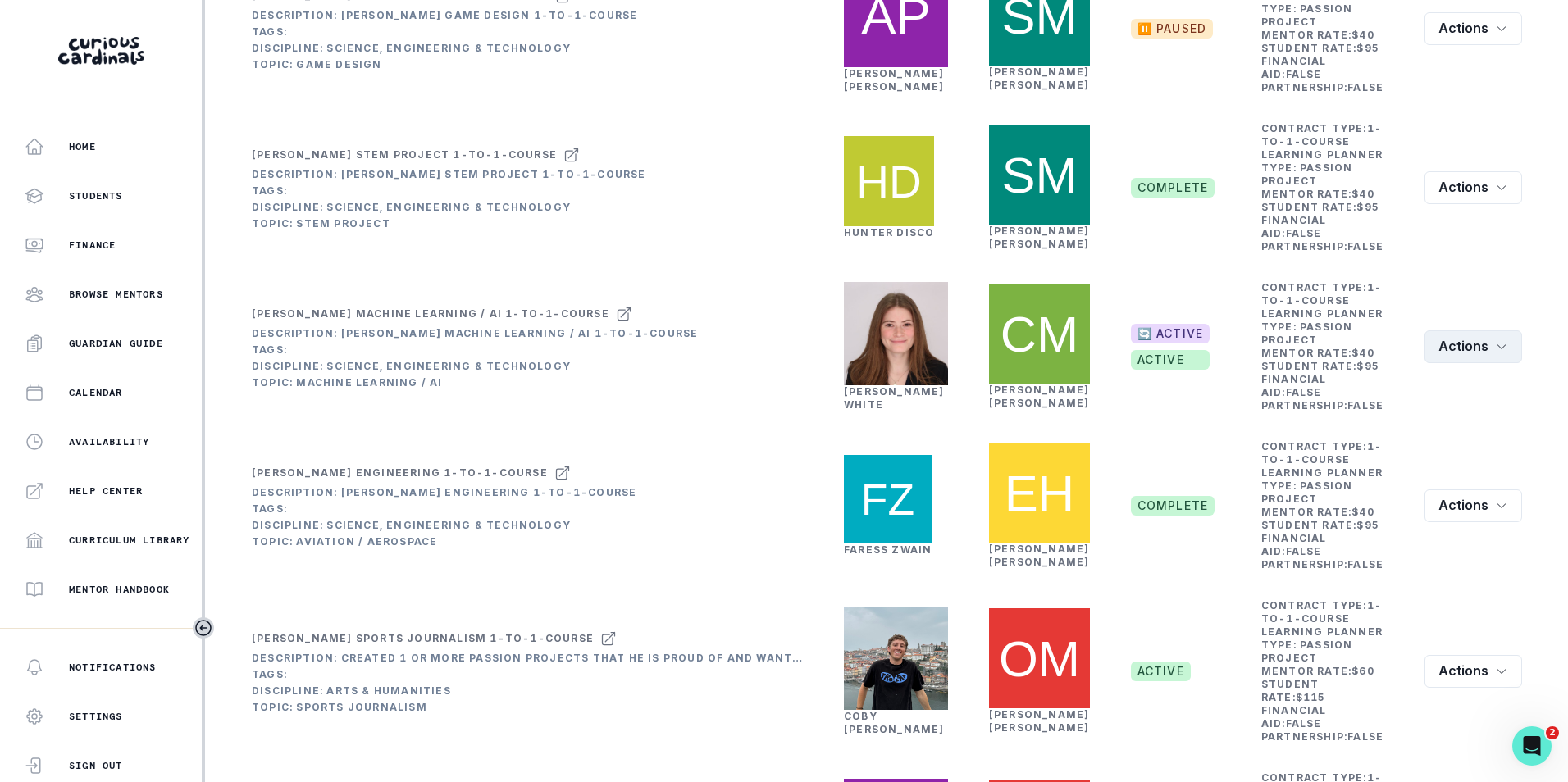
click at [1495, 354] on icon "row menu" at bounding box center [1501, 346] width 14 height 13
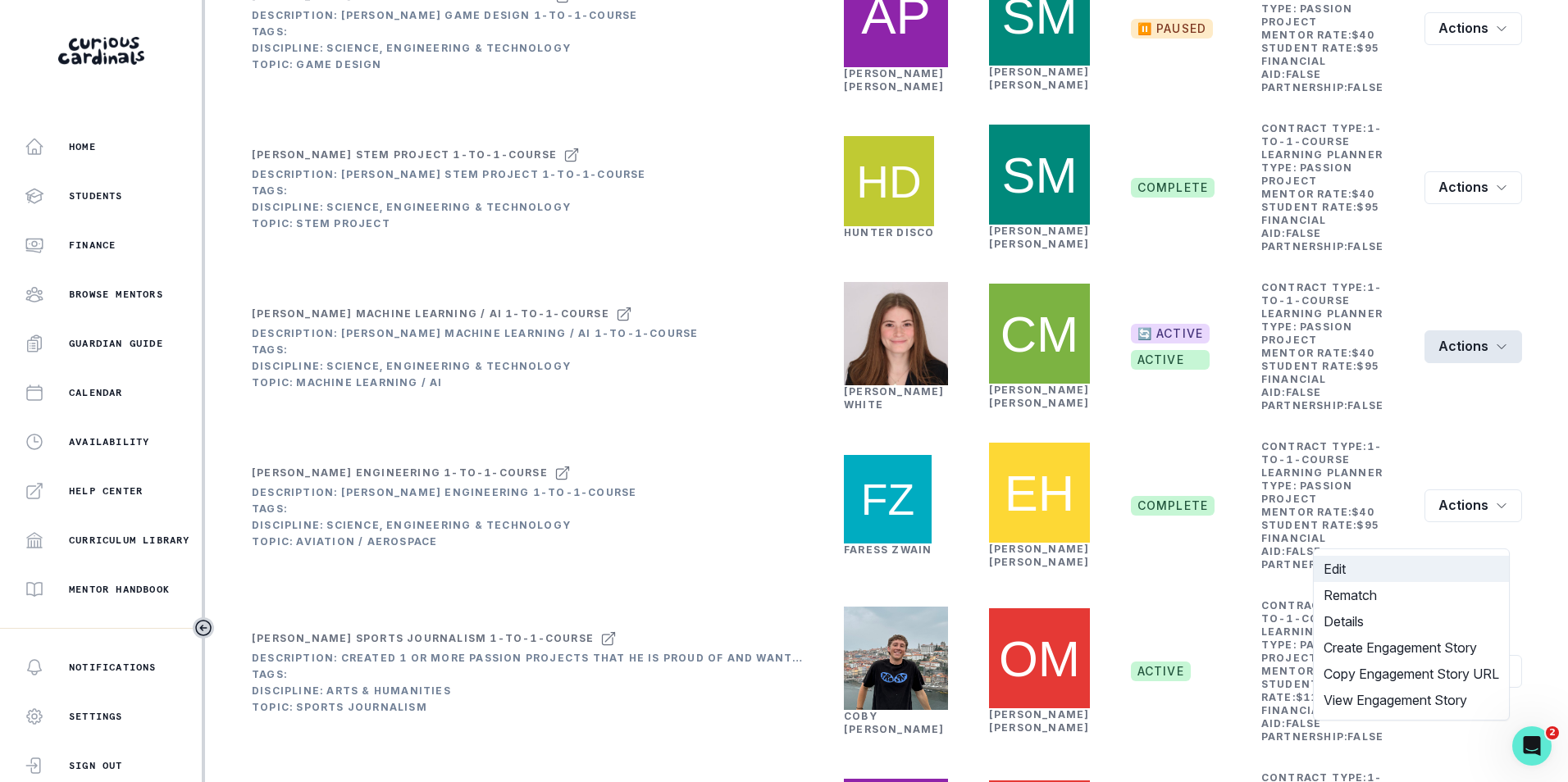
click at [1414, 564] on button "Edit" at bounding box center [1411, 569] width 195 height 26
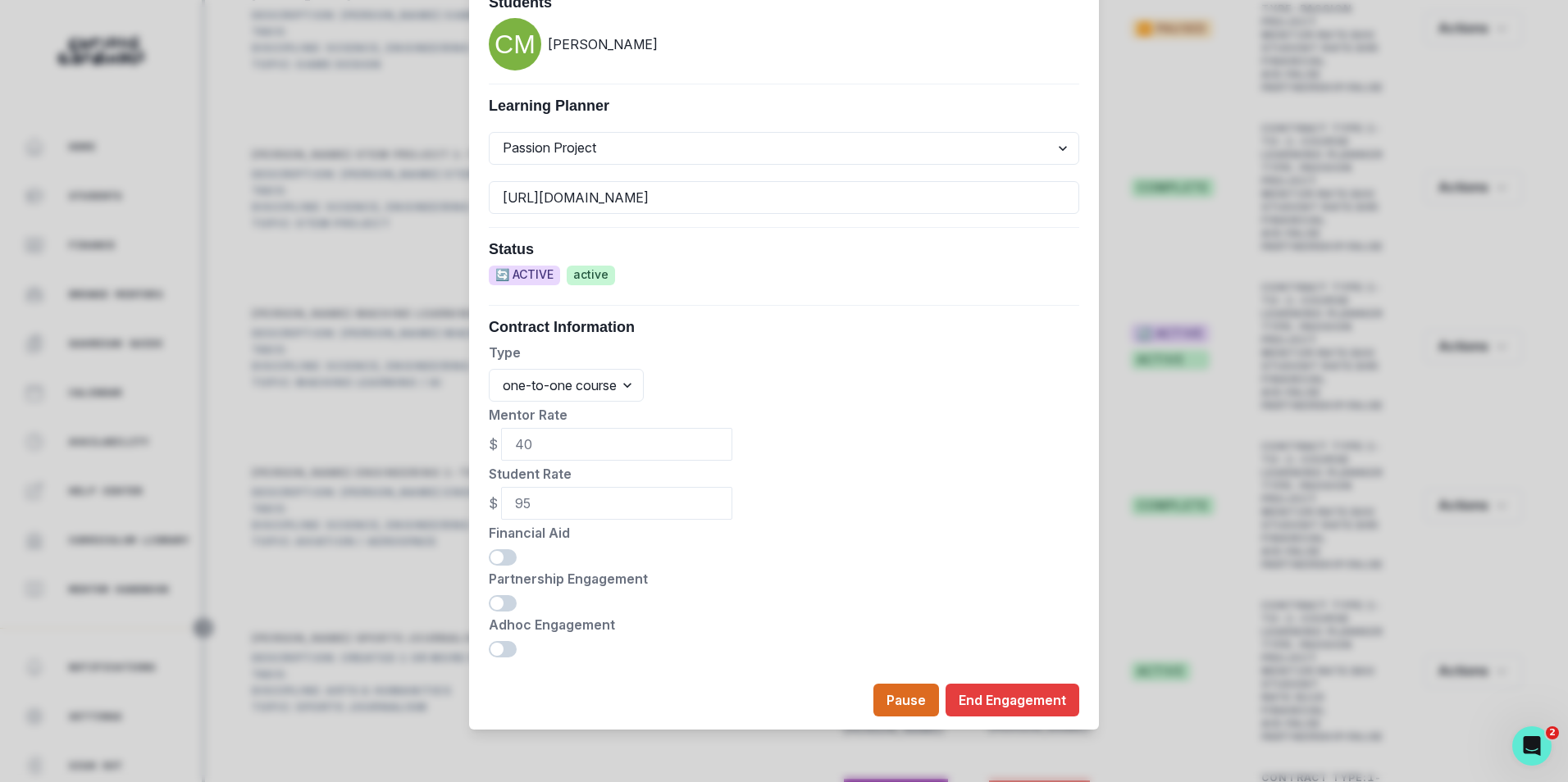
scroll to position [16, 0]
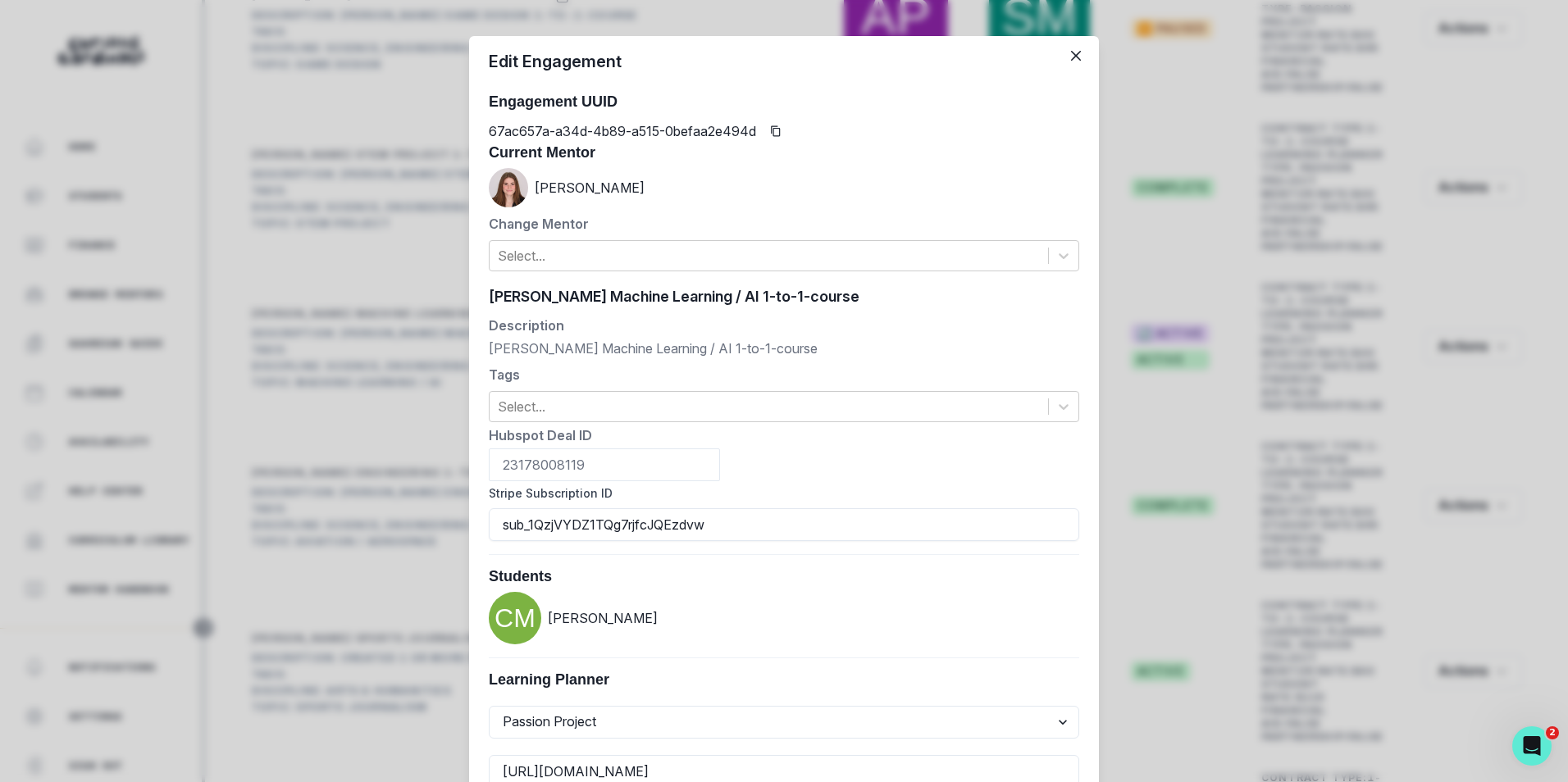
click at [373, 256] on div "Edit Engagement Engagement UUID 67ac657a-a34d-4b89-a515-0befaa2e494d Current Me…" at bounding box center [784, 391] width 1568 height 782
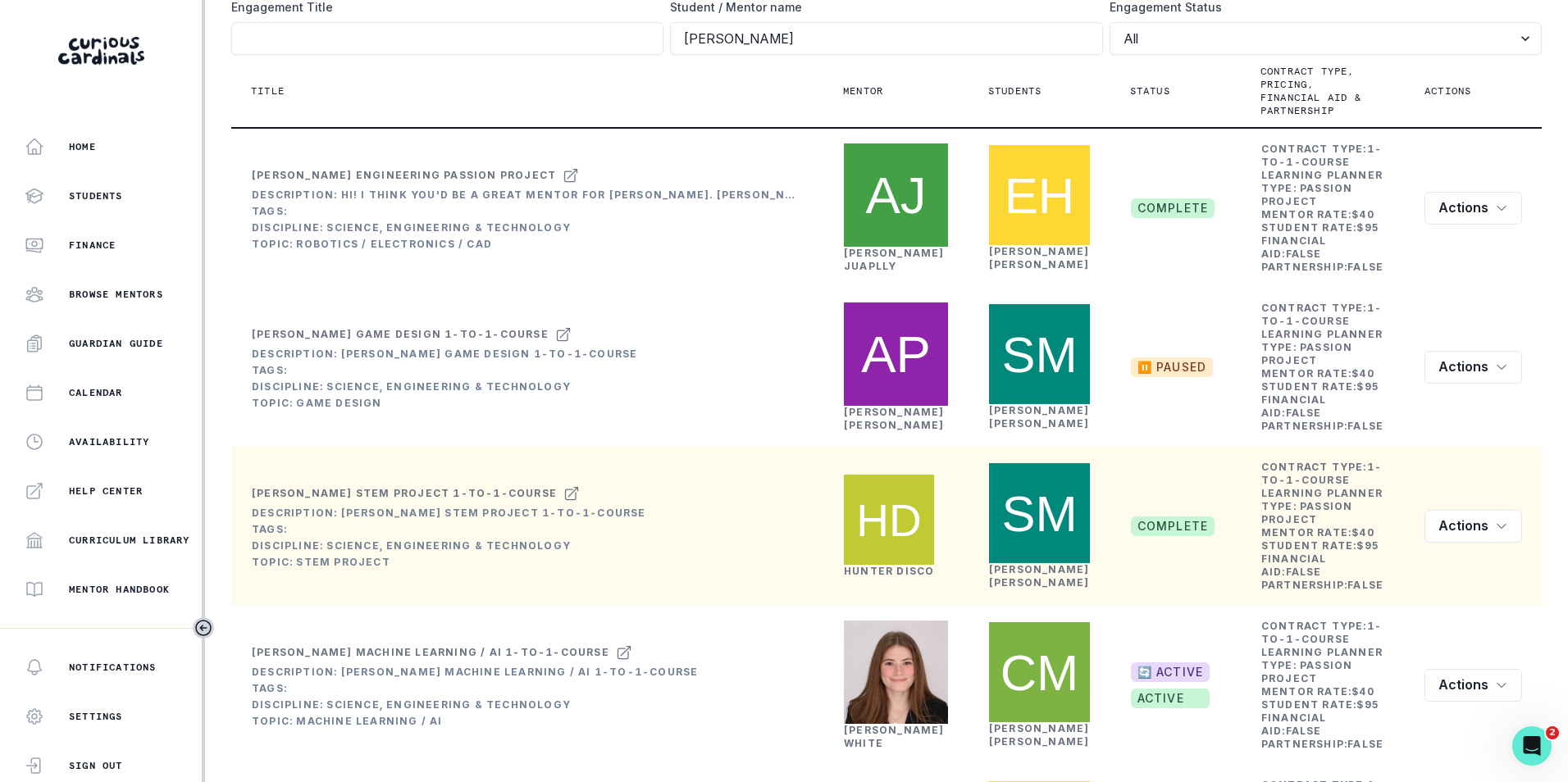
scroll to position [0, 0]
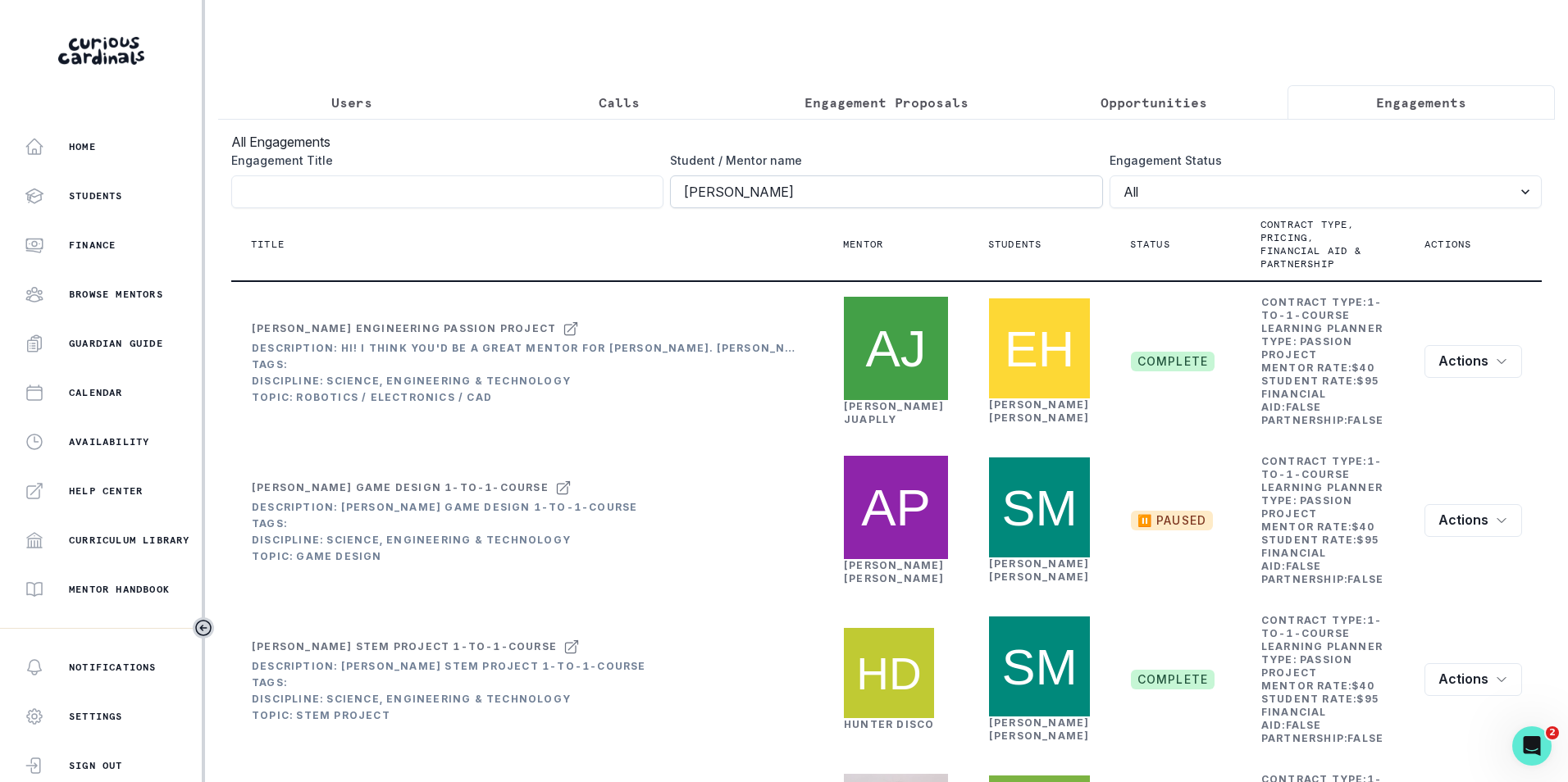
click at [683, 208] on input "[PERSON_NAME]" at bounding box center [886, 192] width 432 height 32
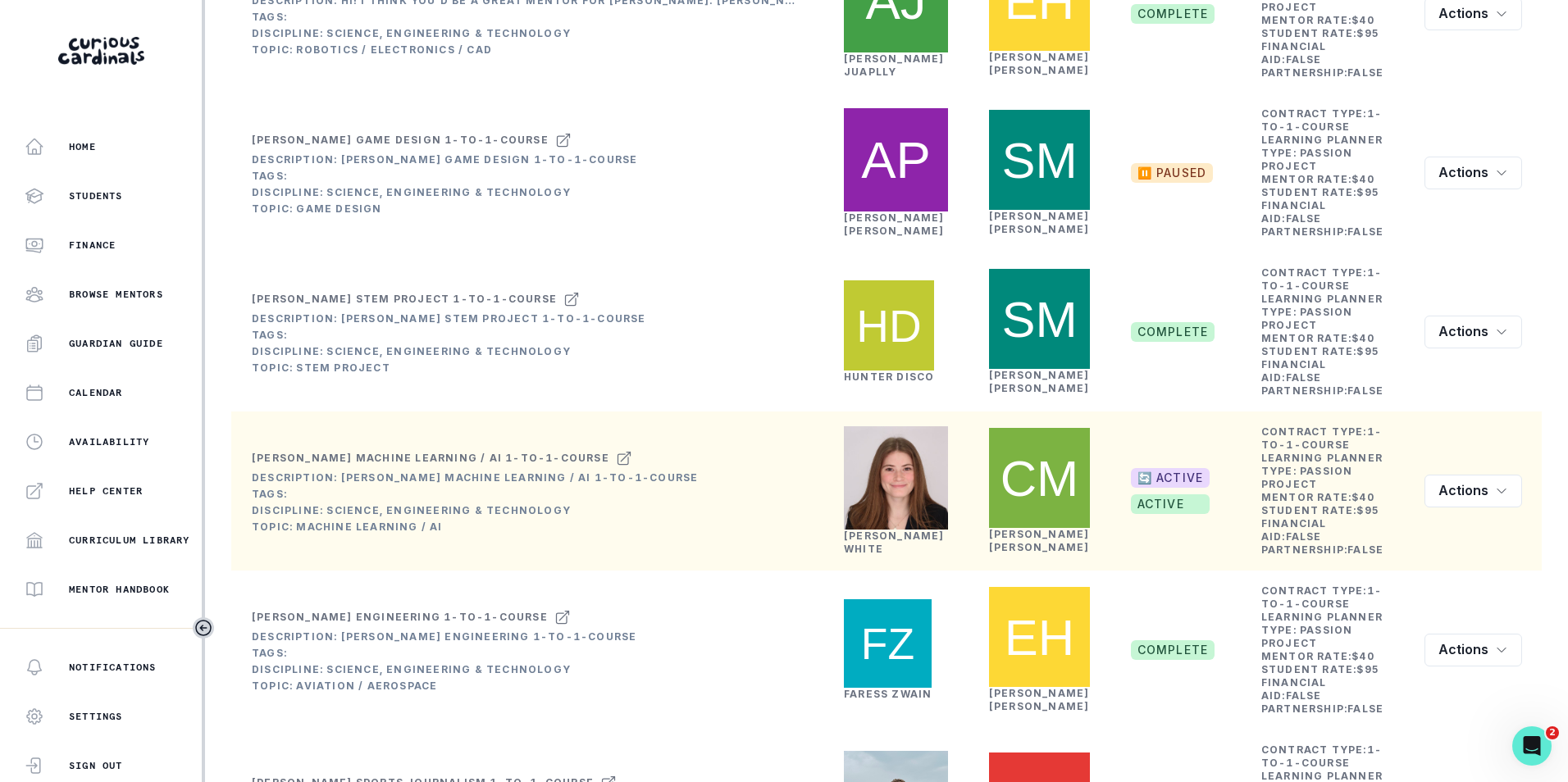
scroll to position [574, 0]
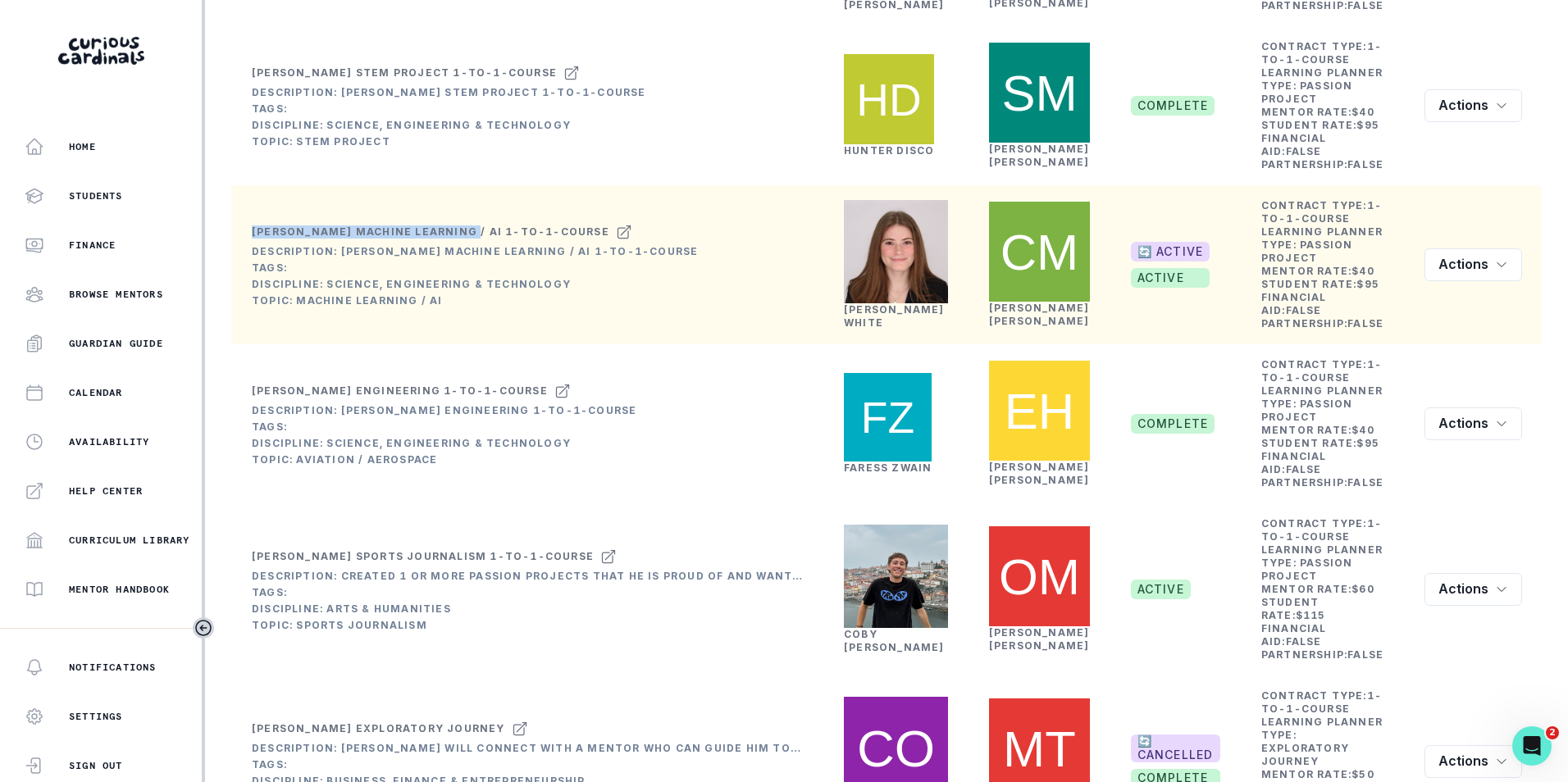
drag, startPoint x: 251, startPoint y: 407, endPoint x: 464, endPoint y: 405, distance: 213.0
click at [464, 309] on td "[PERSON_NAME] Machine Learning / AI 1-to-1-course Description: [PERSON_NAME] Ma…" at bounding box center [474, 265] width 447 height 87
copy div "[PERSON_NAME] Machine Learning"
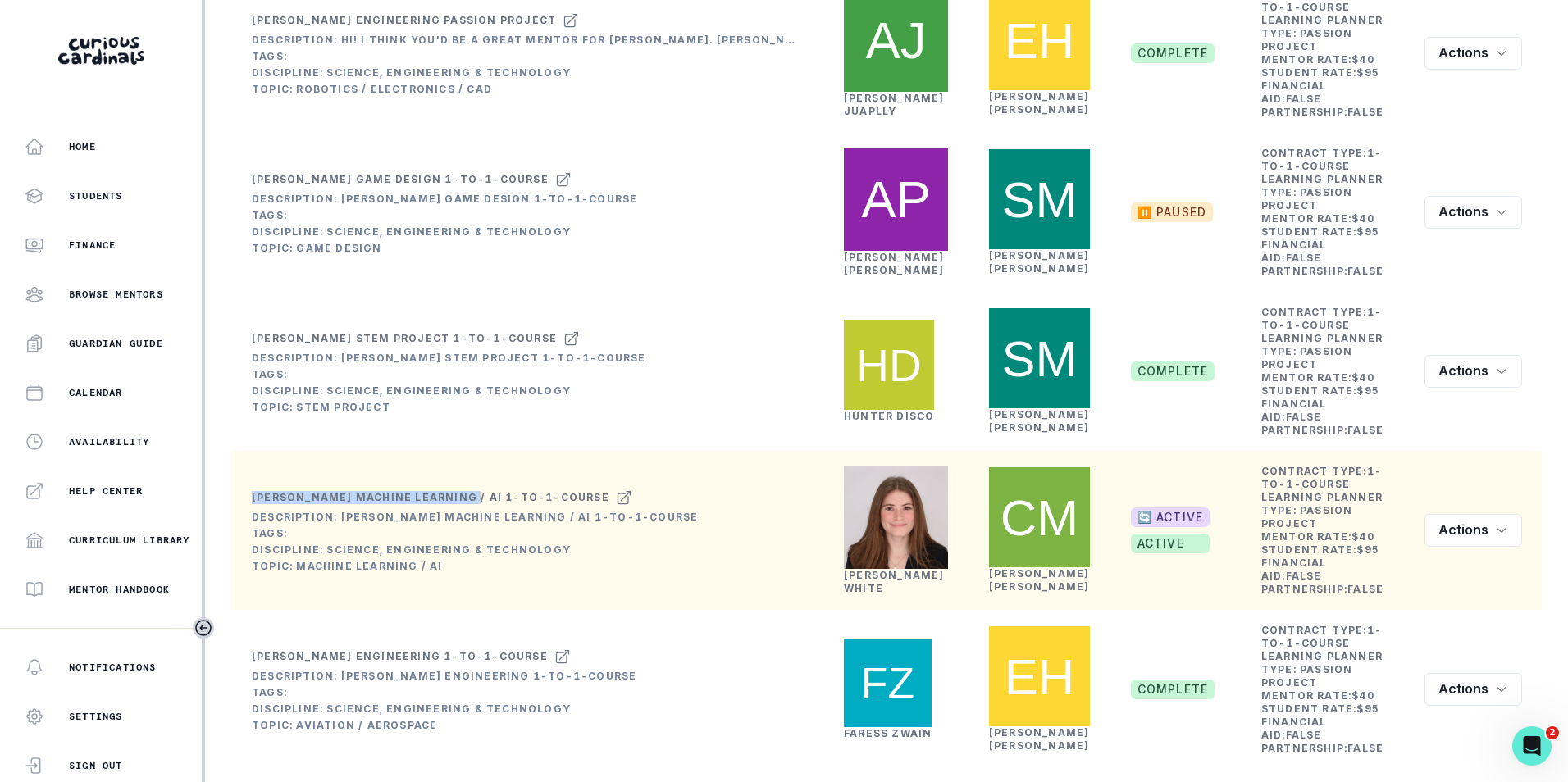
scroll to position [0, 0]
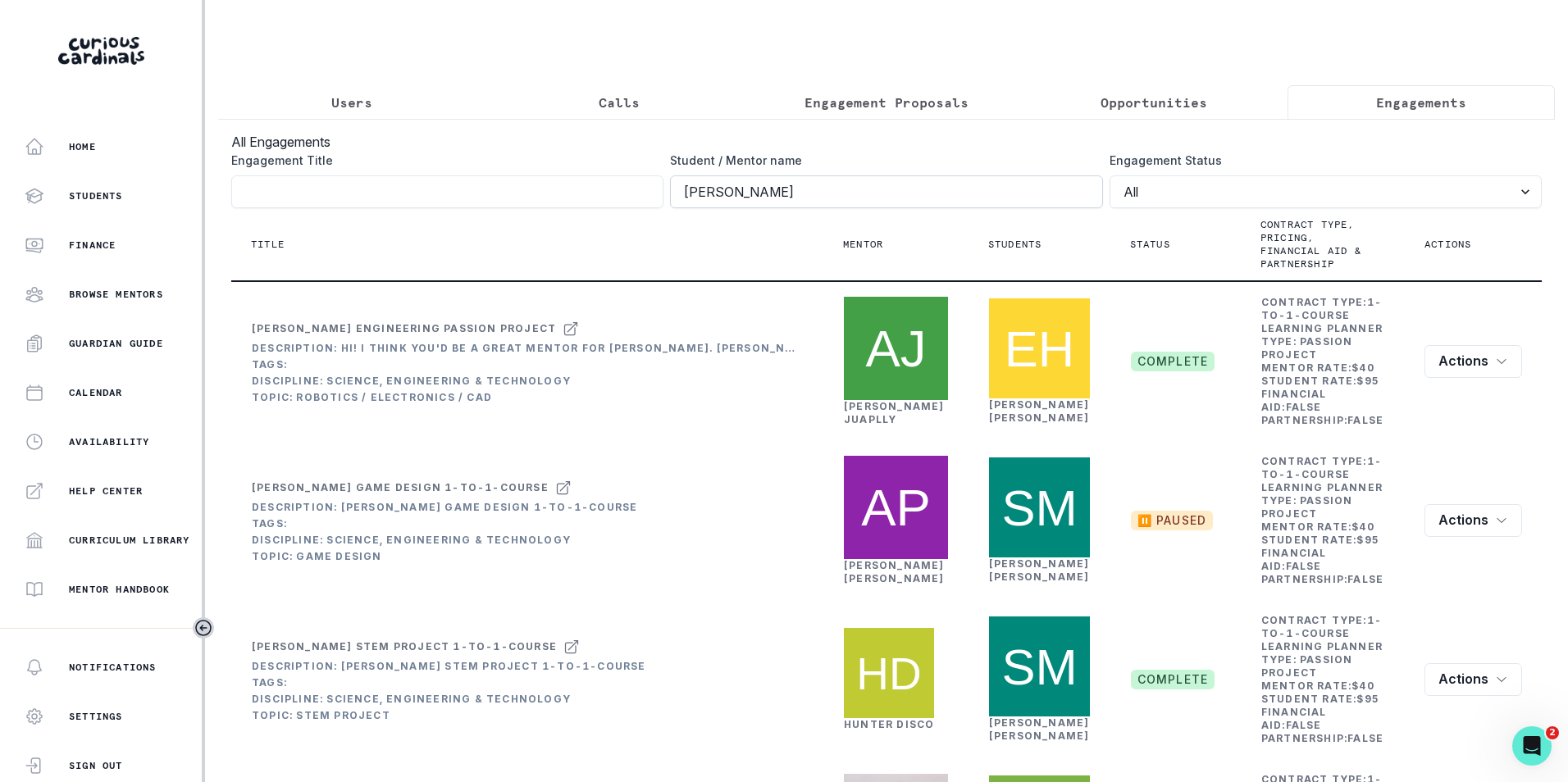
click at [698, 197] on input "[PERSON_NAME]" at bounding box center [886, 192] width 432 height 32
click at [597, 208] on input "Engagement Title" at bounding box center [447, 192] width 432 height 32
paste input "[PERSON_NAME] Machine Learning"
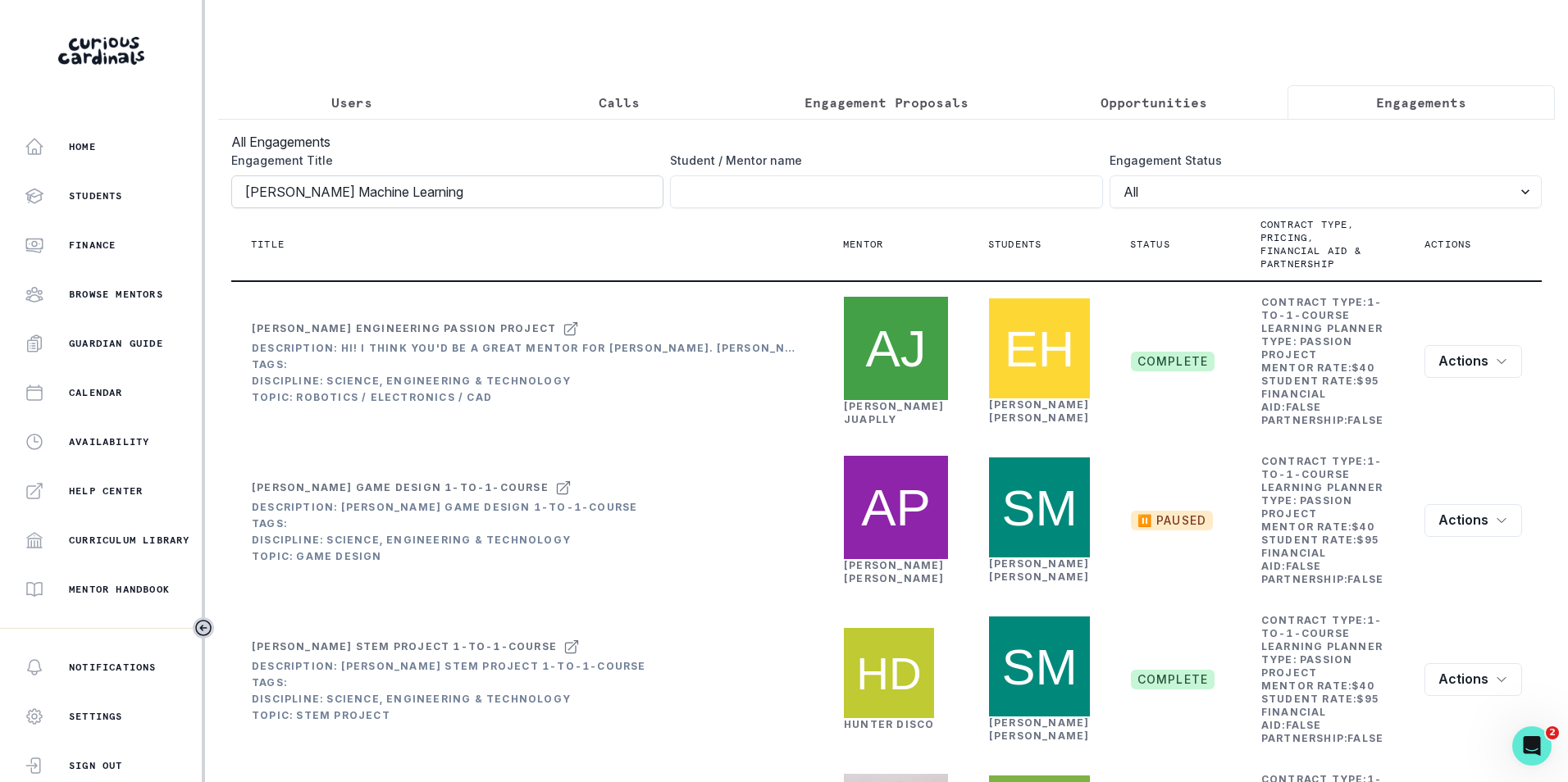
type input "[PERSON_NAME] Machine Learning"
click button "submit" at bounding box center [0, 0] width 0 height 0
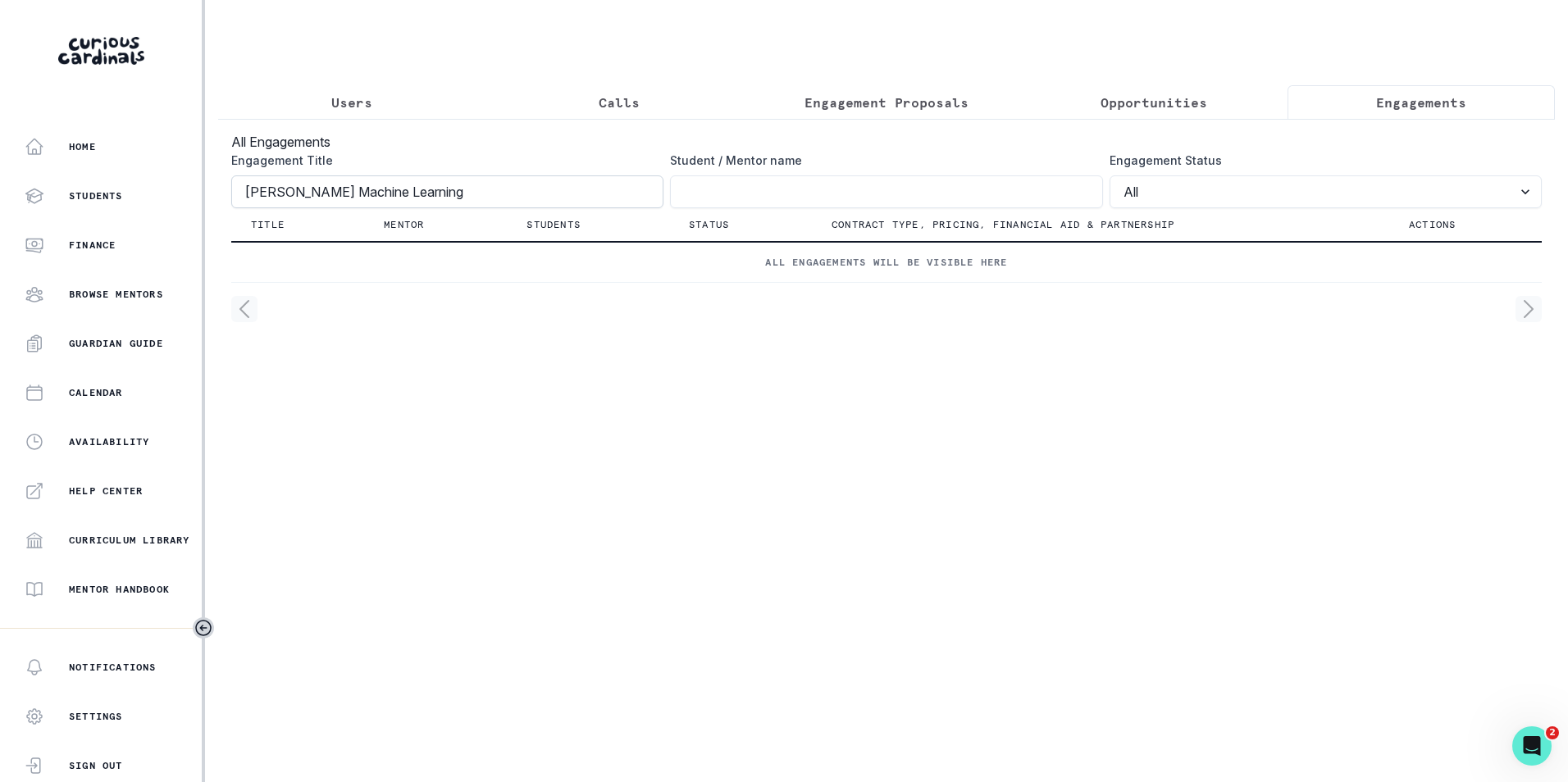
click button "submit" at bounding box center [0, 0] width 0 height 0
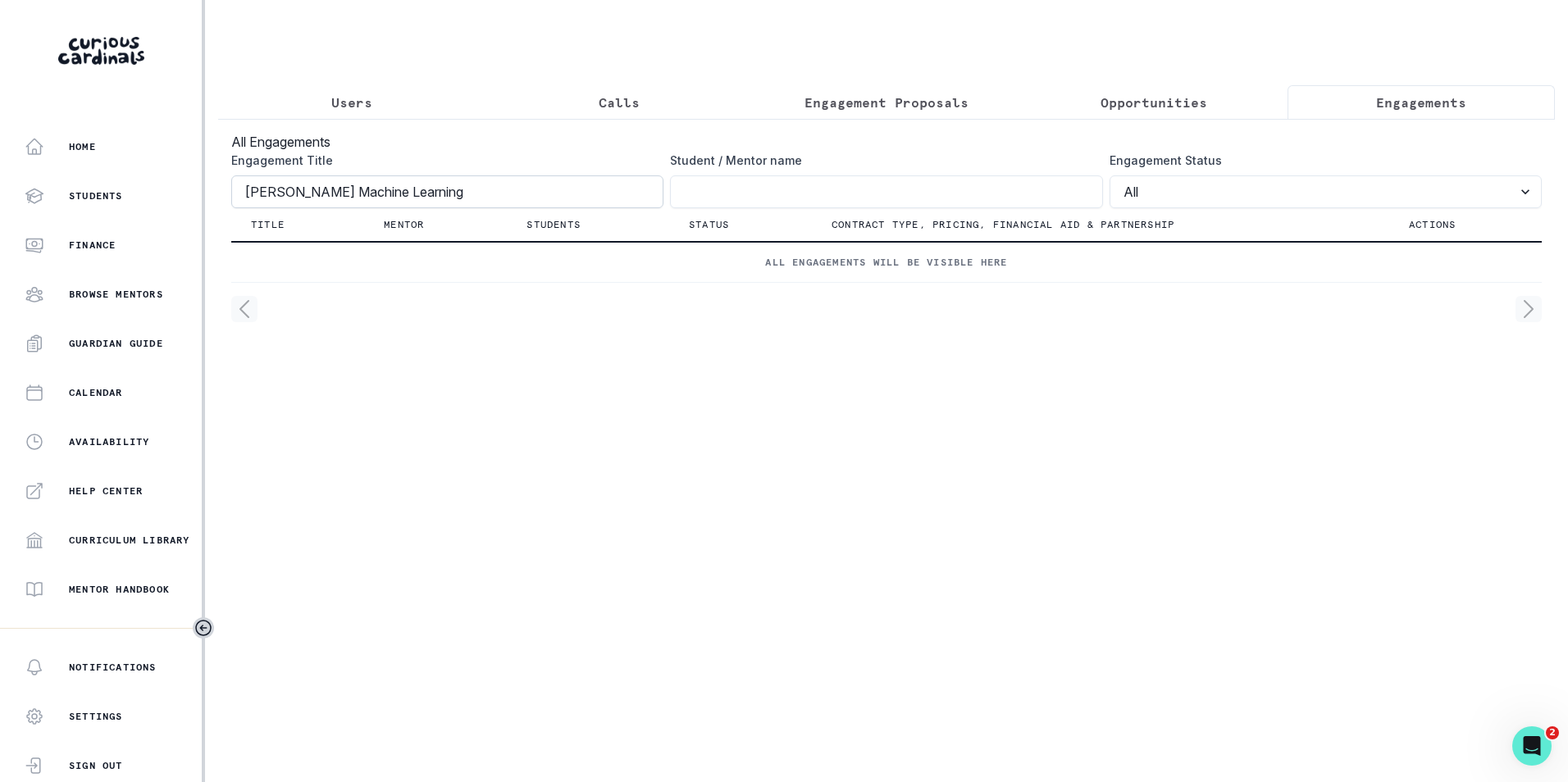
click button "submit" at bounding box center [0, 0] width 0 height 0
click at [361, 101] on p "Users" at bounding box center [352, 103] width 41 height 20
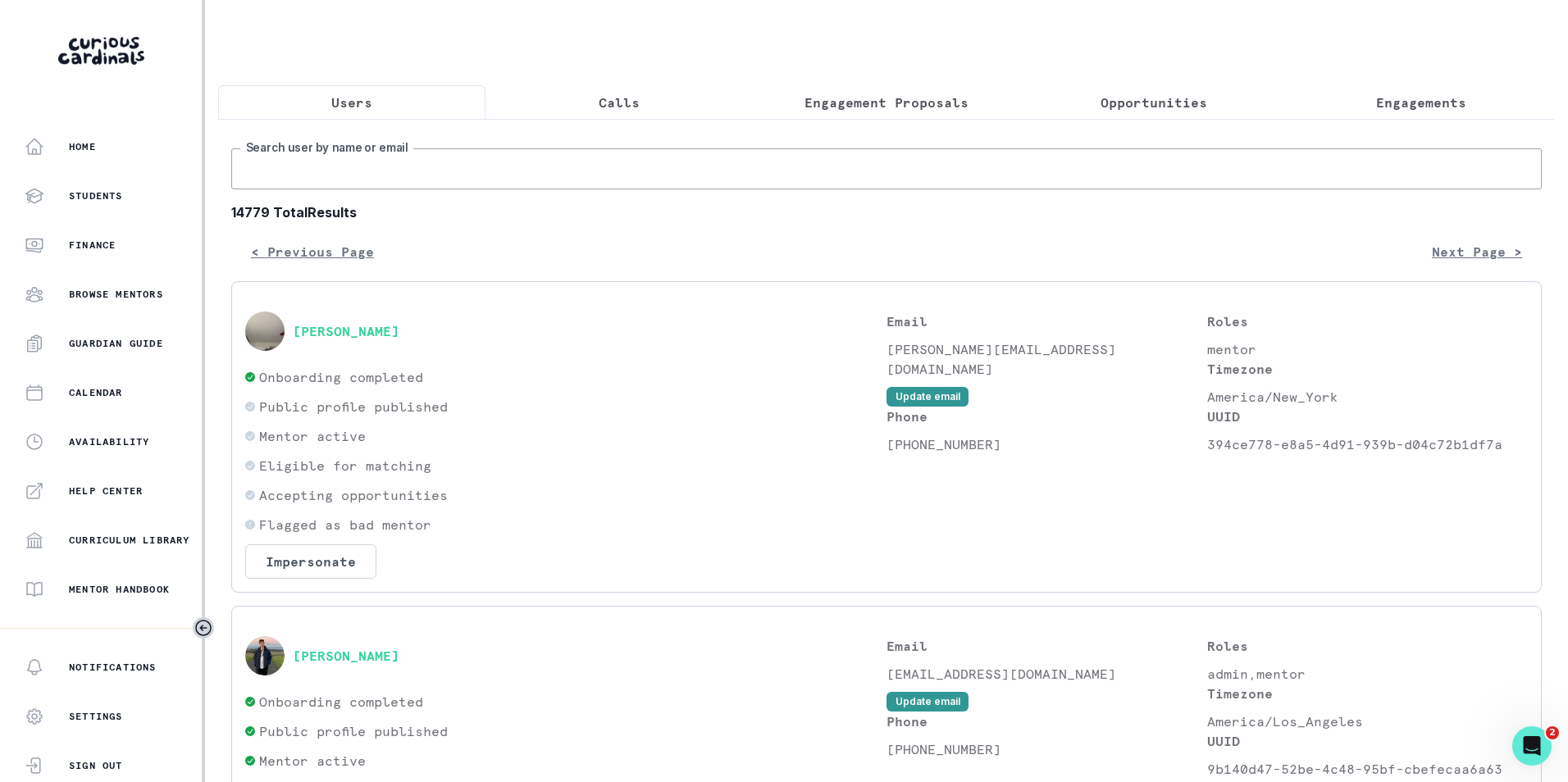
click at [370, 189] on input "Search user by name or email" at bounding box center [887, 169] width 1311 height 41
paste input "[EMAIL_ADDRESS][DOMAIN_NAME]"
type input "[EMAIL_ADDRESS][DOMAIN_NAME]"
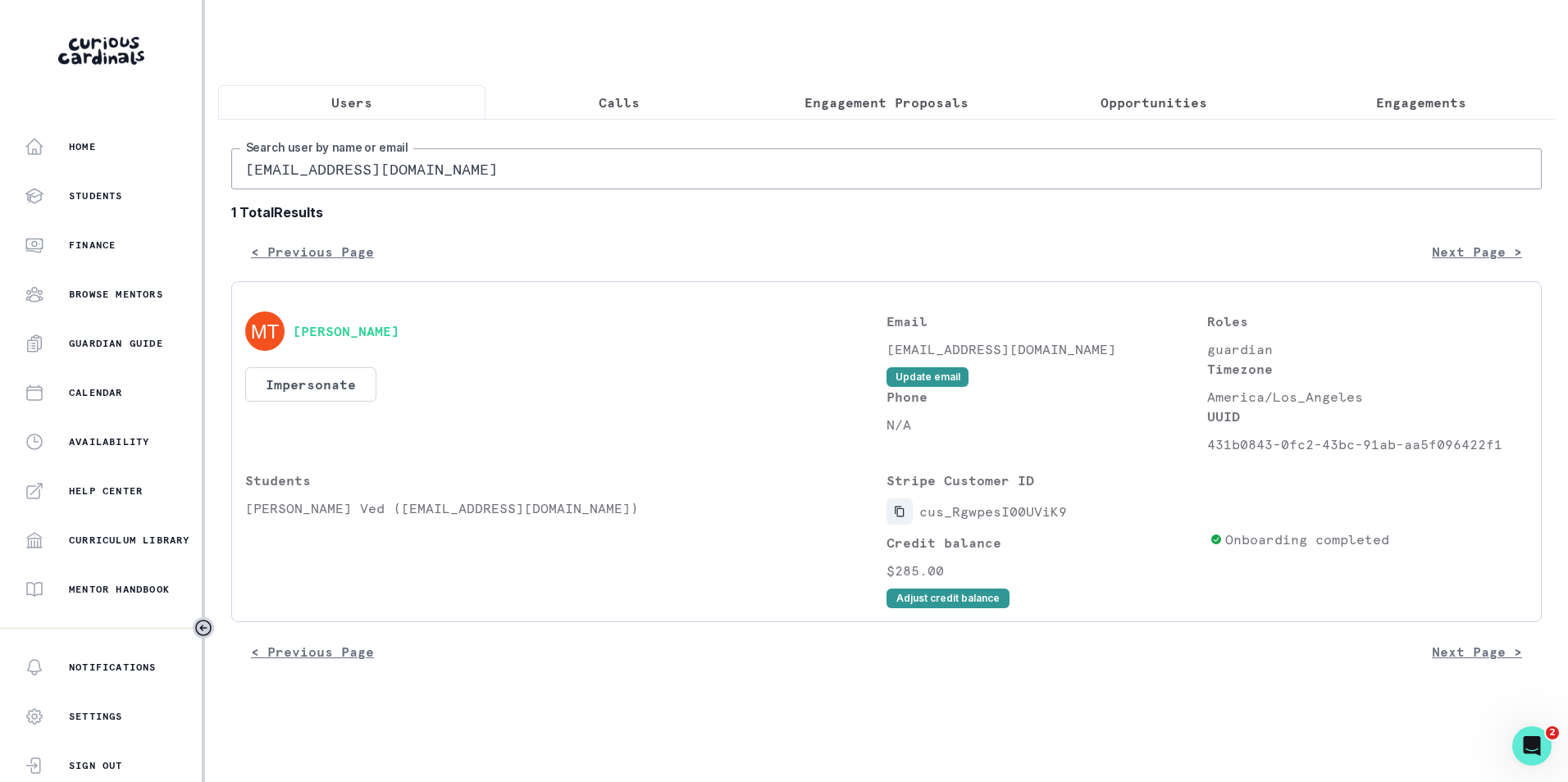
click at [897, 517] on icon "Copied to clipboard" at bounding box center [899, 512] width 9 height 11
click at [374, 186] on input "[EMAIL_ADDRESS][DOMAIN_NAME]" at bounding box center [887, 169] width 1311 height 41
click at [374, 186] on input "[EMAIL_ADDRESS][DOMAIN_NAME]" at bounding box center [887, 169] width 1311 height 41
click at [373, 185] on input "[EMAIL_ADDRESS][DOMAIN_NAME]" at bounding box center [887, 169] width 1311 height 41
paste input "deepa.[PERSON_NAME]"
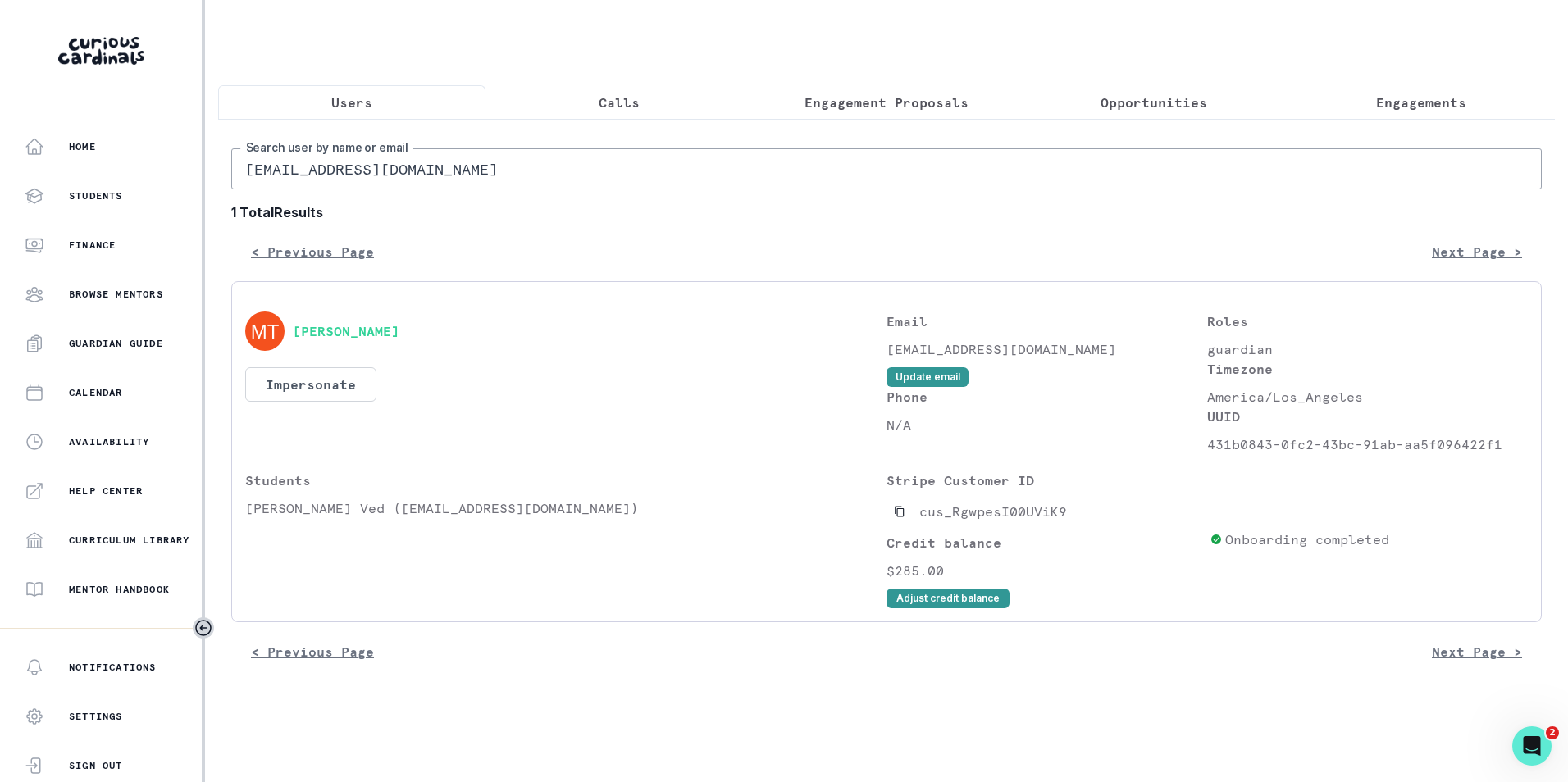
type input "[EMAIL_ADDRESS][PERSON_NAME][DOMAIN_NAME]"
click at [900, 517] on icon "Copied to clipboard" at bounding box center [899, 511] width 12 height 12
click at [386, 175] on input "[EMAIL_ADDRESS][PERSON_NAME][DOMAIN_NAME]" at bounding box center [887, 169] width 1311 height 41
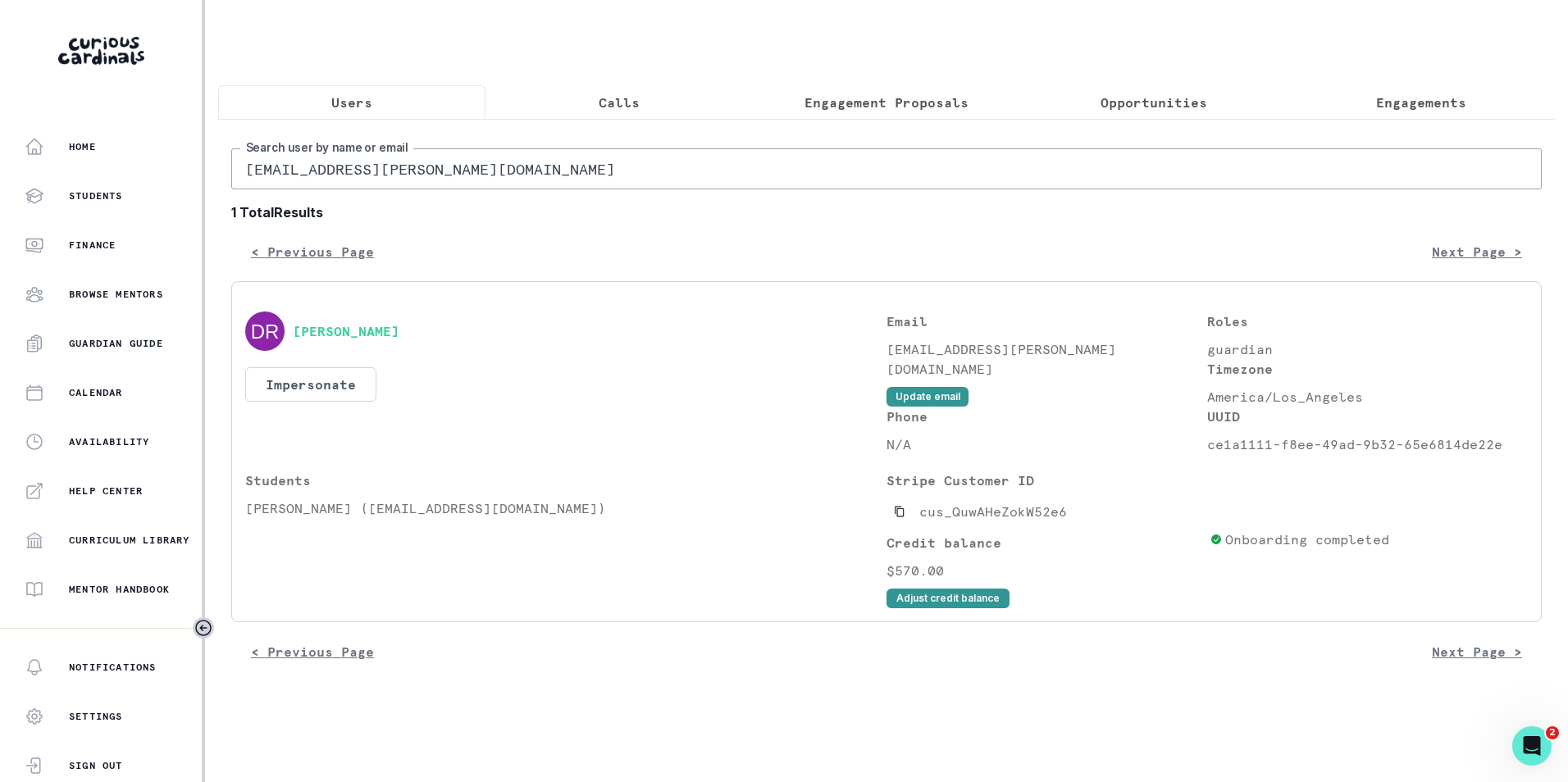
paste input "mitenkothari"
type input "[EMAIL_ADDRESS][DOMAIN_NAME]"
click at [901, 517] on icon "Copied to clipboard" at bounding box center [899, 511] width 12 height 12
click at [394, 173] on input "[EMAIL_ADDRESS][DOMAIN_NAME]" at bounding box center [887, 169] width 1311 height 41
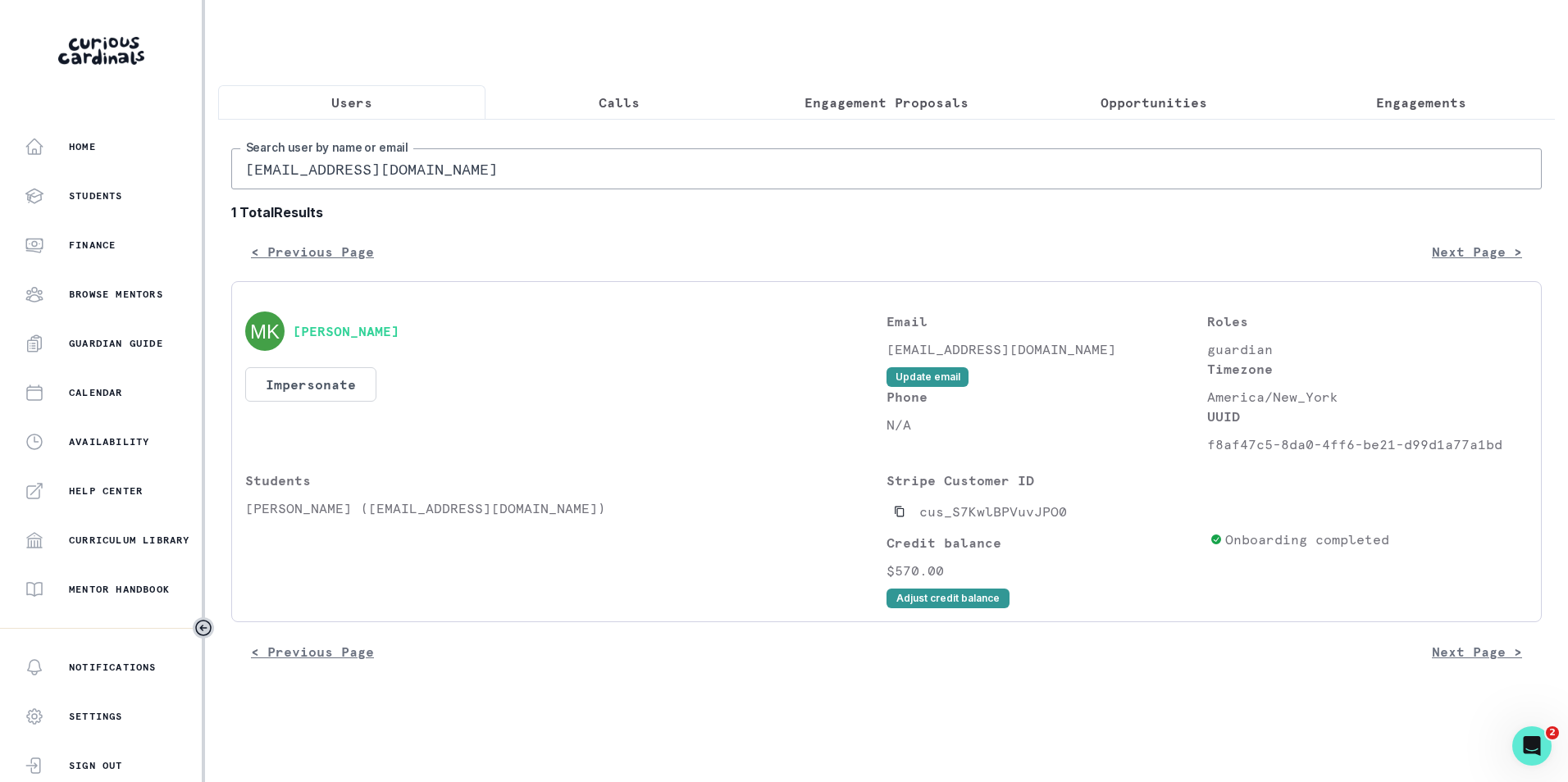
click at [395, 173] on input "[EMAIL_ADDRESS][DOMAIN_NAME]" at bounding box center [887, 169] width 1311 height 41
paste input "jeesoo"
type input "[EMAIL_ADDRESS][DOMAIN_NAME]"
click at [372, 171] on input "[EMAIL_ADDRESS][DOMAIN_NAME]" at bounding box center [887, 169] width 1311 height 41
click at [373, 171] on input "[EMAIL_ADDRESS][DOMAIN_NAME]" at bounding box center [887, 169] width 1311 height 41
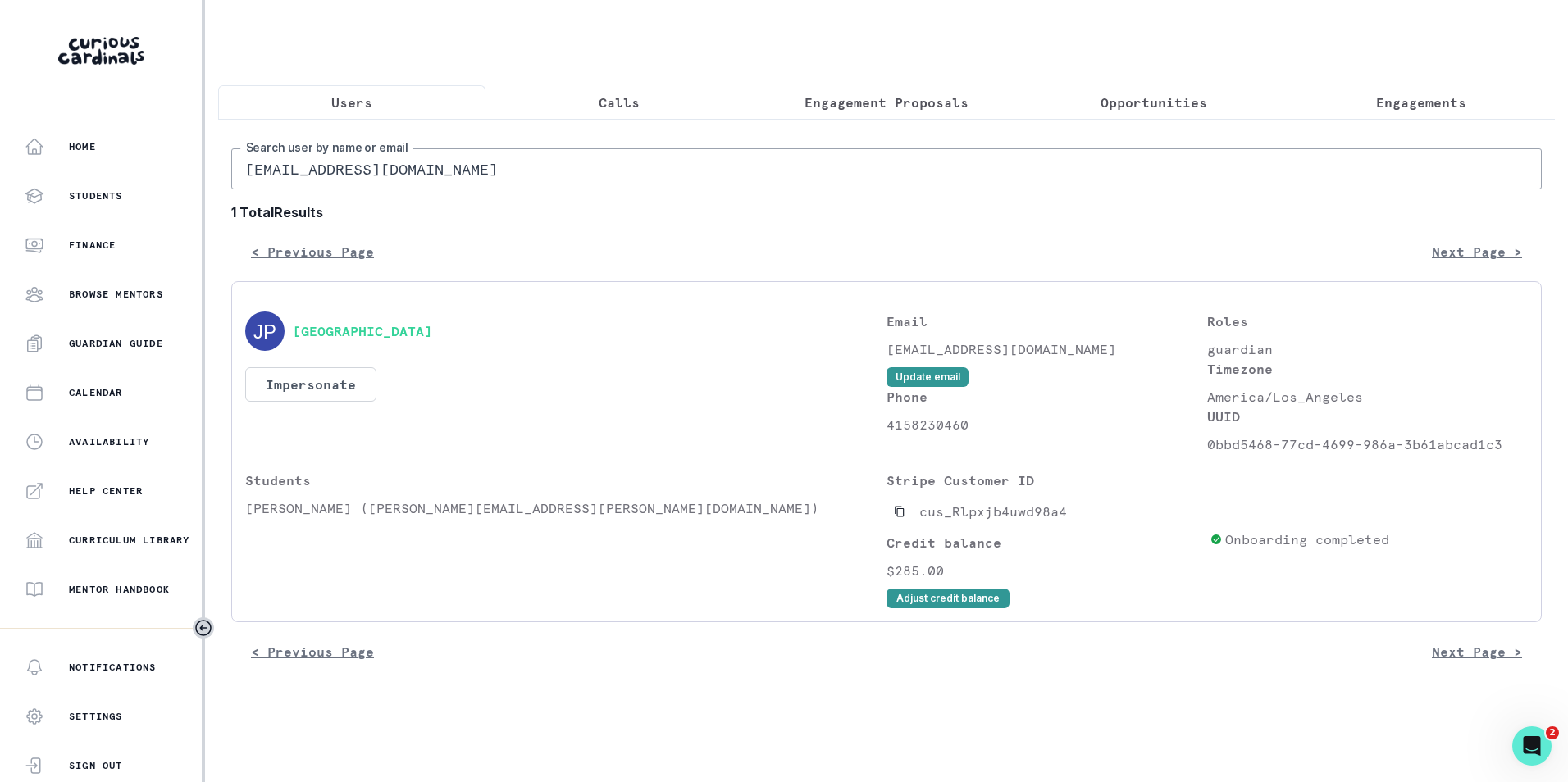
click at [374, 175] on input "[EMAIL_ADDRESS][DOMAIN_NAME]" at bounding box center [887, 169] width 1311 height 41
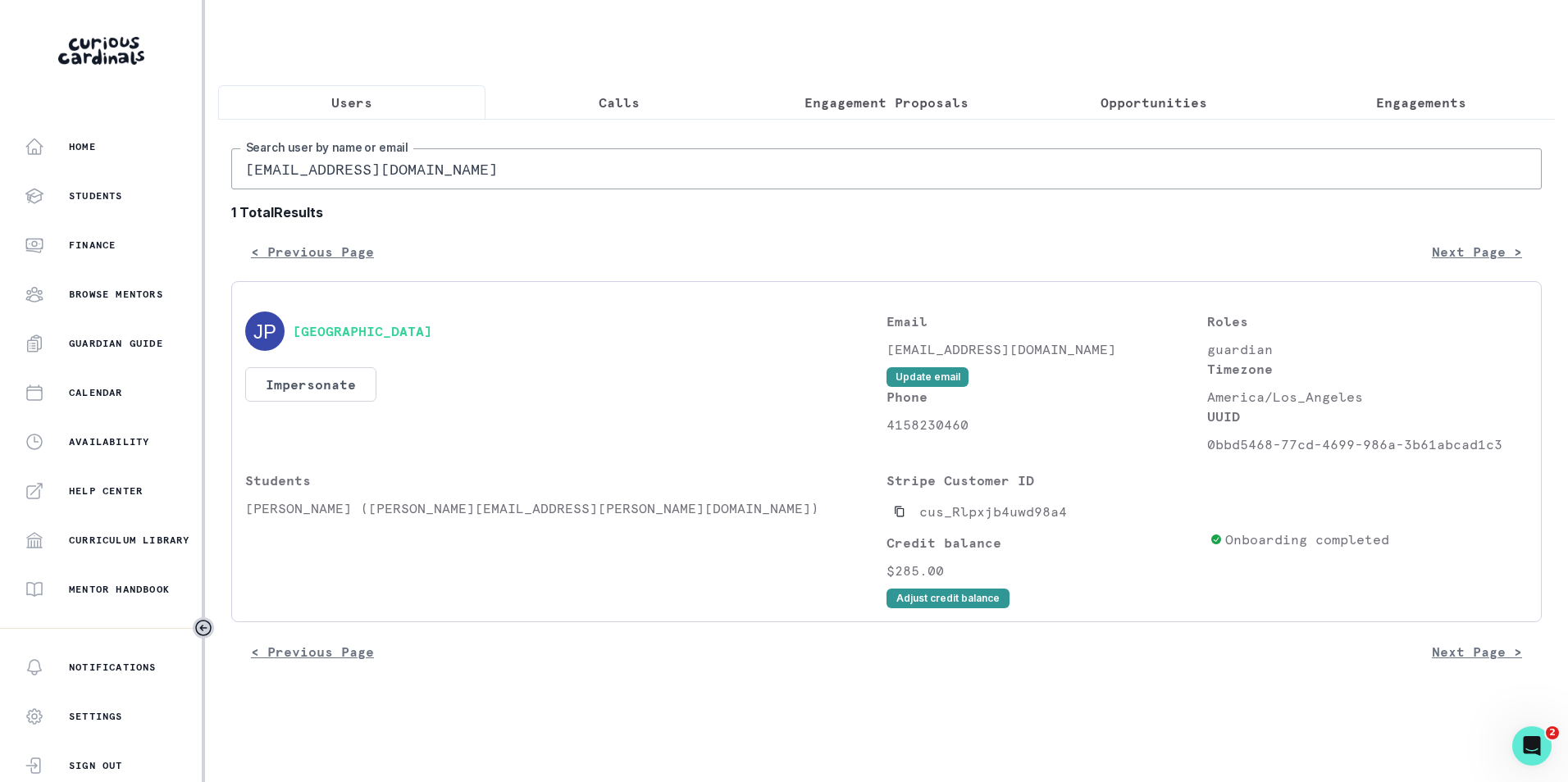
paste input "[PERSON_NAME].agarwal"
type input "[PERSON_NAME][EMAIL_ADDRESS][DOMAIN_NAME]"
click at [901, 517] on icon "Copied to clipboard" at bounding box center [899, 512] width 9 height 11
click at [444, 185] on input "[PERSON_NAME][EMAIL_ADDRESS][DOMAIN_NAME]" at bounding box center [887, 169] width 1311 height 41
click at [442, 184] on input "[PERSON_NAME][EMAIL_ADDRESS][DOMAIN_NAME]" at bounding box center [887, 169] width 1311 height 41
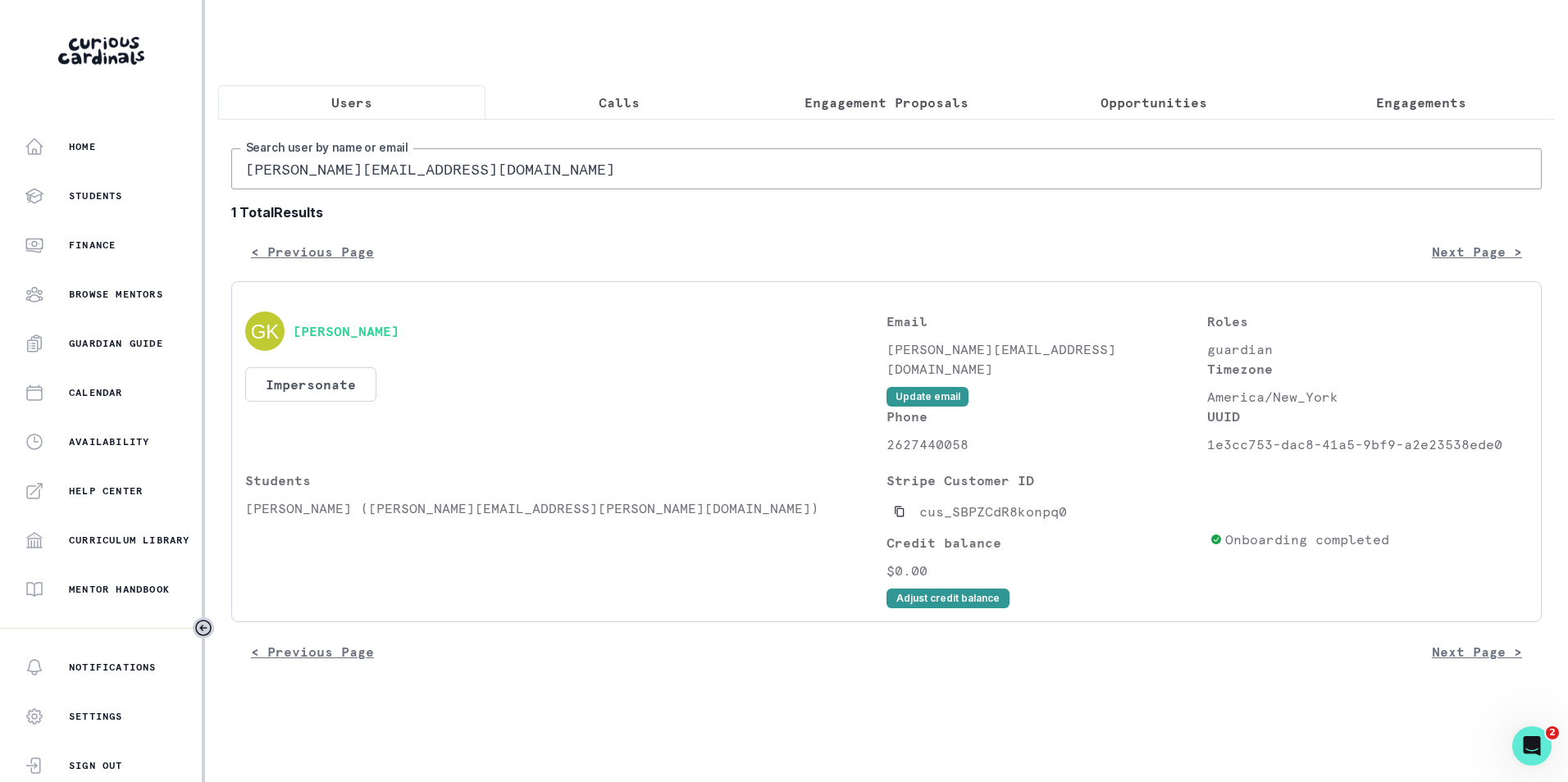
click at [440, 184] on input "[PERSON_NAME][EMAIL_ADDRESS][DOMAIN_NAME]" at bounding box center [887, 169] width 1311 height 41
paste input "[PERSON_NAME] Cheekra"
type input "[PERSON_NAME] Cheekra"
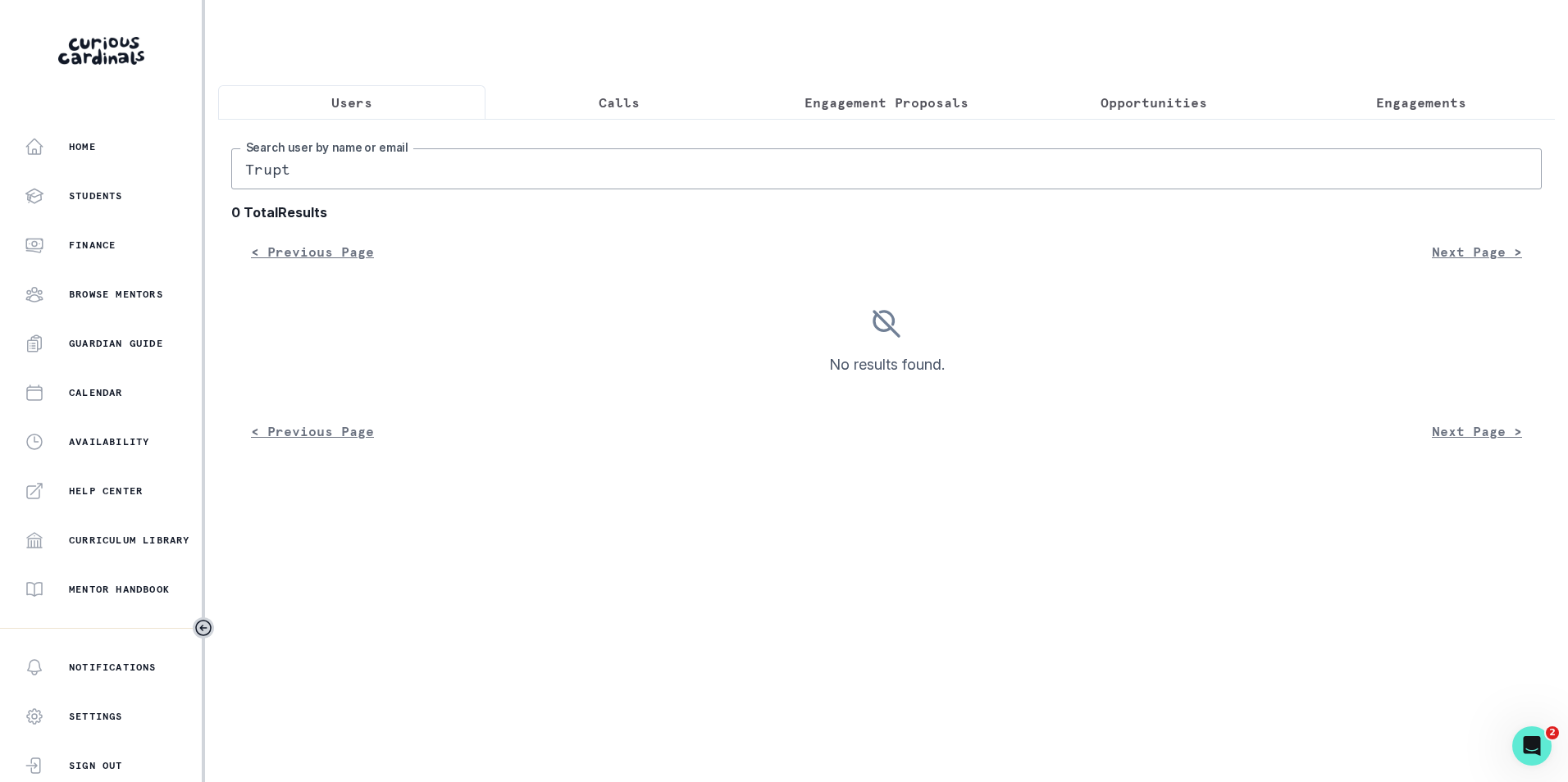
type input "[PERSON_NAME]"
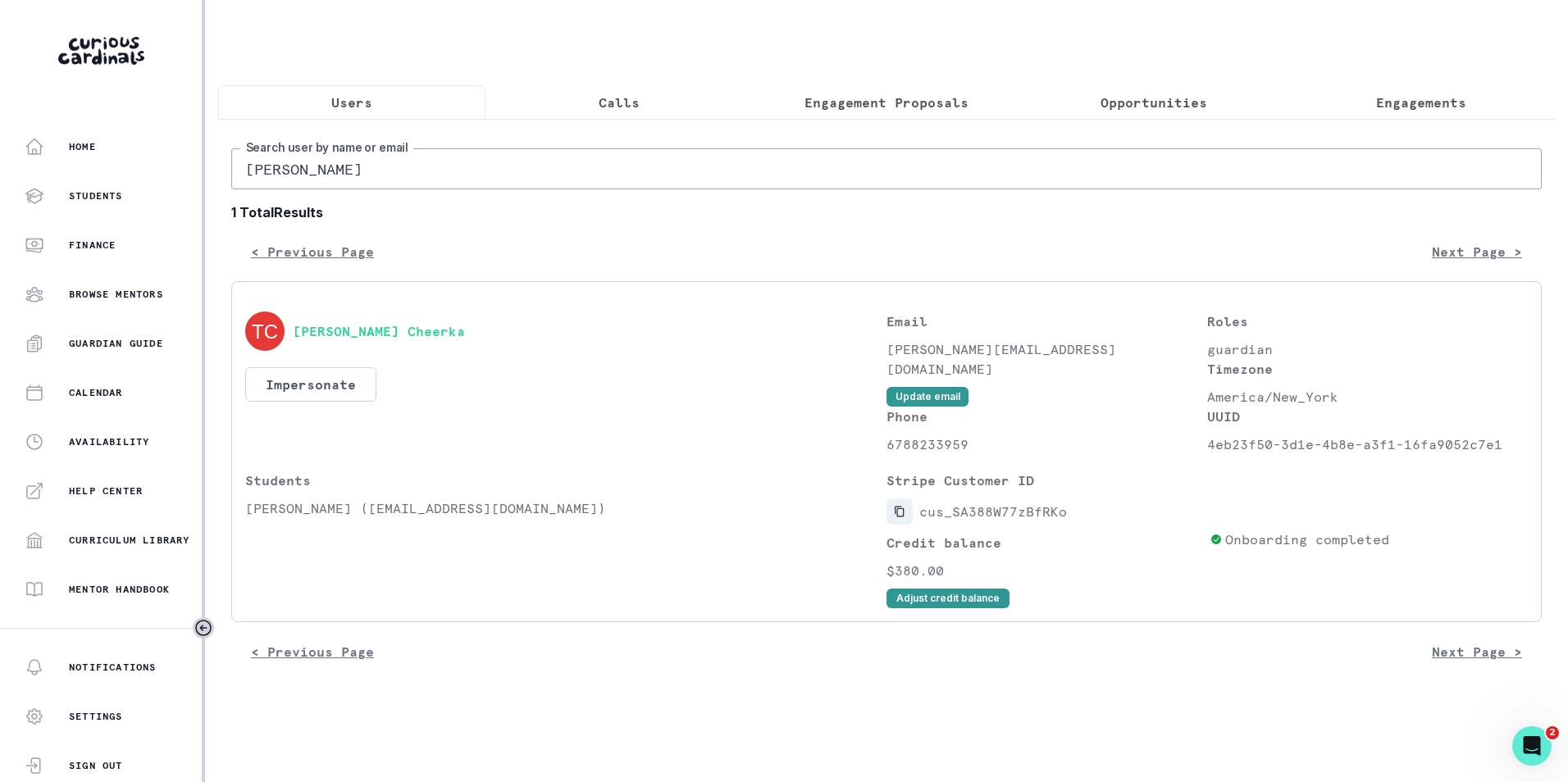
click at [900, 517] on icon "Copied to clipboard" at bounding box center [899, 511] width 12 height 12
